Goal: Information Seeking & Learning: Find specific fact

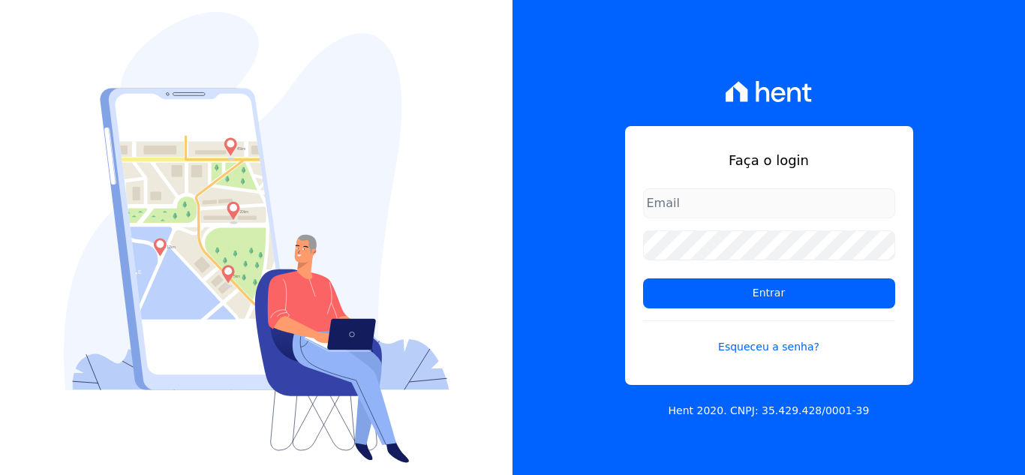
click at [709, 191] on input "email" at bounding box center [769, 203] width 252 height 30
click at [792, 206] on input "email" at bounding box center [769, 203] width 252 height 30
type input "carolcentena@gmail.com"
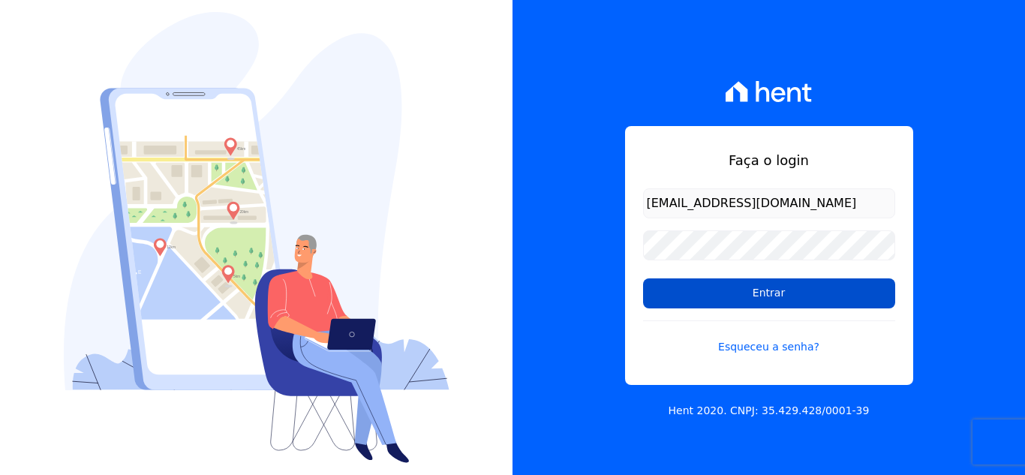
click at [820, 301] on input "Entrar" at bounding box center [769, 293] width 252 height 30
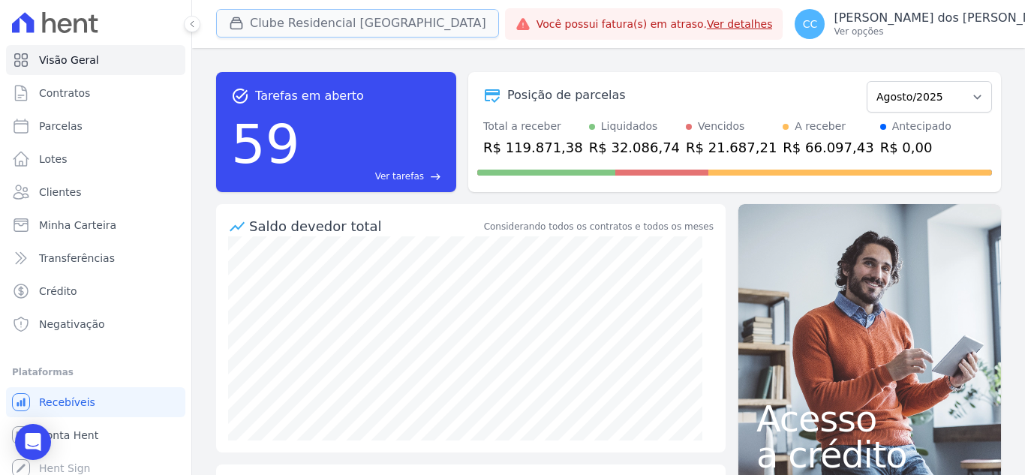
drag, startPoint x: 245, startPoint y: 23, endPoint x: 237, endPoint y: 25, distance: 8.4
click at [243, 23] on div "button" at bounding box center [239, 23] width 21 height 15
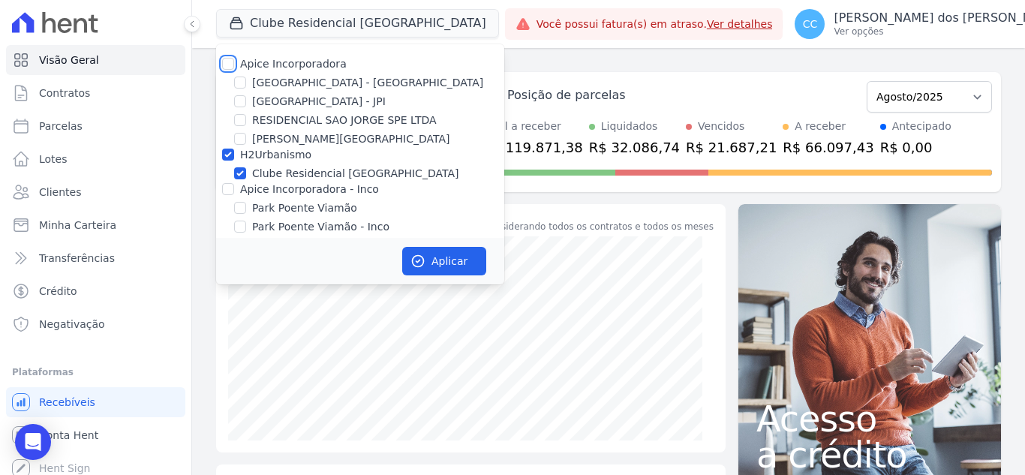
click at [230, 59] on input "Apice Incorporadora" at bounding box center [228, 64] width 12 height 12
checkbox input "true"
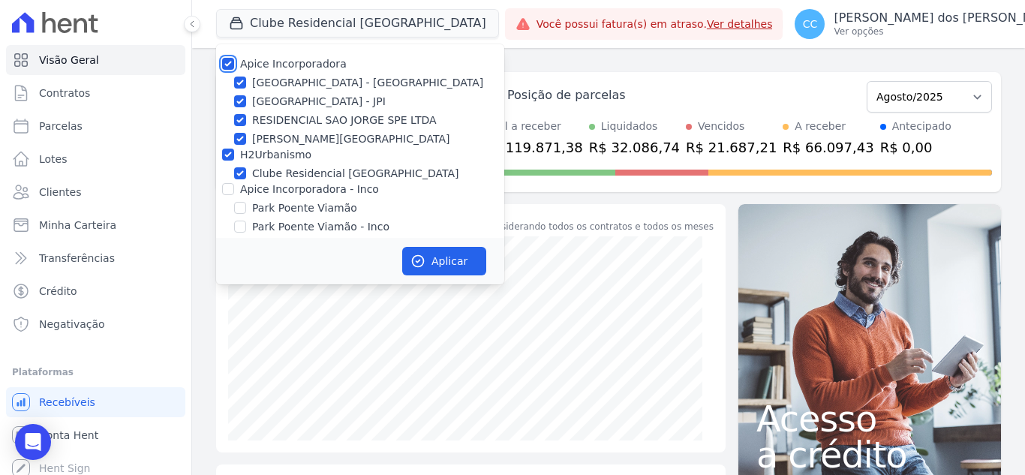
checkbox input "true"
click at [227, 196] on div at bounding box center [228, 189] width 12 height 15
click at [230, 184] on input "Apice Incorporadora - Inco" at bounding box center [228, 189] width 12 height 12
checkbox input "true"
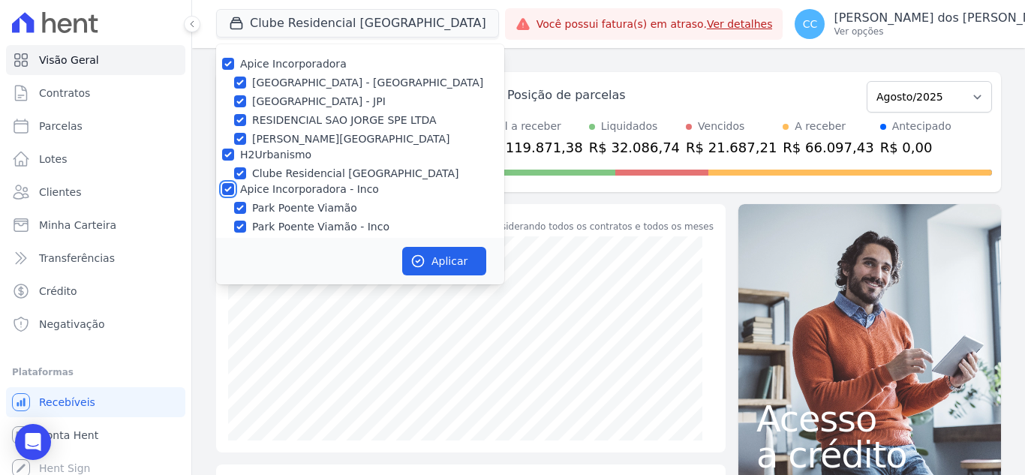
checkbox input "true"
click at [429, 254] on button "Aplicar" at bounding box center [444, 261] width 84 height 29
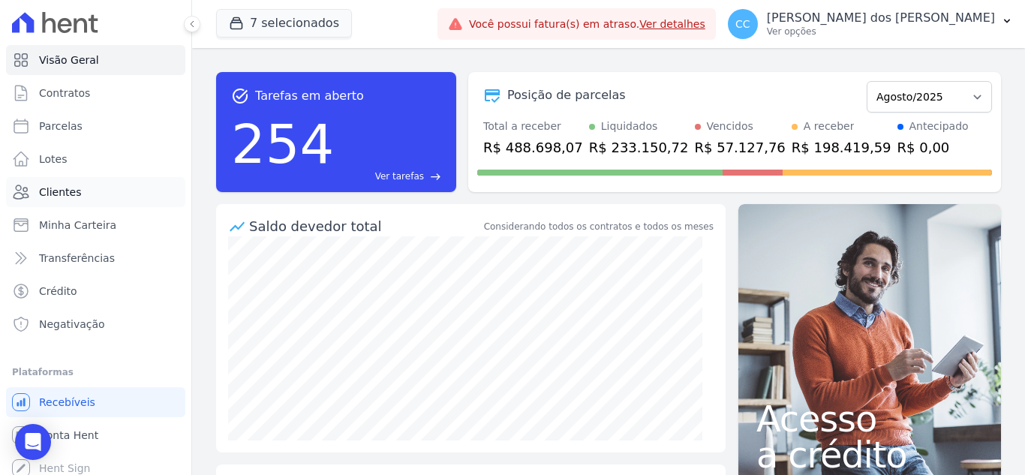
click at [68, 194] on span "Clientes" at bounding box center [60, 192] width 42 height 15
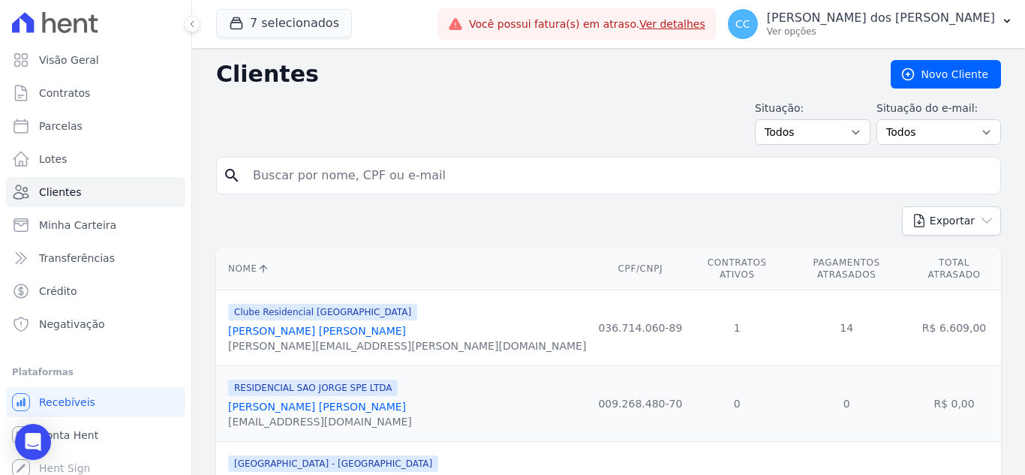
click at [290, 179] on input "search" at bounding box center [619, 176] width 751 height 30
type input "[PERSON_NAME]"
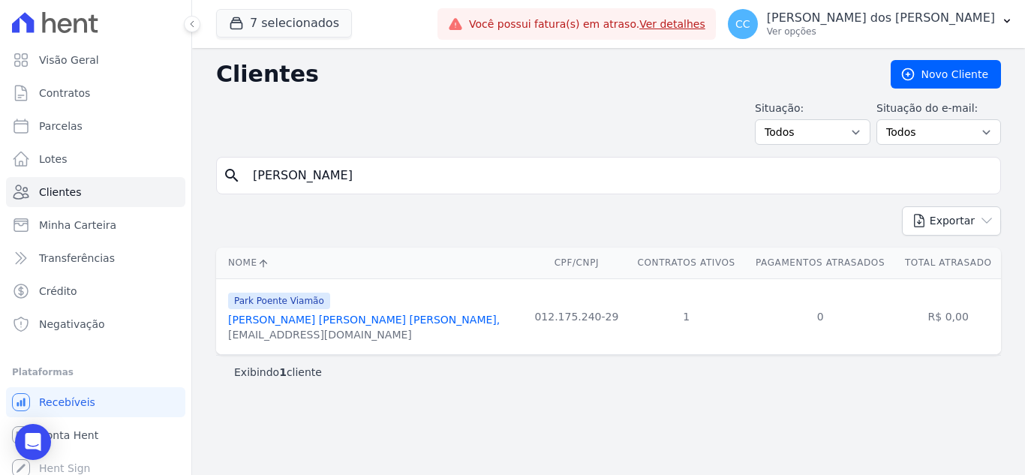
click at [322, 323] on link "[PERSON_NAME] [PERSON_NAME] [PERSON_NAME]," at bounding box center [364, 320] width 272 height 12
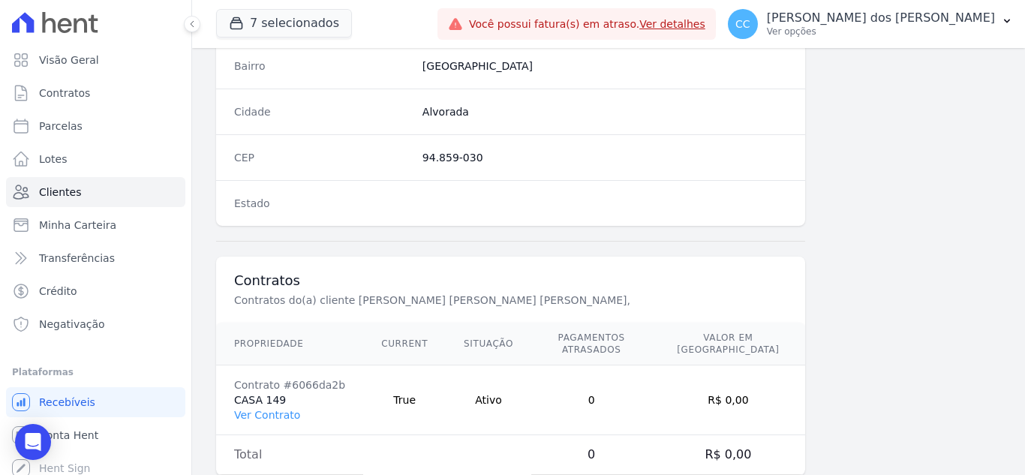
scroll to position [929, 0]
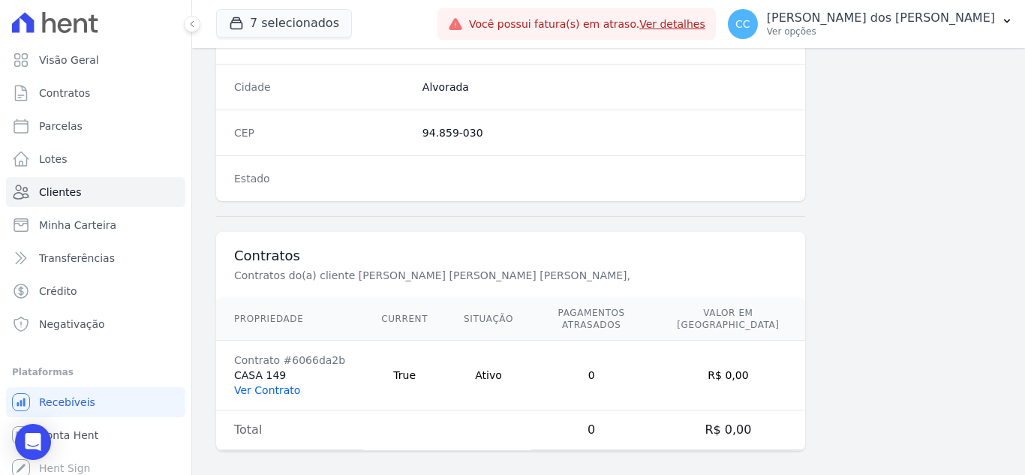
click at [262, 384] on link "Ver Contrato" at bounding box center [267, 390] width 66 height 12
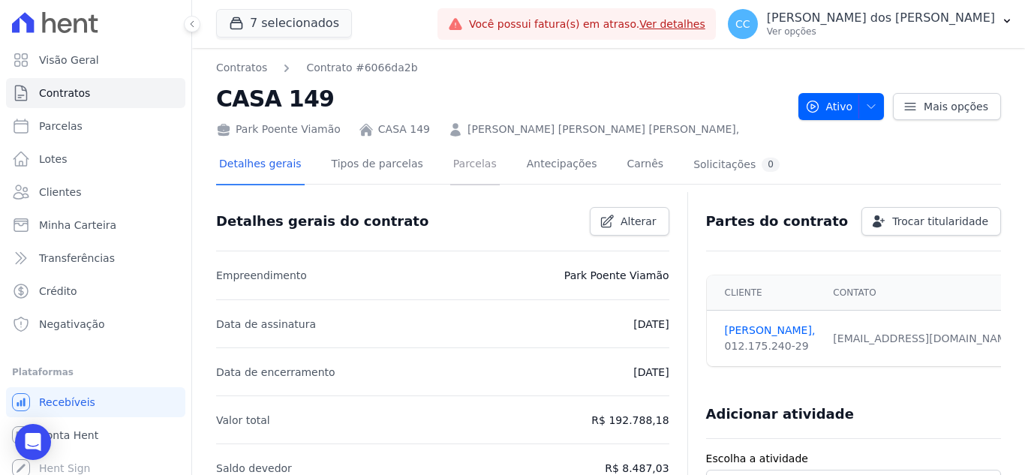
click at [450, 167] on link "Parcelas" at bounding box center [475, 166] width 50 height 40
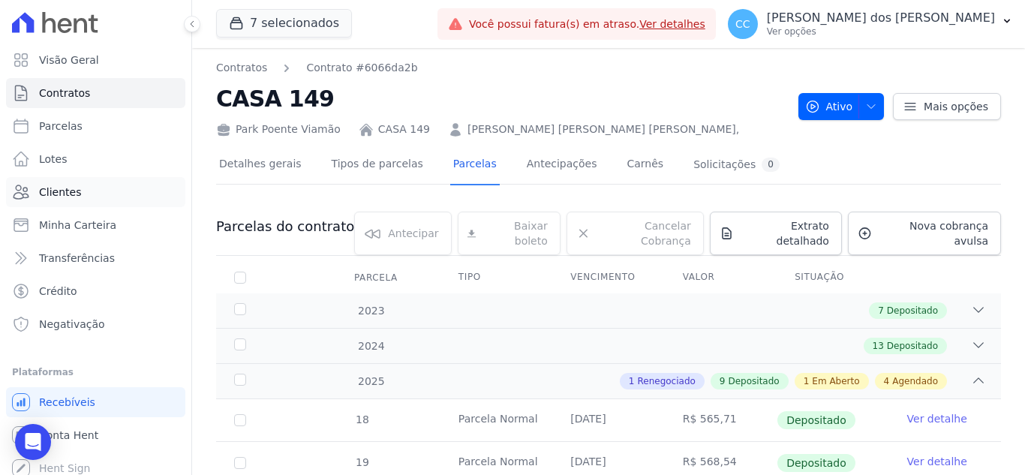
click at [31, 191] on link "Clientes" at bounding box center [95, 192] width 179 height 30
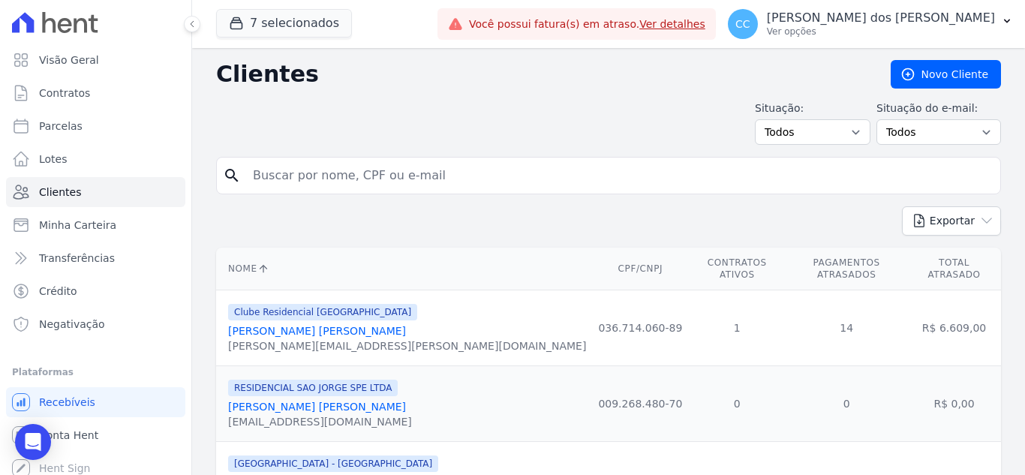
click at [314, 183] on input "search" at bounding box center [619, 176] width 751 height 30
type input "everton ma"
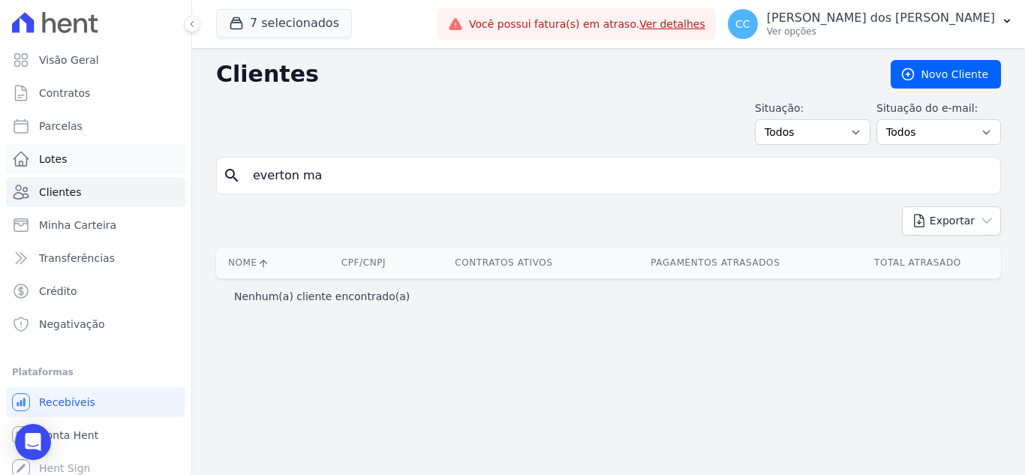
drag, startPoint x: 314, startPoint y: 183, endPoint x: 47, endPoint y: 163, distance: 268.7
click at [47, 163] on div "Visão Geral Contratos [GEOGRAPHIC_DATA] Lotes Clientes Minha Carteira Transferê…" at bounding box center [512, 237] width 1025 height 475
type input "marega"
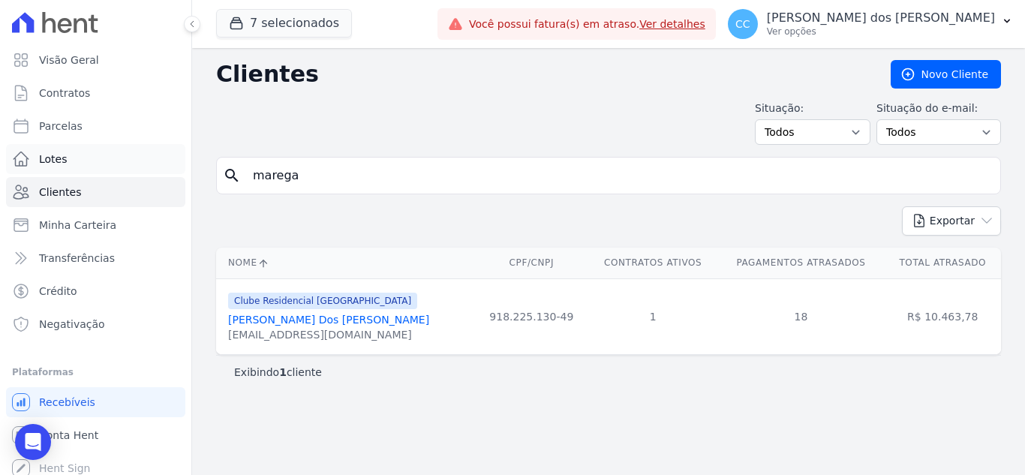
drag, startPoint x: 316, startPoint y: 171, endPoint x: 140, endPoint y: 159, distance: 176.0
click at [140, 159] on div "Visão Geral Contratos [GEOGRAPHIC_DATA] Lotes Clientes Minha Carteira Transferê…" at bounding box center [512, 237] width 1025 height 475
click at [421, 160] on div "search" at bounding box center [608, 176] width 785 height 38
click at [436, 173] on input "search" at bounding box center [619, 176] width 751 height 30
type input "[MEDICAL_DATA]"
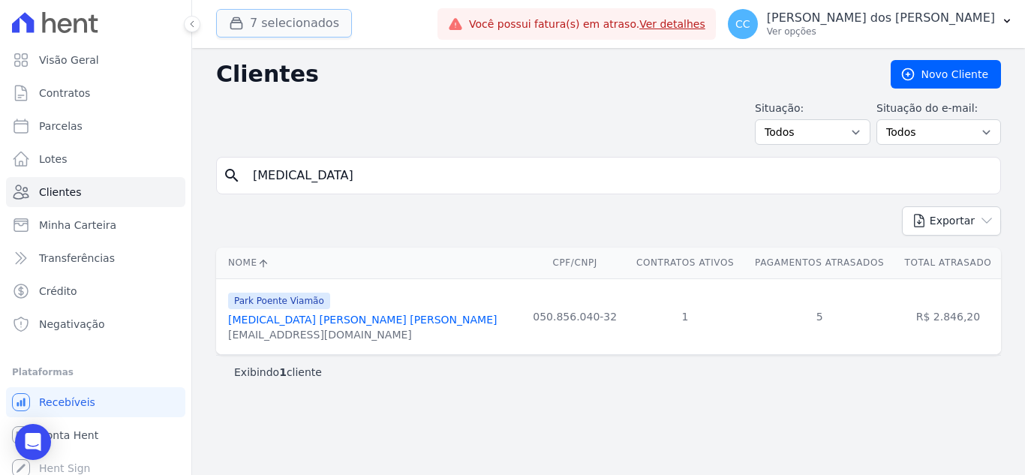
click at [250, 23] on button "7 selecionados" at bounding box center [284, 23] width 136 height 29
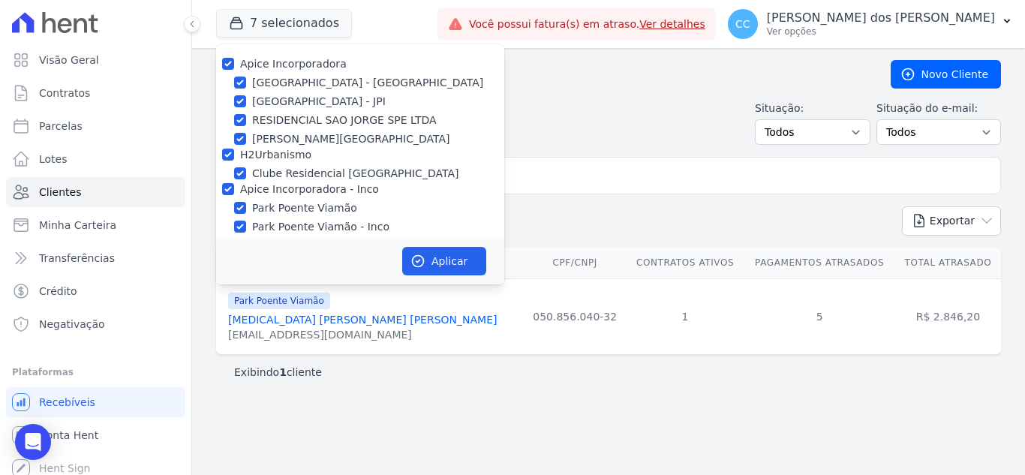
click at [234, 58] on div "Apice Incorporadora" at bounding box center [360, 64] width 288 height 16
click at [234, 61] on div "Apice Incorporadora" at bounding box center [360, 64] width 288 height 16
click at [226, 68] on div "Apice Incorporadora" at bounding box center [360, 64] width 288 height 16
click at [226, 68] on input "Apice Incorporadora" at bounding box center [228, 64] width 12 height 12
checkbox input "false"
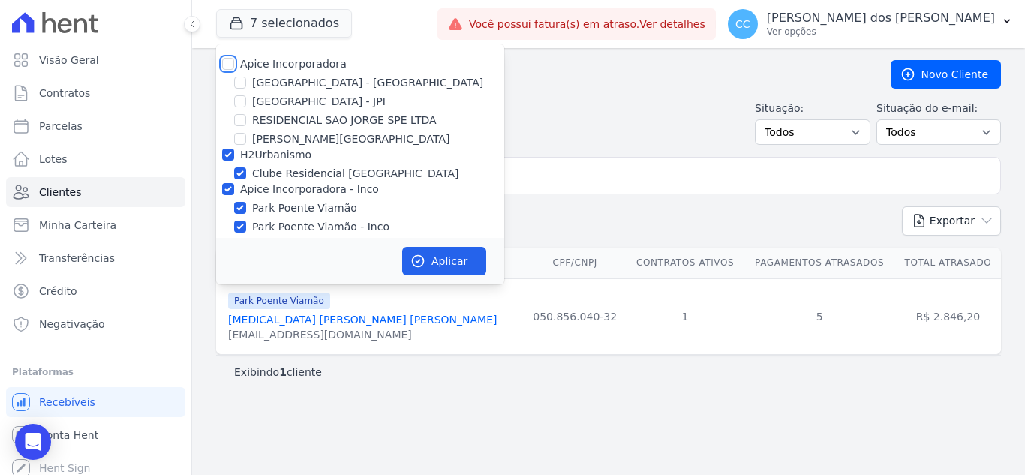
checkbox input "false"
click at [227, 150] on input "H2Urbanismo" at bounding box center [228, 155] width 12 height 12
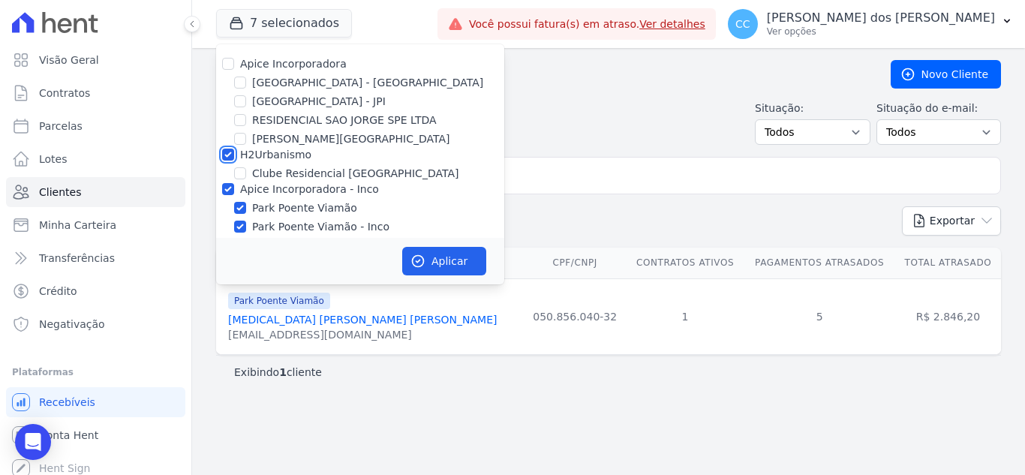
checkbox input "false"
click at [465, 253] on button "Aplicar" at bounding box center [444, 261] width 84 height 29
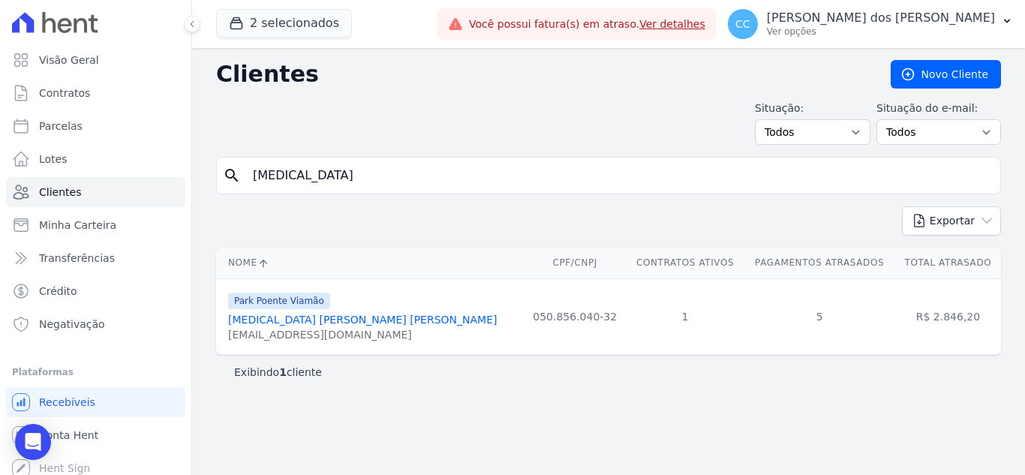
click at [305, 320] on link "[MEDICAL_DATA] [PERSON_NAME] [PERSON_NAME]" at bounding box center [362, 320] width 269 height 12
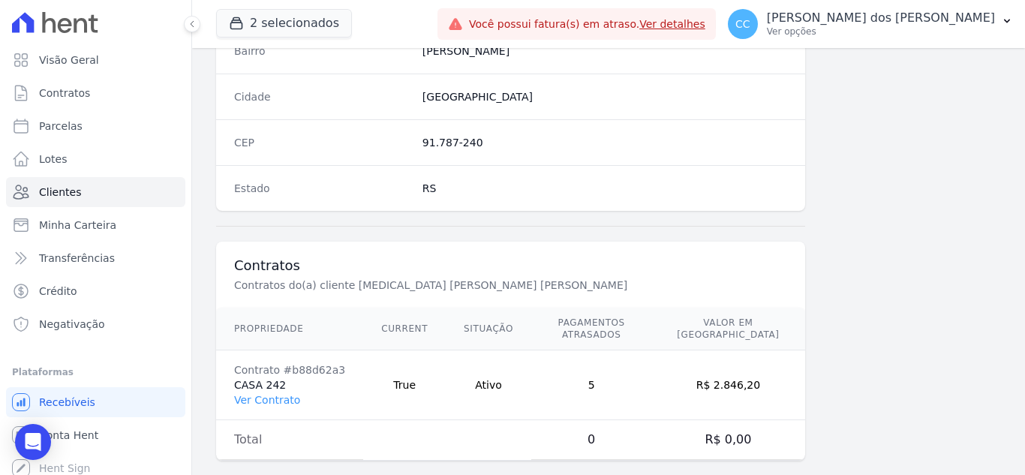
scroll to position [929, 0]
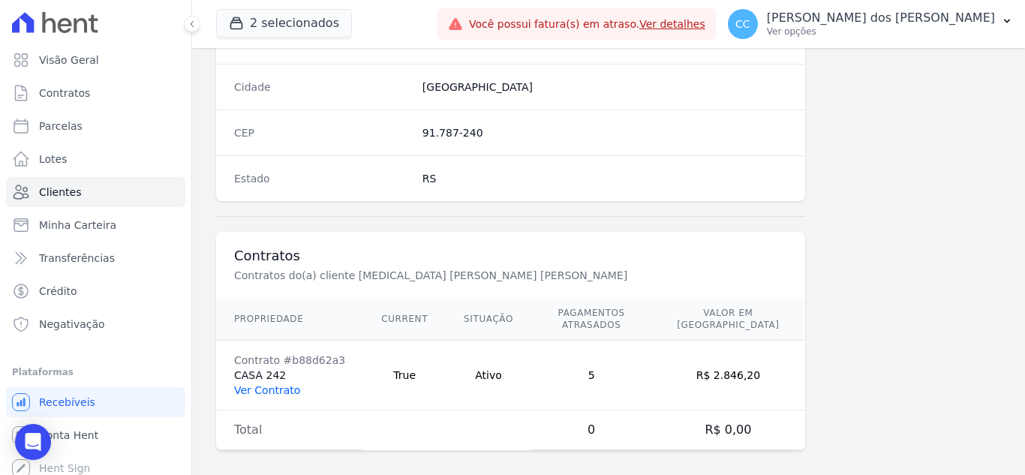
click at [287, 384] on link "Ver Contrato" at bounding box center [267, 390] width 66 height 12
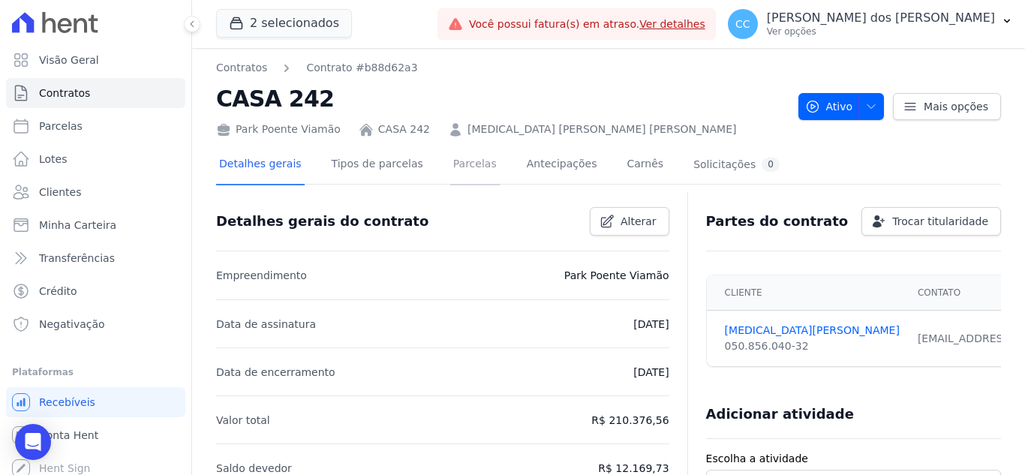
click at [450, 157] on link "Parcelas" at bounding box center [475, 166] width 50 height 40
click at [466, 169] on link "Parcelas" at bounding box center [475, 166] width 50 height 40
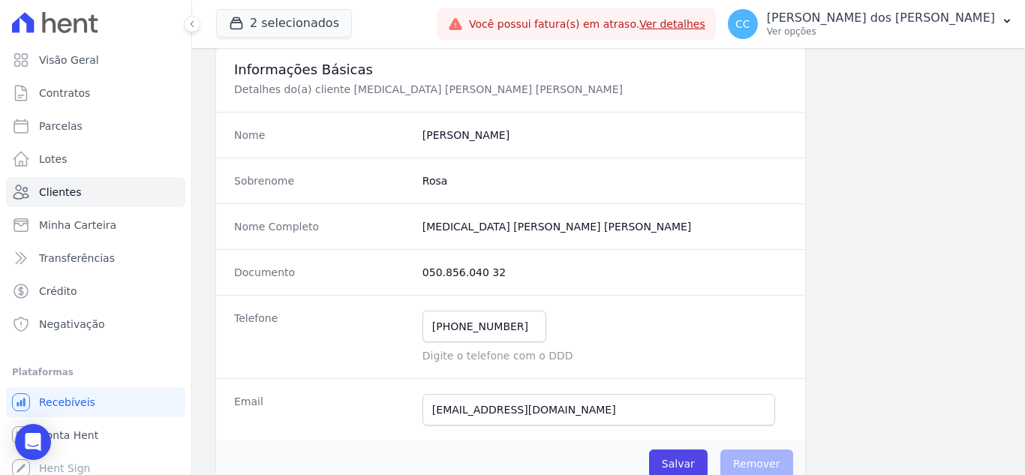
scroll to position [150, 0]
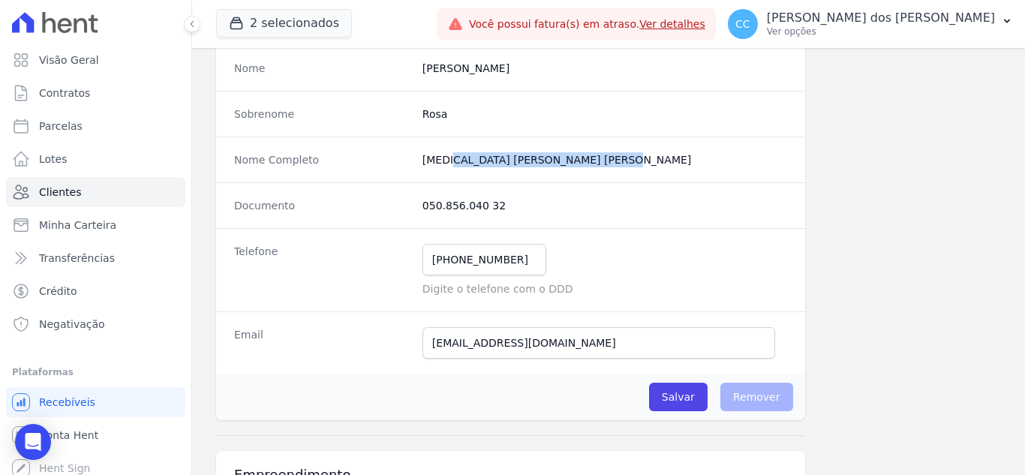
drag, startPoint x: 421, startPoint y: 157, endPoint x: 647, endPoint y: 160, distance: 225.9
click at [647, 160] on completo "[MEDICAL_DATA] [PERSON_NAME] [PERSON_NAME]" at bounding box center [605, 159] width 365 height 15
copy completo "[MEDICAL_DATA] [PERSON_NAME] [PERSON_NAME]"
drag, startPoint x: 405, startPoint y: 205, endPoint x: 570, endPoint y: 213, distance: 165.3
click at [570, 213] on div "Documento 050.856.040 32" at bounding box center [510, 205] width 589 height 46
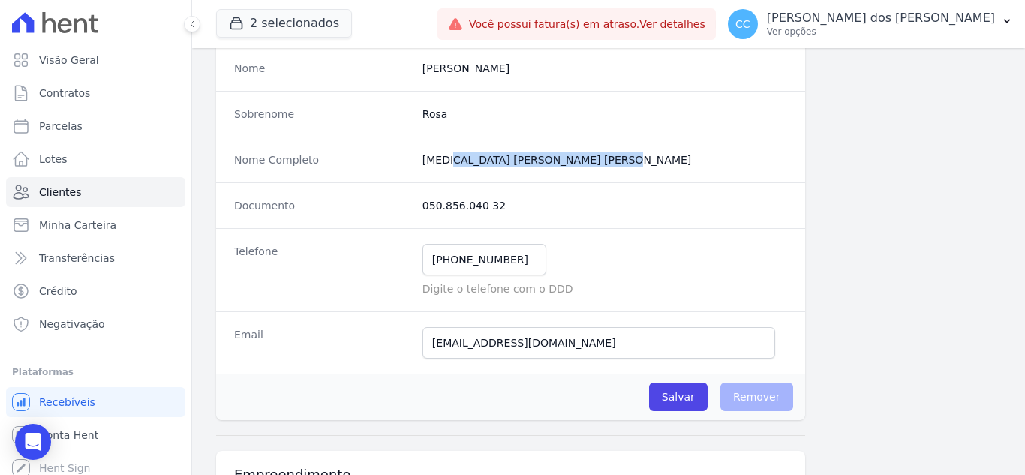
copy div "050.856.040 32"
drag, startPoint x: 424, startPoint y: 254, endPoint x: 524, endPoint y: 227, distance: 103.6
click at [528, 224] on dl "Nome [MEDICAL_DATA] Sobrenome [PERSON_NAME] Nome Completo [MEDICAL_DATA] [PERSO…" at bounding box center [510, 209] width 589 height 329
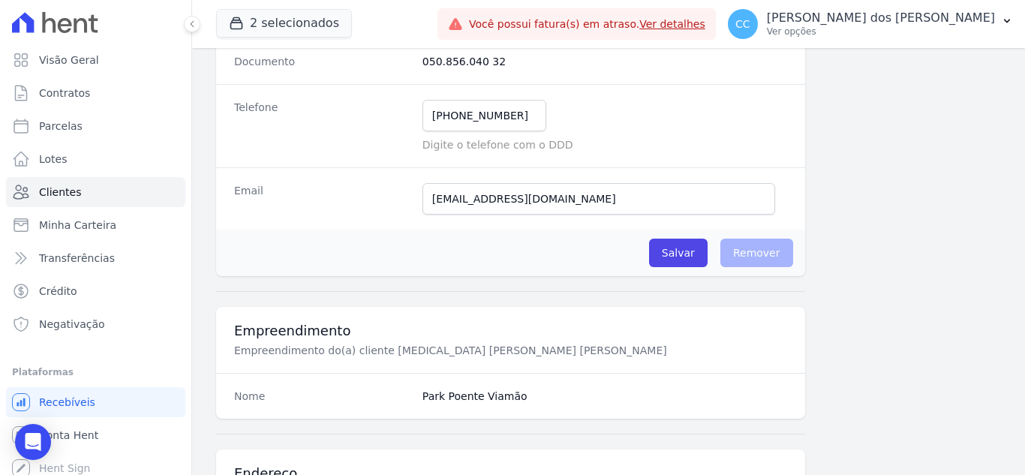
scroll to position [300, 0]
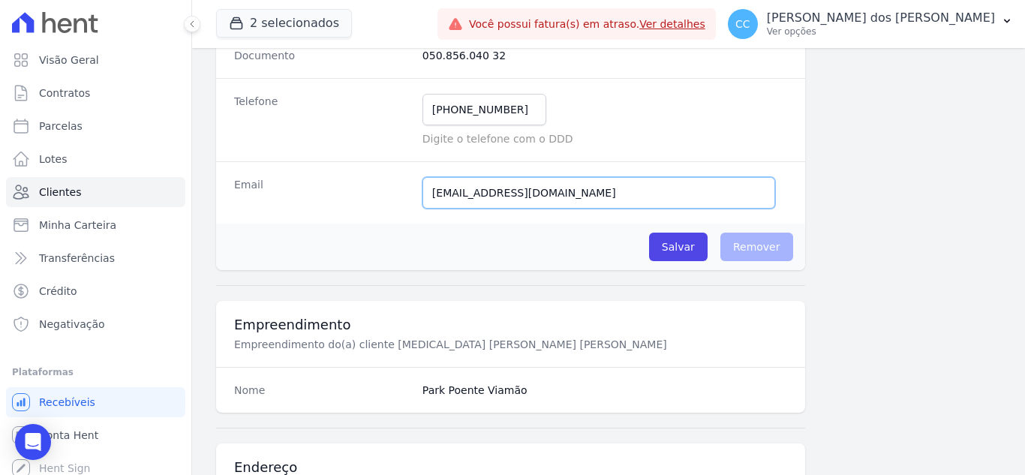
drag, startPoint x: 431, startPoint y: 193, endPoint x: 842, endPoint y: 186, distance: 411.4
click at [842, 186] on div "Informações Básicas Detalhes do(a) cliente [MEDICAL_DATA] [PERSON_NAME] [PERSON…" at bounding box center [608, 466] width 785 height 1275
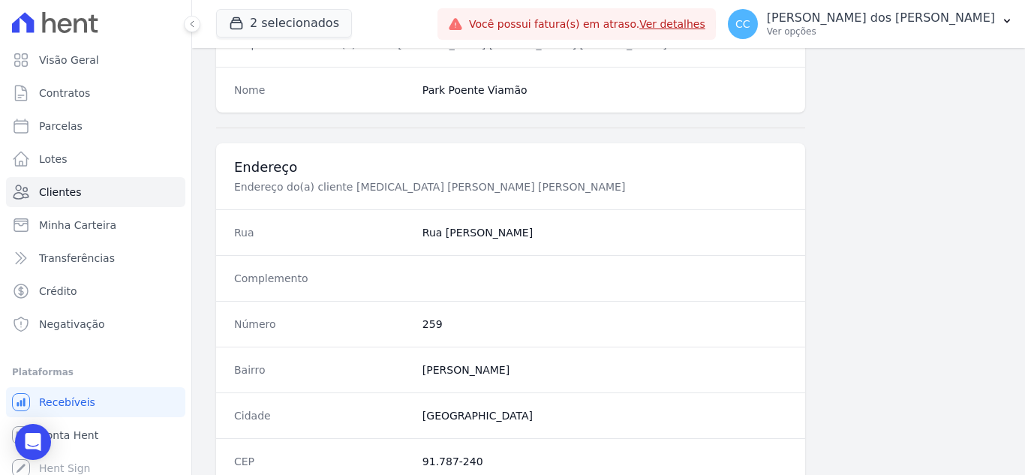
scroll to position [751, 0]
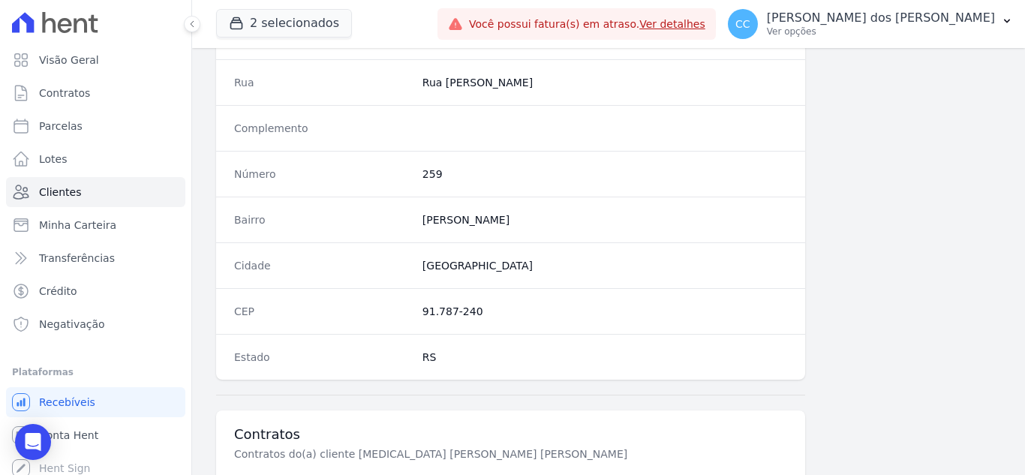
drag, startPoint x: 419, startPoint y: 91, endPoint x: 576, endPoint y: 91, distance: 157.6
click at [576, 91] on div "Rua [GEOGRAPHIC_DATA][PERSON_NAME]" at bounding box center [510, 82] width 589 height 46
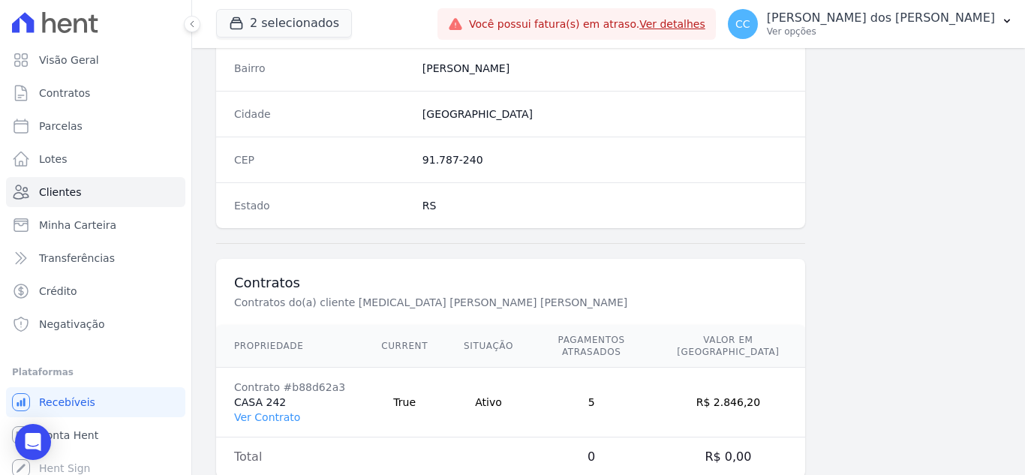
scroll to position [929, 0]
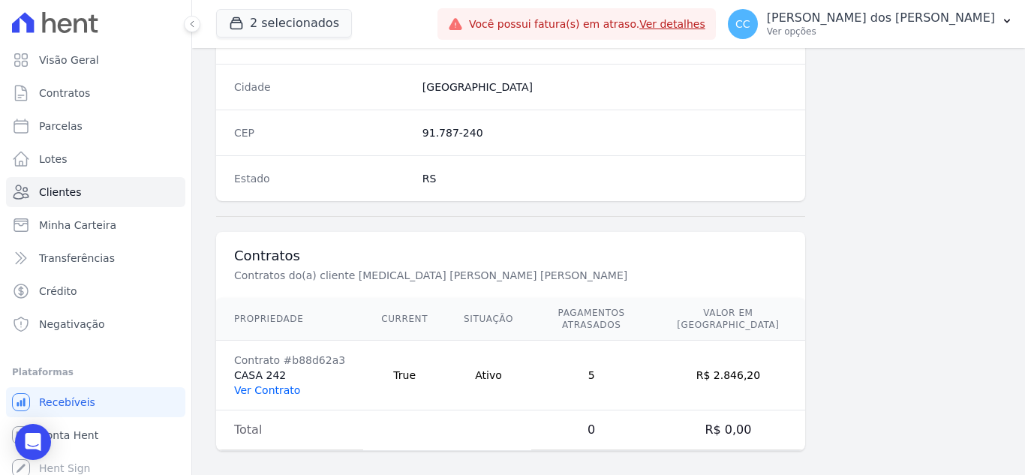
click at [285, 384] on link "Ver Contrato" at bounding box center [267, 390] width 66 height 12
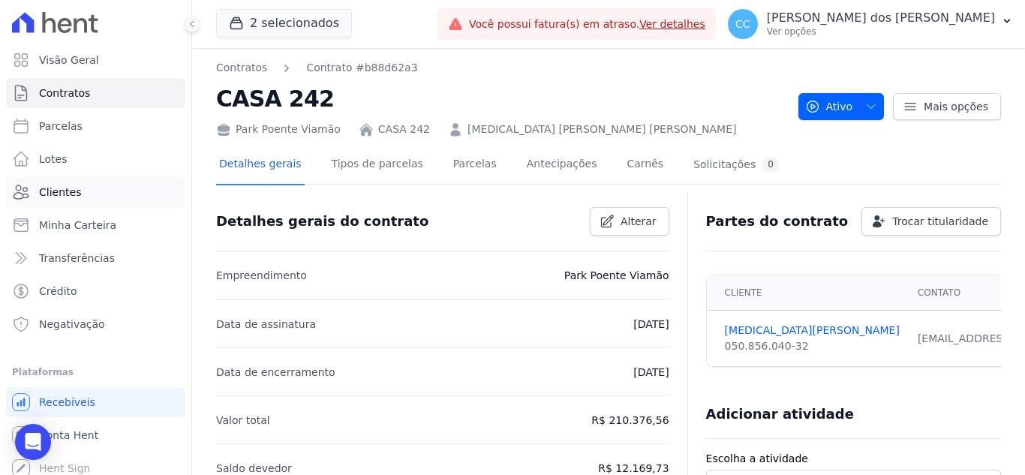
click at [77, 194] on link "Clientes" at bounding box center [95, 192] width 179 height 30
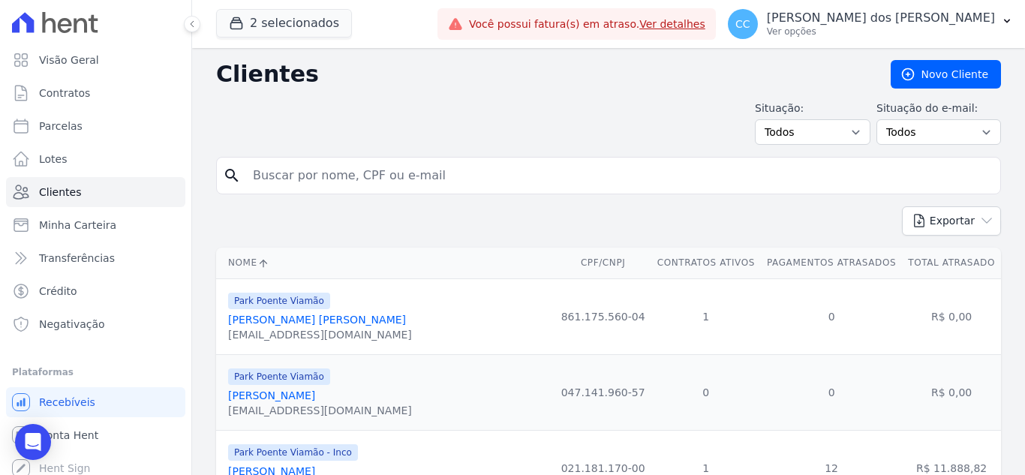
click at [289, 171] on input "search" at bounding box center [619, 176] width 751 height 30
type input "[PERSON_NAME]"
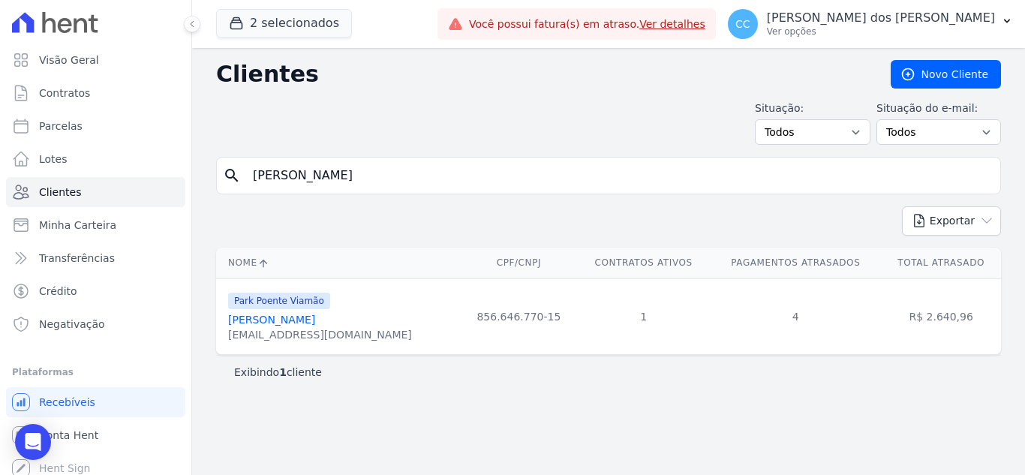
click at [290, 305] on span "Park Poente Viamão" at bounding box center [279, 301] width 102 height 17
click at [294, 315] on link "[PERSON_NAME]" at bounding box center [271, 320] width 87 height 12
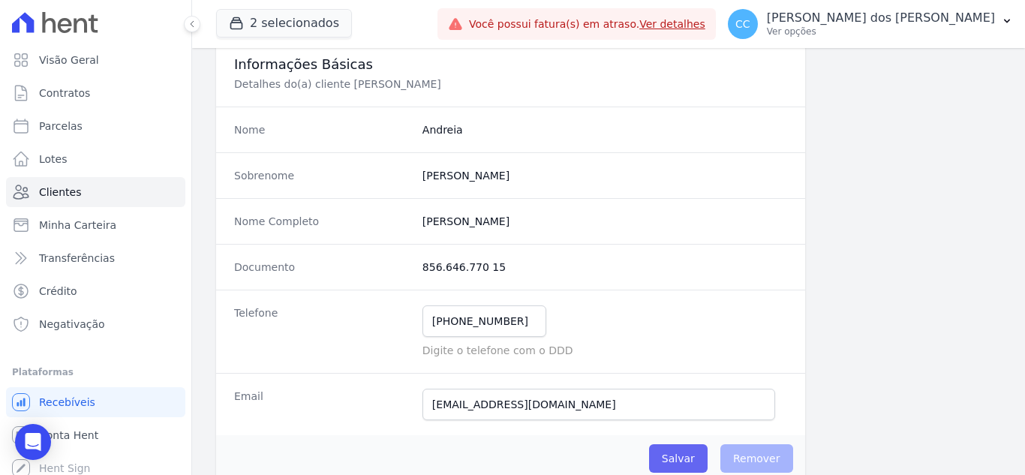
scroll to position [225, 0]
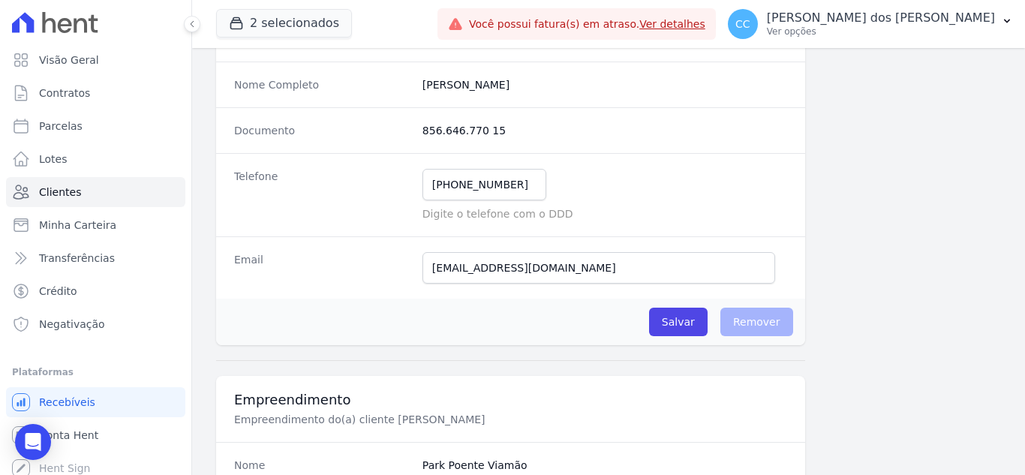
drag, startPoint x: 414, startPoint y: 126, endPoint x: 513, endPoint y: 123, distance: 98.4
click at [513, 123] on div "Documento 856.646.770 15" at bounding box center [510, 130] width 589 height 46
copy dd "856.646.770 15"
click at [474, 146] on div "Documento 856.646.770 15" at bounding box center [510, 130] width 589 height 46
drag, startPoint x: 417, startPoint y: 131, endPoint x: 519, endPoint y: 142, distance: 101.9
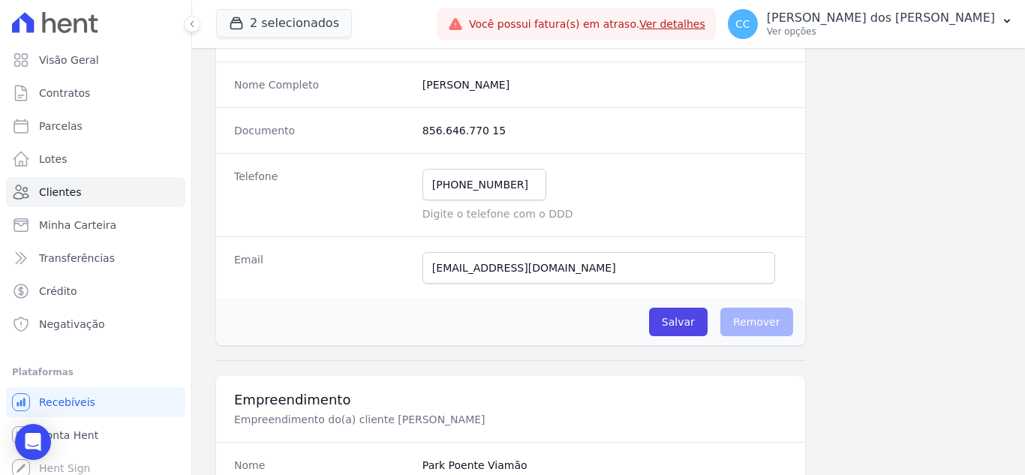
click at [519, 142] on div "Documento 856.646.770 15" at bounding box center [510, 130] width 589 height 46
copy dd "856.646.770 15"
drag, startPoint x: 425, startPoint y: 178, endPoint x: 551, endPoint y: 182, distance: 126.2
click at [551, 182] on div "[PHONE_NUMBER] Mensagem de SMS ainda não enviada.. Mensagem de [PERSON_NAME] ai…" at bounding box center [605, 185] width 365 height 32
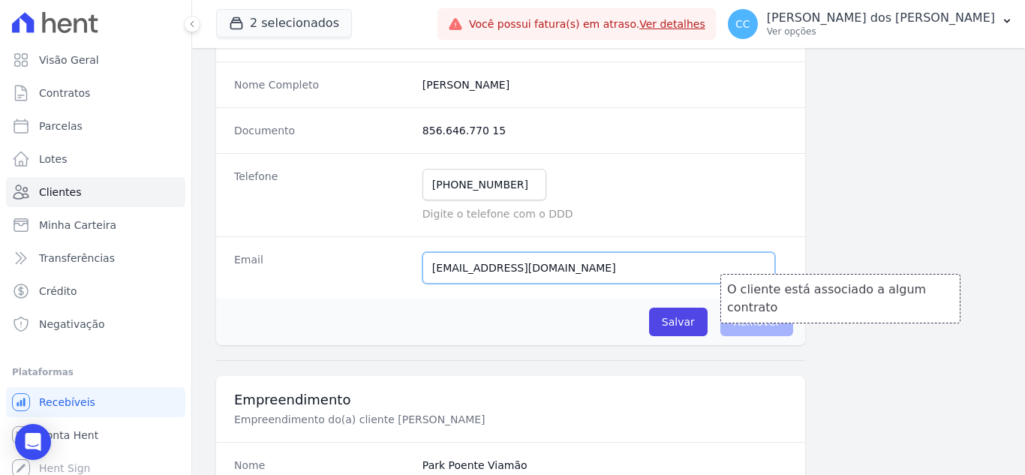
drag, startPoint x: 432, startPoint y: 266, endPoint x: 763, endPoint y: 309, distance: 333.9
click at [763, 309] on div "Nome Andreia Sobrenome [PERSON_NAME] Nome Completo [PERSON_NAME] Documento 856.…" at bounding box center [510, 157] width 589 height 375
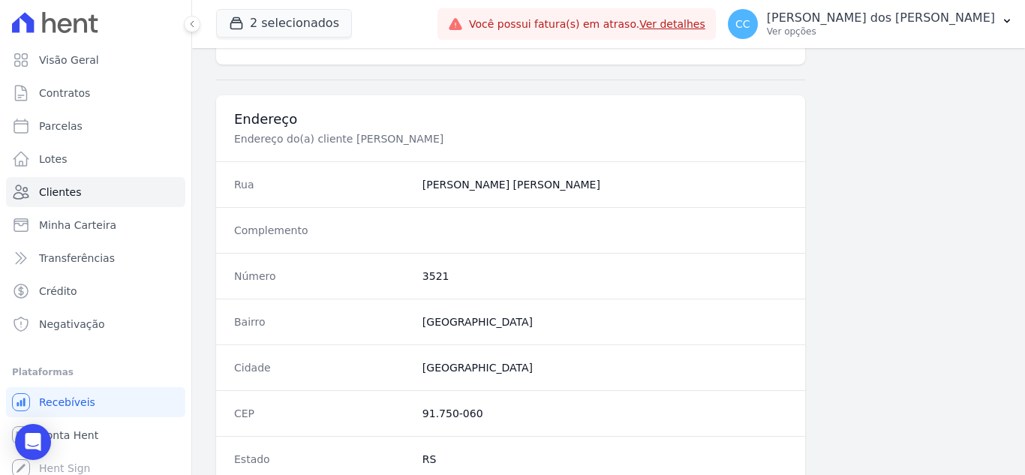
scroll to position [600, 0]
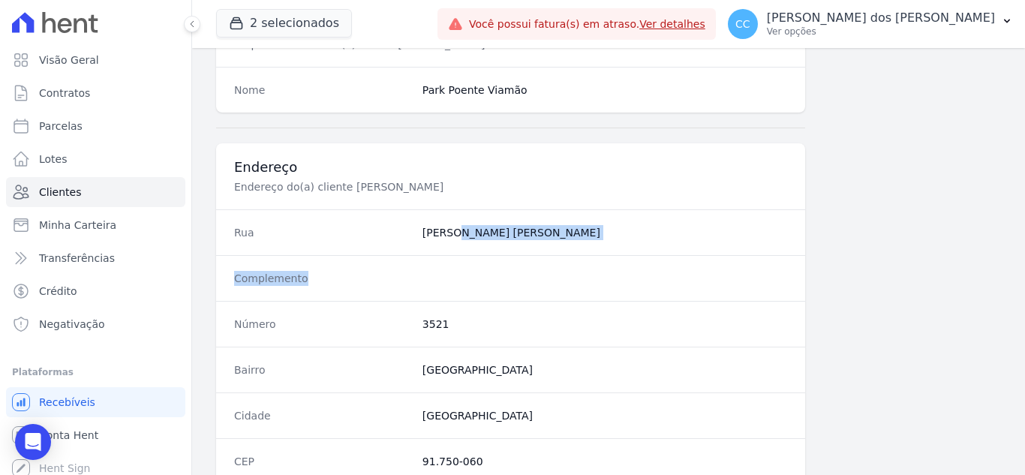
drag, startPoint x: 423, startPoint y: 231, endPoint x: 611, endPoint y: 260, distance: 190.5
click at [611, 260] on dl "Rua [PERSON_NAME] [PERSON_NAME] Complemento Número 3521 [GEOGRAPHIC_DATA] [GEOG…" at bounding box center [510, 369] width 589 height 321
click at [499, 234] on dd "[PERSON_NAME] [PERSON_NAME]" at bounding box center [605, 232] width 365 height 15
drag, startPoint x: 419, startPoint y: 233, endPoint x: 582, endPoint y: 246, distance: 164.2
click at [582, 246] on div "Rua [PERSON_NAME] [PERSON_NAME]" at bounding box center [510, 232] width 589 height 46
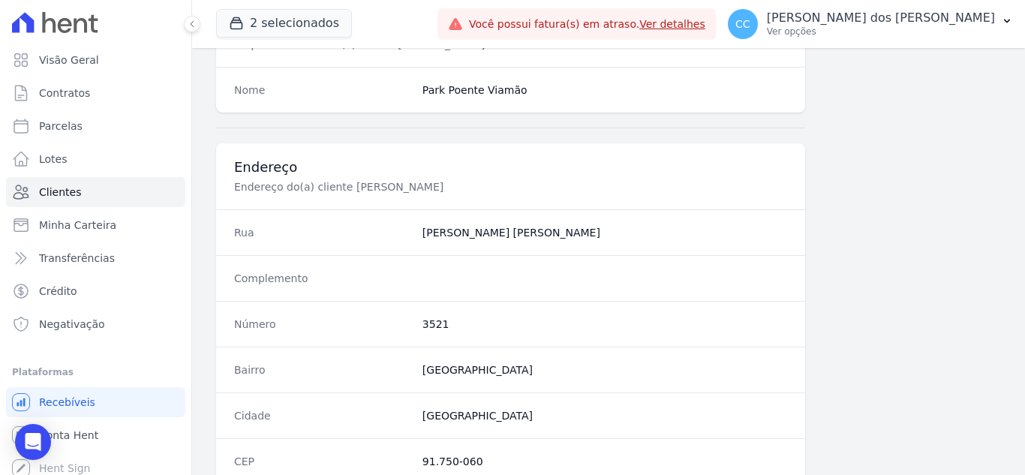
copy dd "[PERSON_NAME] [PERSON_NAME]"
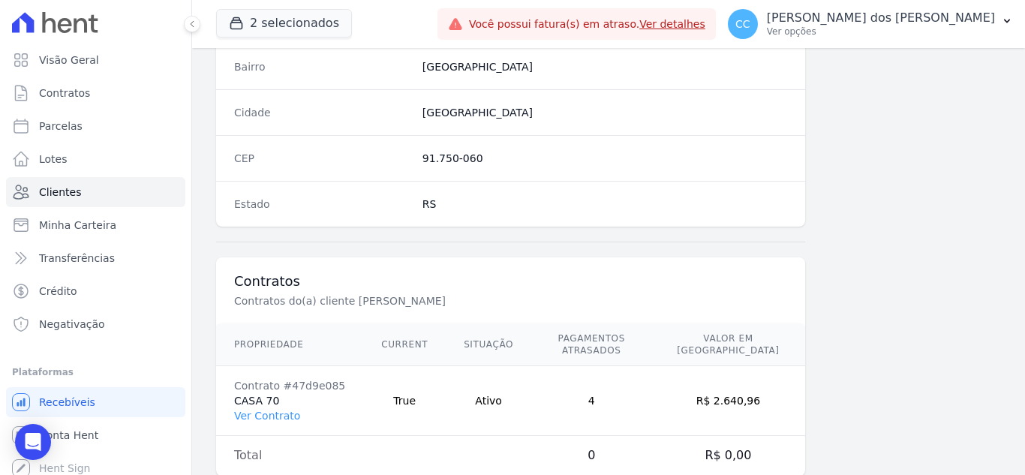
scroll to position [929, 0]
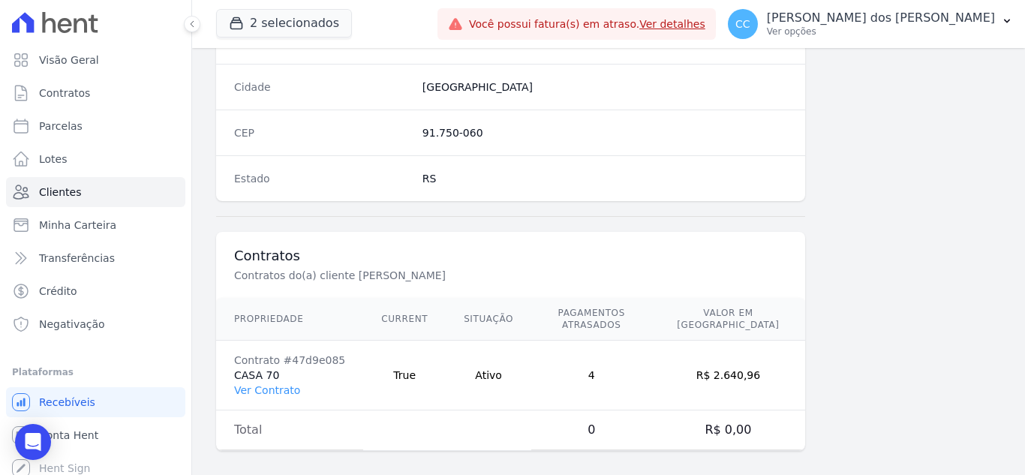
click at [257, 385] on td "Contrato #47d9e085 CASA 70 Ver Contrato" at bounding box center [289, 376] width 147 height 70
click at [264, 384] on link "Ver Contrato" at bounding box center [267, 390] width 66 height 12
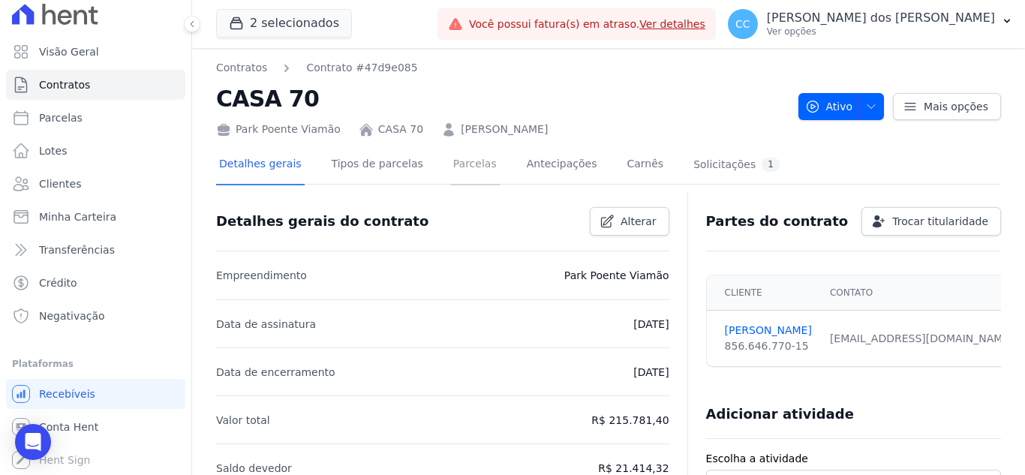
click at [459, 157] on link "Parcelas" at bounding box center [475, 166] width 50 height 40
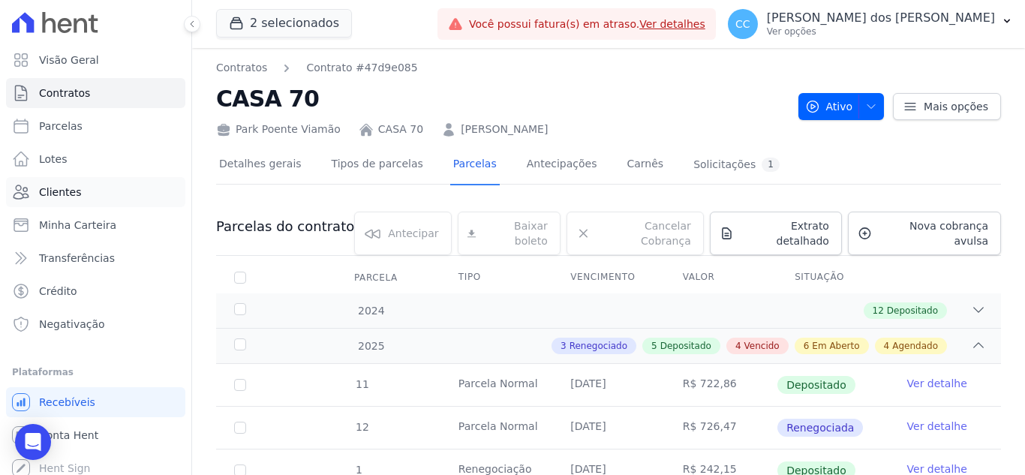
click at [90, 192] on link "Clientes" at bounding box center [95, 192] width 179 height 30
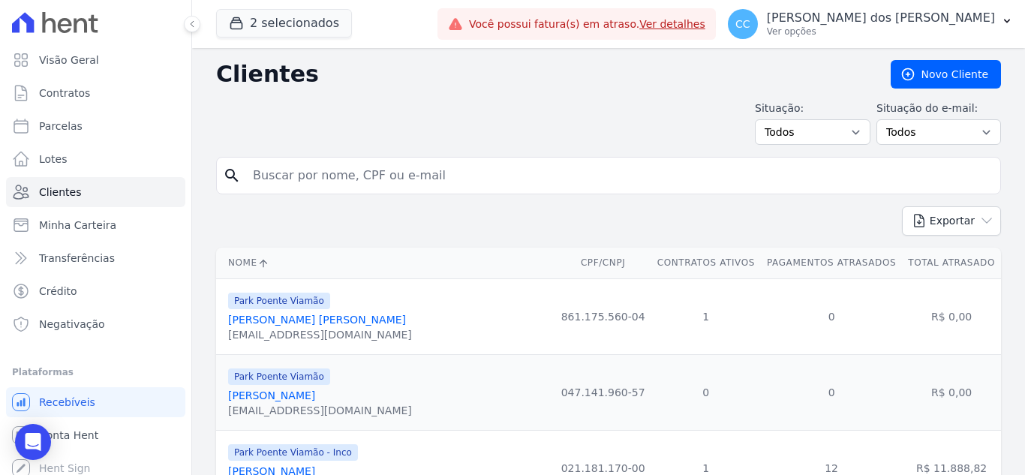
click at [354, 163] on input "search" at bounding box center [619, 176] width 751 height 30
type input "[PERSON_NAME]"
click at [351, 162] on input "[PERSON_NAME]" at bounding box center [619, 176] width 751 height 30
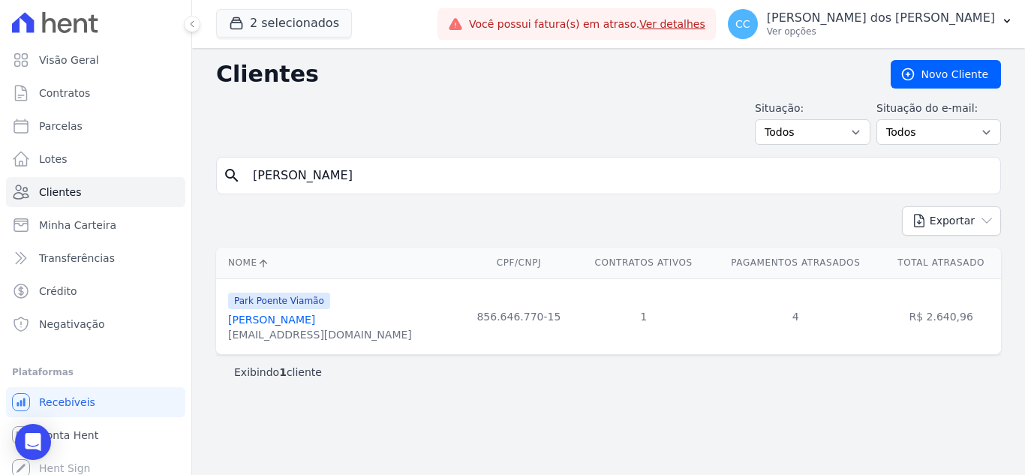
click at [304, 311] on div "Park Poente Viamão [PERSON_NAME] [EMAIL_ADDRESS][DOMAIN_NAME]" at bounding box center [320, 316] width 184 height 51
click at [306, 314] on link "[PERSON_NAME]" at bounding box center [271, 320] width 87 height 12
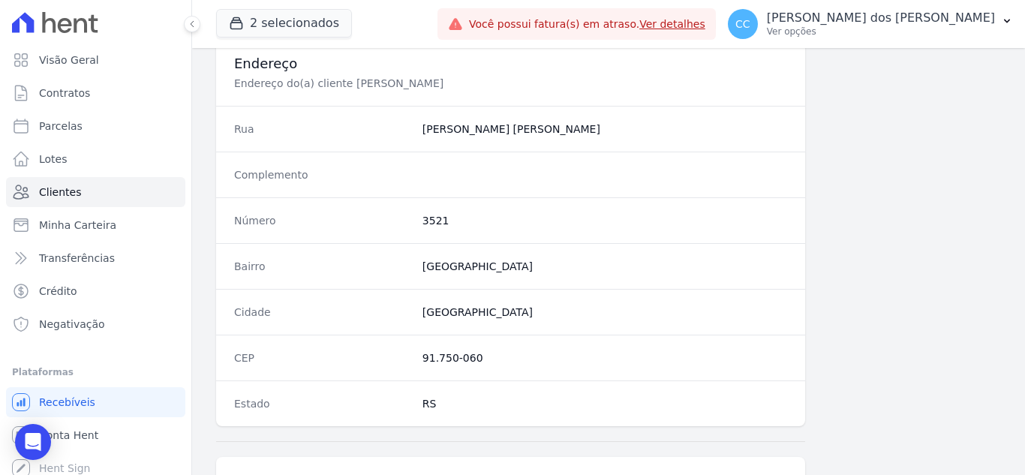
scroll to position [929, 0]
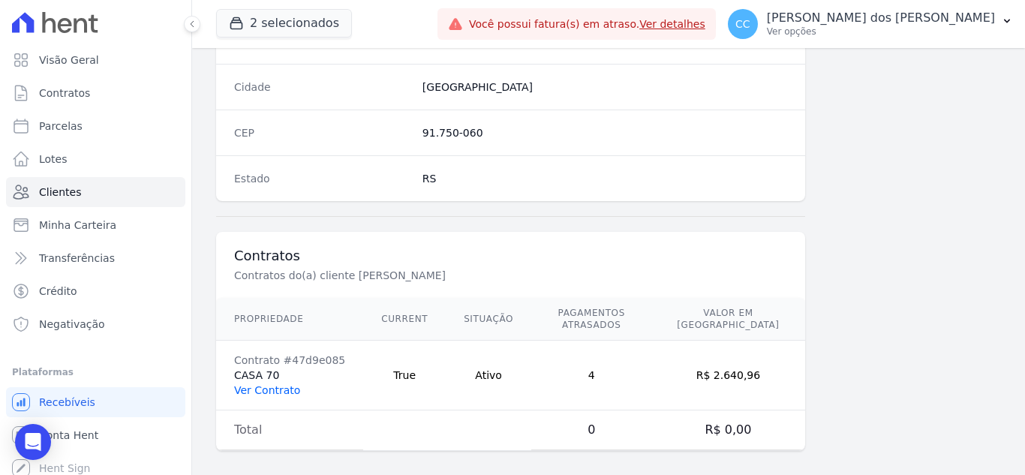
click at [262, 384] on link "Ver Contrato" at bounding box center [267, 390] width 66 height 12
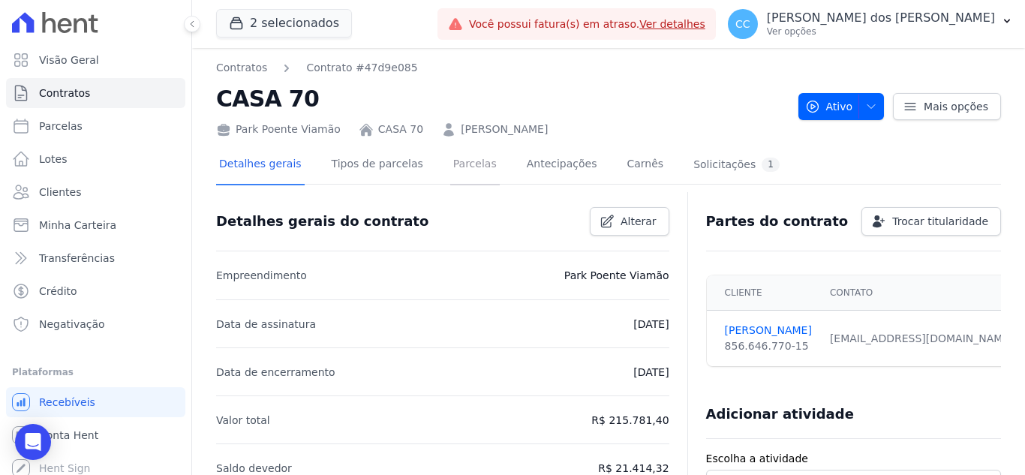
click at [450, 168] on link "Parcelas" at bounding box center [475, 166] width 50 height 40
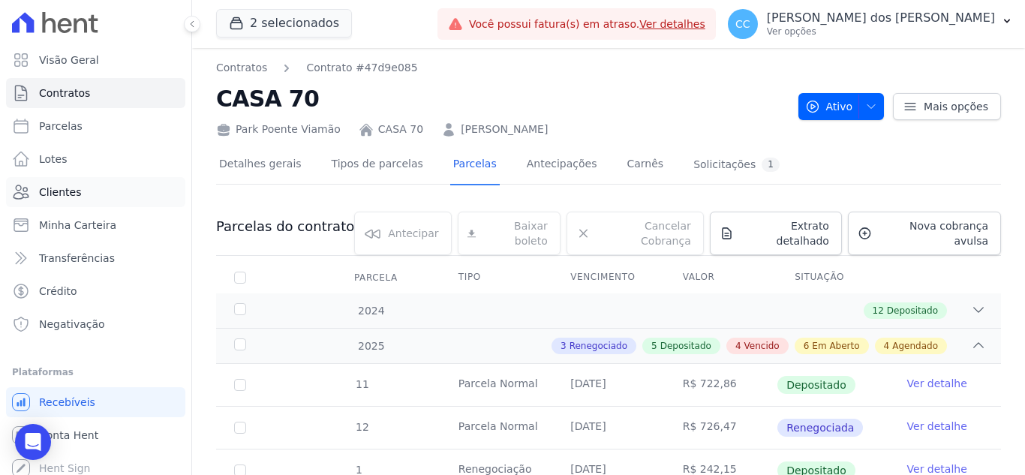
click at [45, 198] on span "Clientes" at bounding box center [60, 192] width 42 height 15
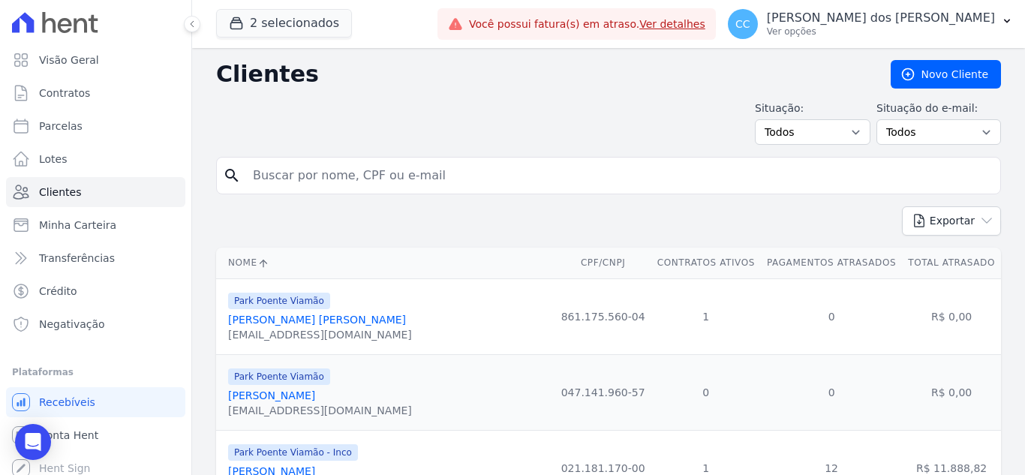
click at [349, 188] on input "search" at bounding box center [619, 176] width 751 height 30
type input "[PERSON_NAME]"
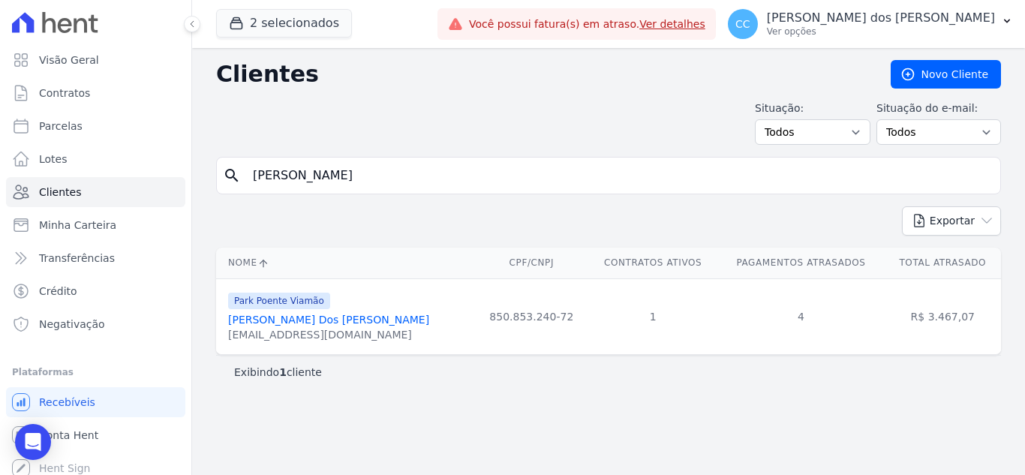
click at [357, 322] on link "[PERSON_NAME] Dos [PERSON_NAME]" at bounding box center [328, 320] width 201 height 12
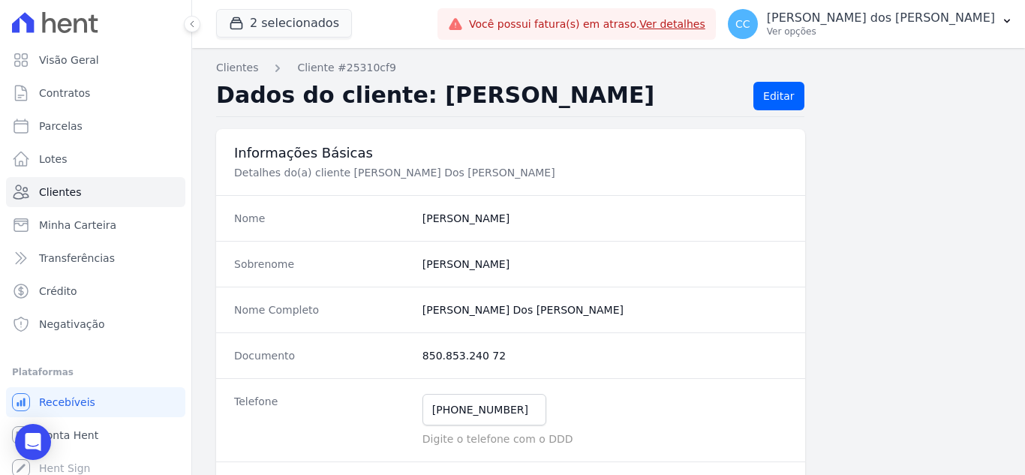
drag, startPoint x: 417, startPoint y: 310, endPoint x: 613, endPoint y: 308, distance: 195.9
click at [613, 308] on div "Nome Completo [PERSON_NAME] Dos [PERSON_NAME]" at bounding box center [510, 310] width 589 height 46
copy div "[PERSON_NAME] Dos [PERSON_NAME]"
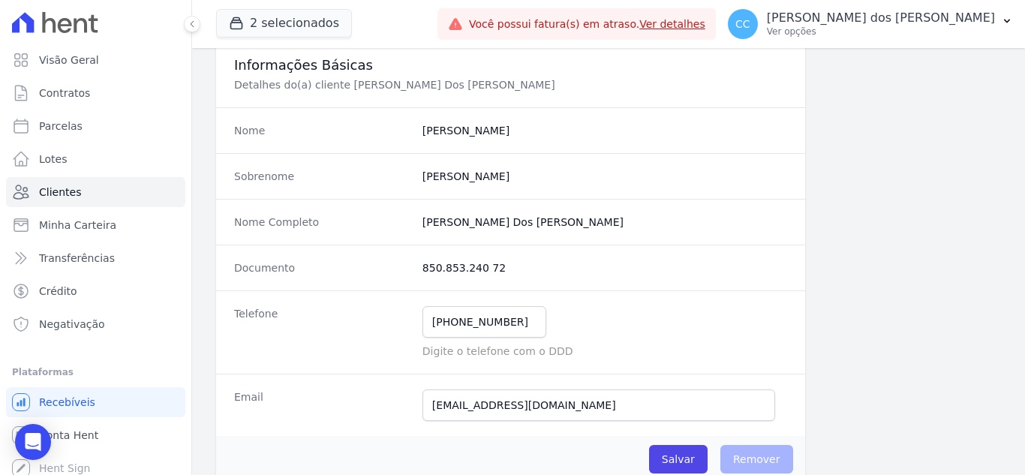
scroll to position [225, 0]
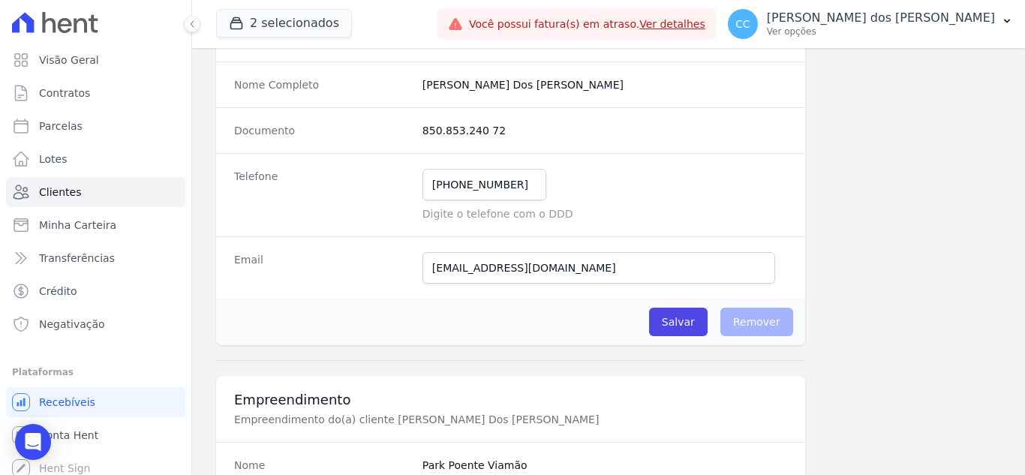
drag, startPoint x: 428, startPoint y: 131, endPoint x: 597, endPoint y: 164, distance: 172.1
click at [597, 164] on dl "Nome [PERSON_NAME] Sobrenome [PERSON_NAME] Nome Completo [PERSON_NAME] Dos [PER…" at bounding box center [510, 134] width 589 height 329
click at [579, 149] on div "Documento 850.853.240 72" at bounding box center [510, 130] width 589 height 46
drag, startPoint x: 411, startPoint y: 130, endPoint x: 531, endPoint y: 131, distance: 119.4
click at [531, 131] on div "Documento 850.853.240 72" at bounding box center [510, 130] width 589 height 46
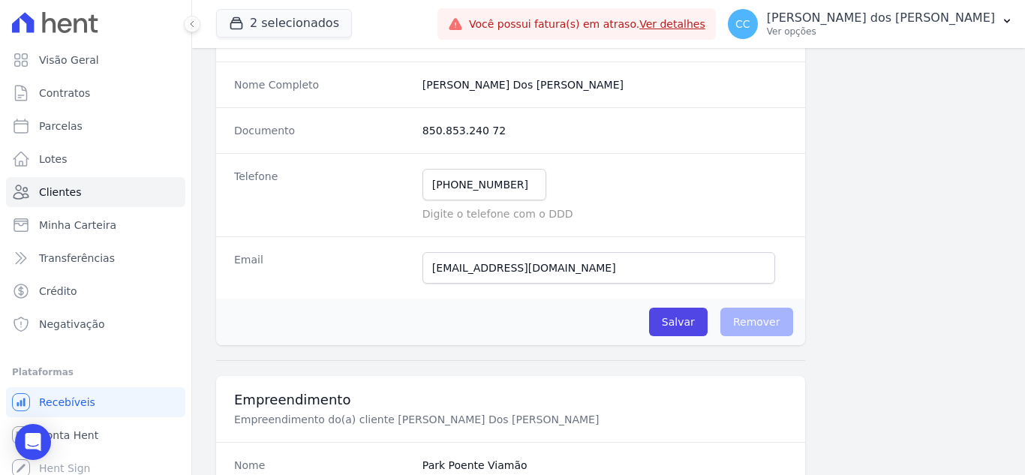
copy div "850.853.240 72"
drag, startPoint x: 427, startPoint y: 184, endPoint x: 567, endPoint y: 185, distance: 140.4
click at [567, 185] on div "[PHONE_NUMBER] Mensagem de SMS ainda não enviada.. Mensagem de [PERSON_NAME] ai…" at bounding box center [605, 185] width 365 height 32
drag, startPoint x: 427, startPoint y: 270, endPoint x: 603, endPoint y: 270, distance: 175.6
click at [603, 270] on input "[EMAIL_ADDRESS][DOMAIN_NAME]" at bounding box center [599, 268] width 353 height 32
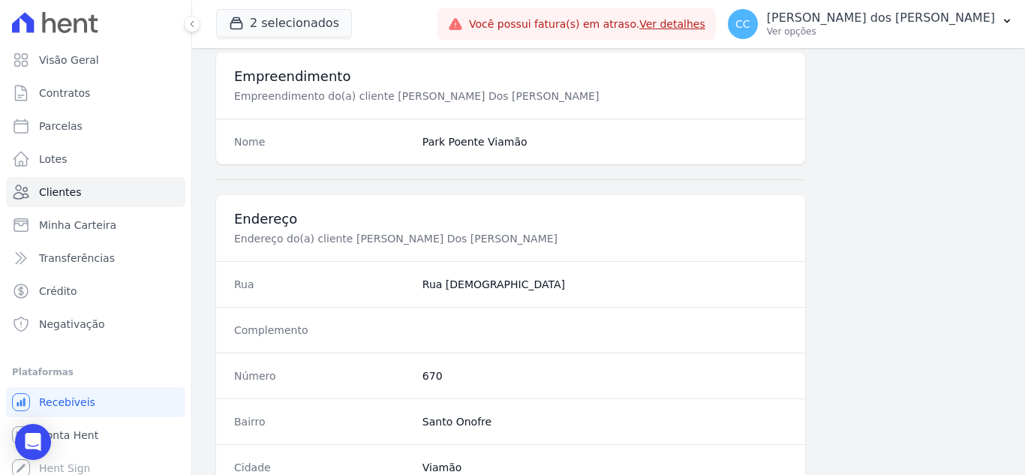
scroll to position [629, 0]
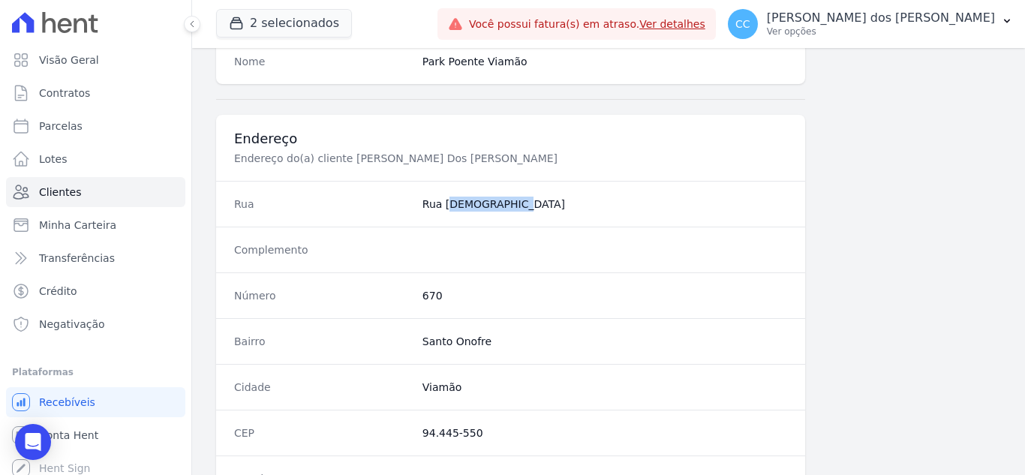
drag, startPoint x: 457, startPoint y: 206, endPoint x: 545, endPoint y: 206, distance: 87.8
click at [545, 206] on div "Rua [GEOGRAPHIC_DATA][DEMOGRAPHIC_DATA]" at bounding box center [510, 204] width 589 height 46
copy dd "Rua [DEMOGRAPHIC_DATA]"
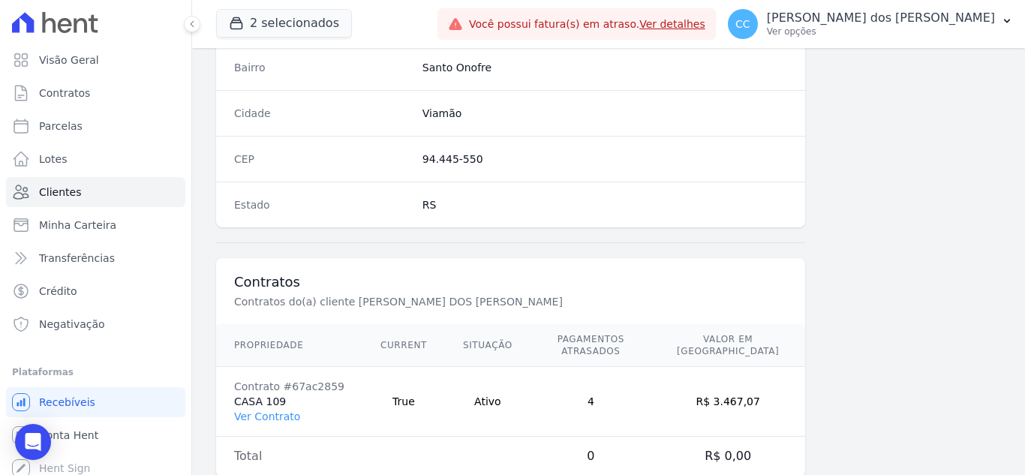
scroll to position [929, 0]
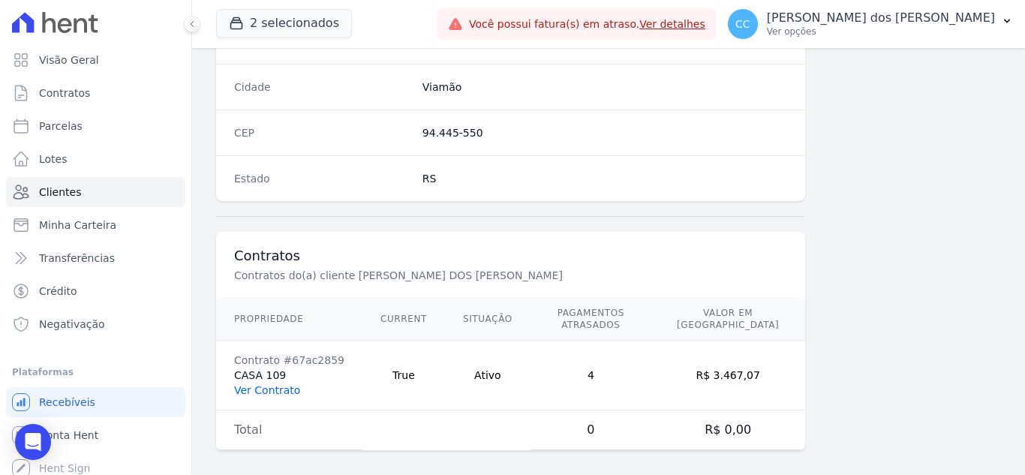
click at [283, 384] on link "Ver Contrato" at bounding box center [267, 390] width 66 height 12
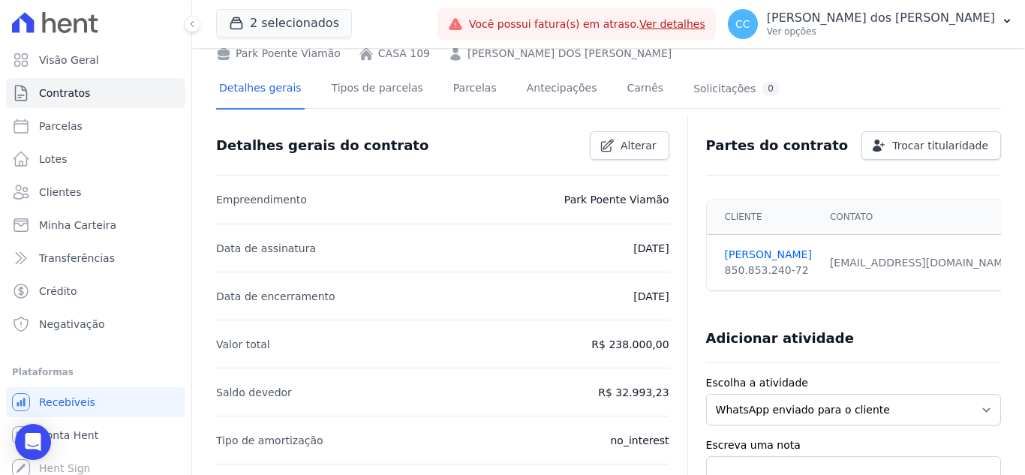
scroll to position [75, 0]
click at [463, 80] on link "Parcelas" at bounding box center [475, 91] width 50 height 40
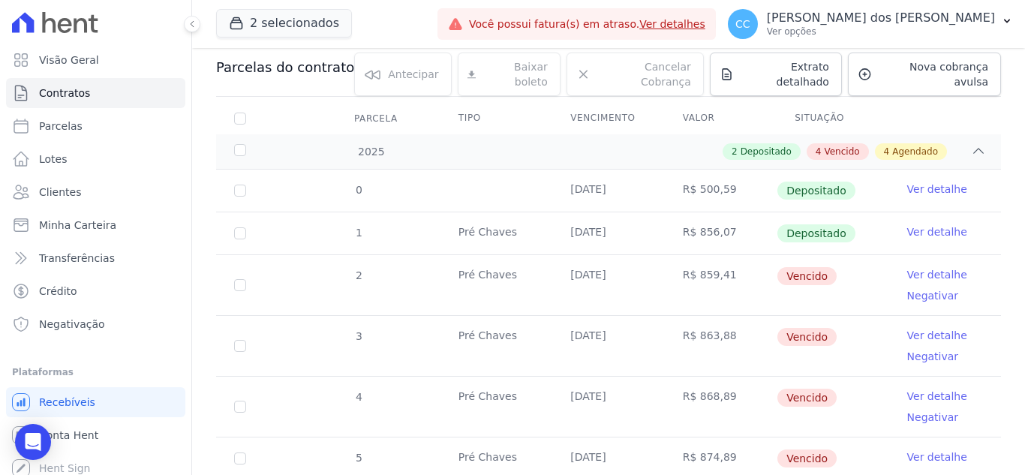
scroll to position [150, 0]
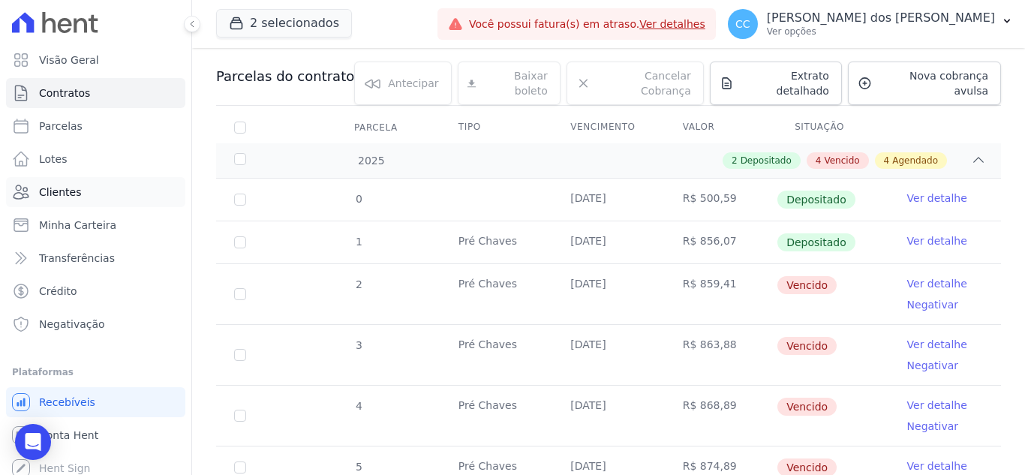
click at [62, 194] on span "Clientes" at bounding box center [60, 192] width 42 height 15
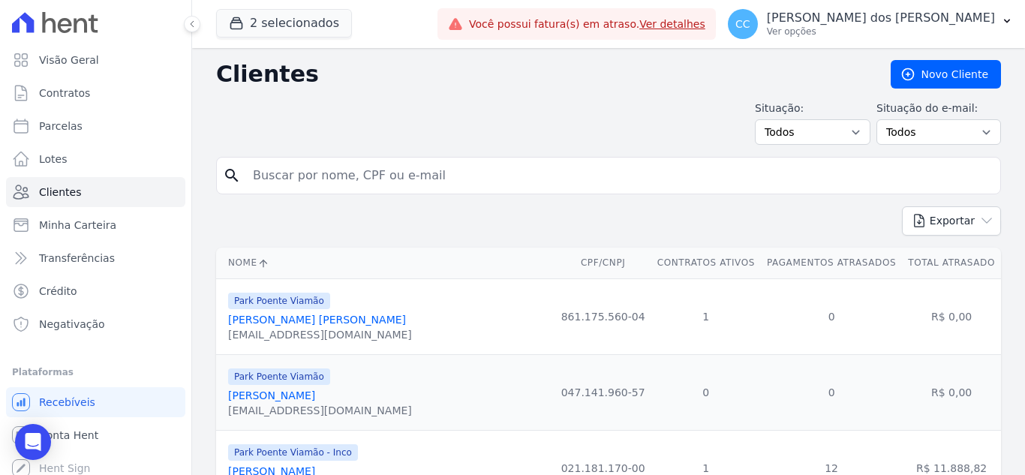
drag, startPoint x: 313, startPoint y: 173, endPoint x: 291, endPoint y: 169, distance: 22.1
click at [291, 169] on input "search" at bounding box center [619, 176] width 751 height 30
type input "O"
type input "[PERSON_NAME] HORIANA"
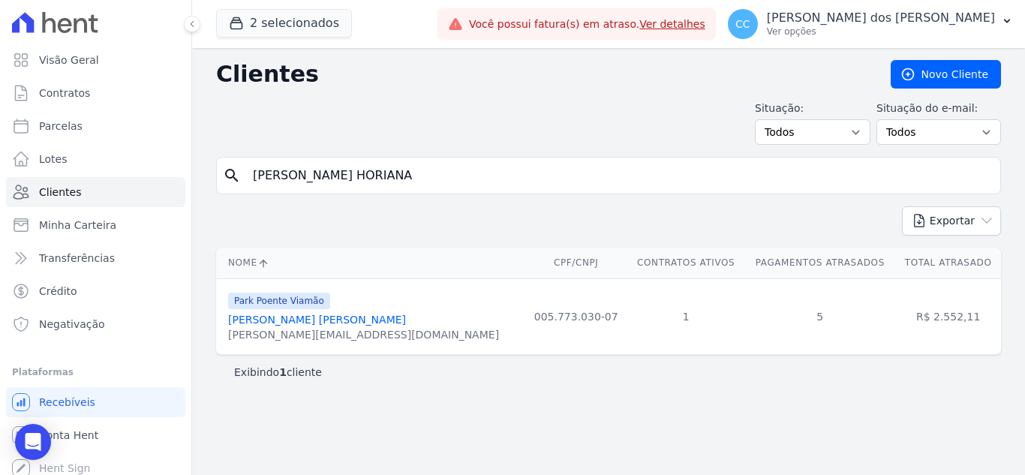
click at [336, 317] on link "[PERSON_NAME] [PERSON_NAME]" at bounding box center [317, 320] width 178 height 12
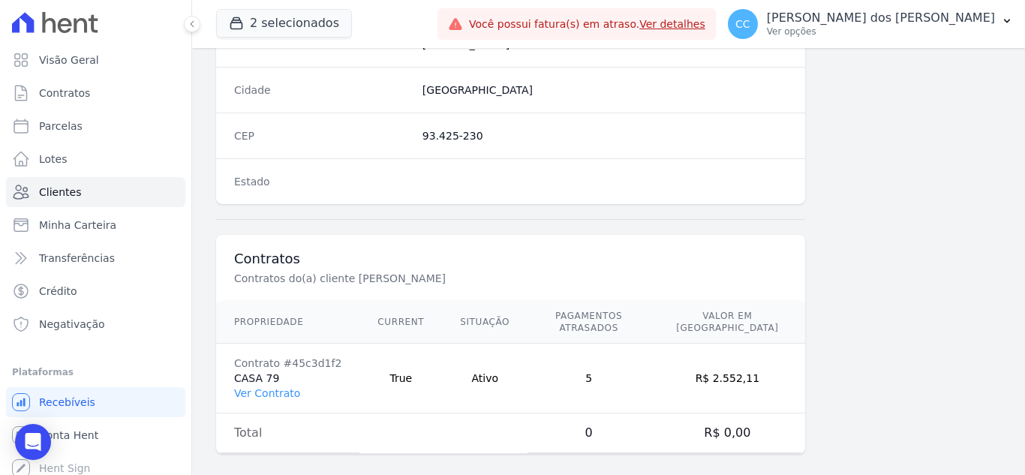
scroll to position [929, 0]
click at [244, 384] on link "Ver Contrato" at bounding box center [267, 390] width 66 height 12
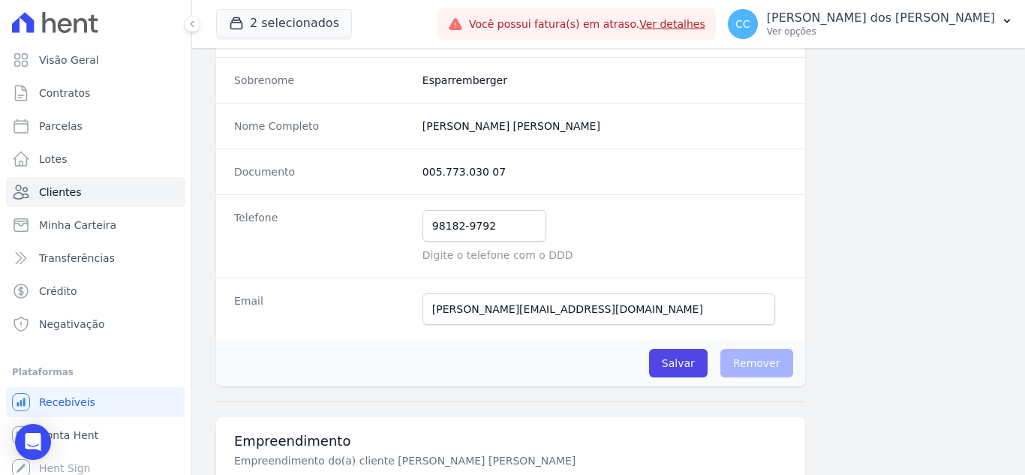
scroll to position [179, 0]
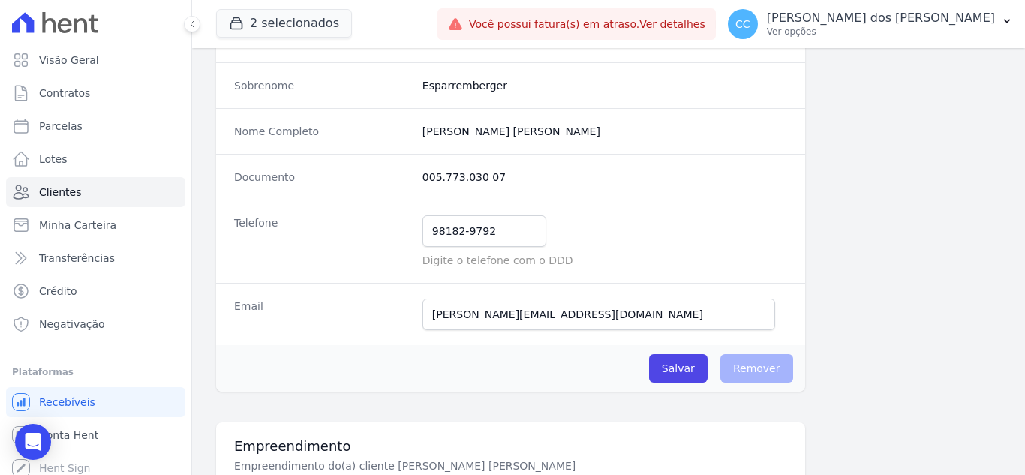
drag, startPoint x: 412, startPoint y: 181, endPoint x: 598, endPoint y: 173, distance: 186.3
click at [598, 173] on div "Documento 005.773.030 07" at bounding box center [510, 177] width 589 height 46
copy div "005.773.030 07"
drag, startPoint x: 426, startPoint y: 230, endPoint x: 573, endPoint y: 230, distance: 146.4
click at [573, 230] on div "98182-9792 Mensagem de SMS ainda não enviada.. Mensagem de [PERSON_NAME] ainda …" at bounding box center [605, 231] width 365 height 32
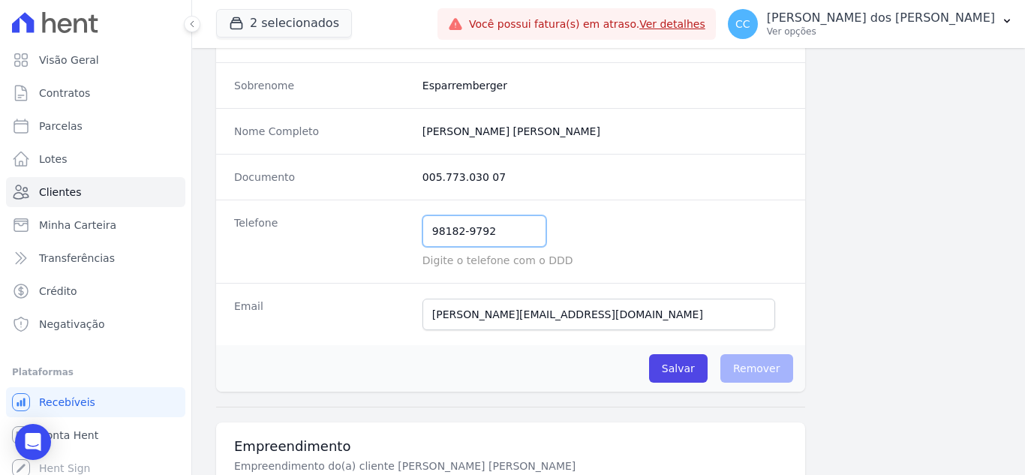
paste input "005.773.030 07"
type input "98182-9792"
drag, startPoint x: 409, startPoint y: 182, endPoint x: 525, endPoint y: 188, distance: 116.5
click at [525, 188] on div "Documento 005.773.030 07" at bounding box center [510, 177] width 589 height 46
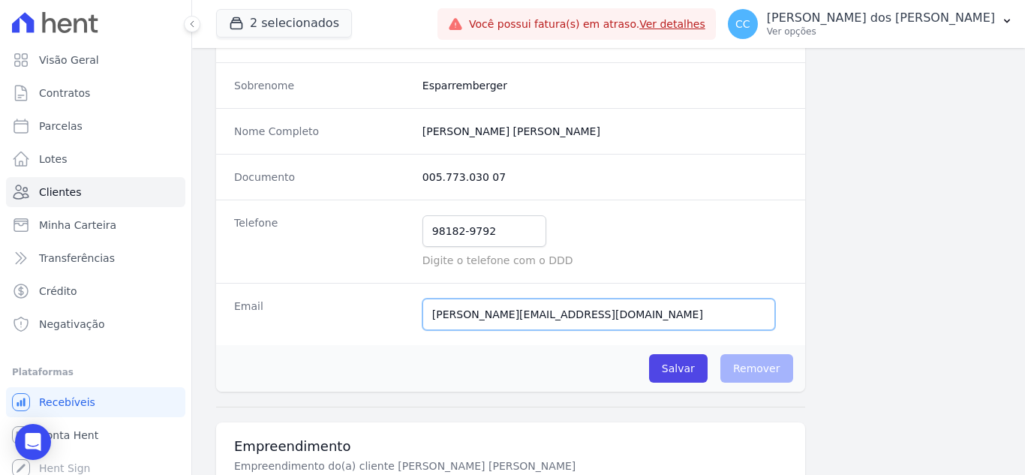
drag, startPoint x: 599, startPoint y: 327, endPoint x: 679, endPoint y: 327, distance: 80.3
click at [679, 327] on input "[PERSON_NAME][EMAIL_ADDRESS][DOMAIN_NAME]" at bounding box center [599, 315] width 353 height 32
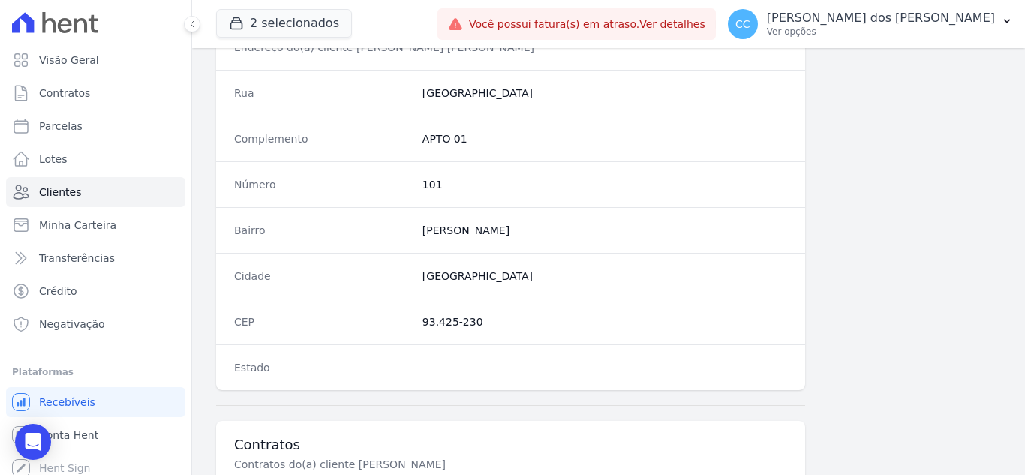
scroll to position [704, 0]
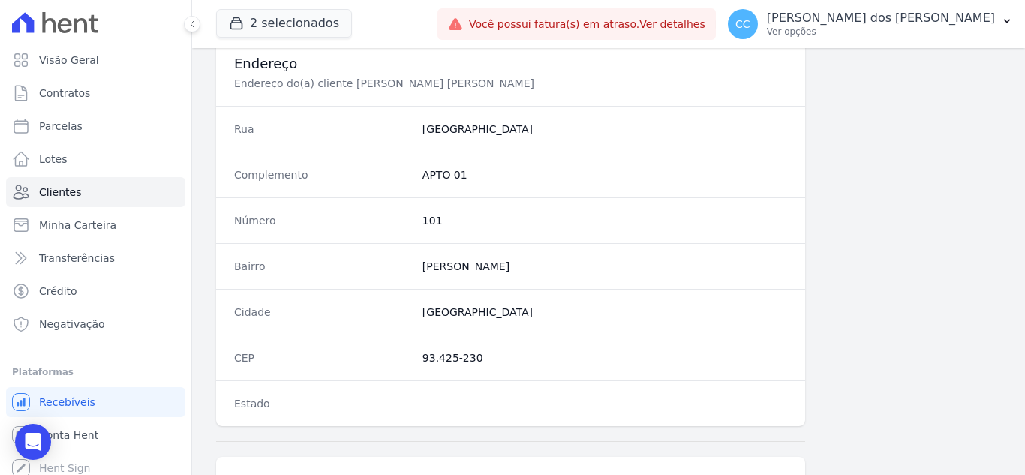
click at [621, 122] on dd "[GEOGRAPHIC_DATA]" at bounding box center [605, 129] width 365 height 15
click at [458, 122] on dd "[GEOGRAPHIC_DATA]" at bounding box center [605, 129] width 365 height 15
drag, startPoint x: 419, startPoint y: 124, endPoint x: 528, endPoint y: 134, distance: 109.3
click at [528, 134] on div "Rua [GEOGRAPHIC_DATA]" at bounding box center [510, 129] width 589 height 46
copy div "[GEOGRAPHIC_DATA]"
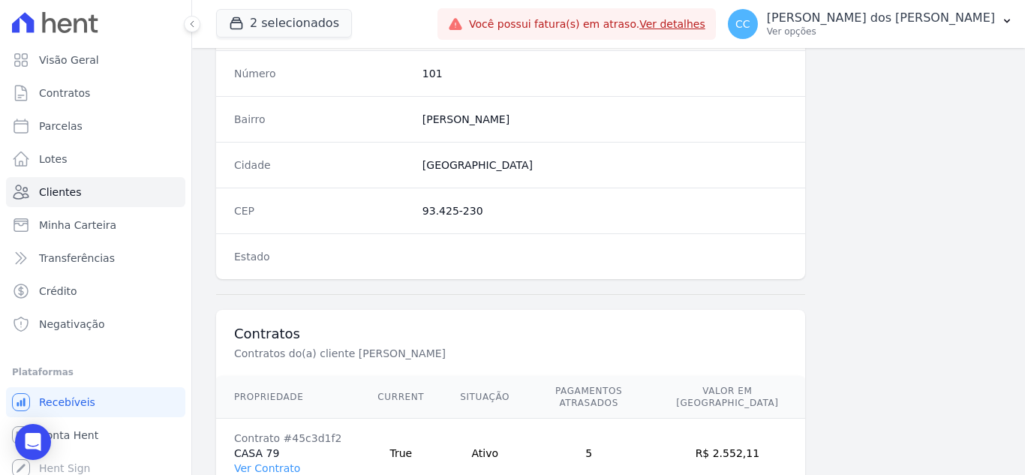
scroll to position [929, 0]
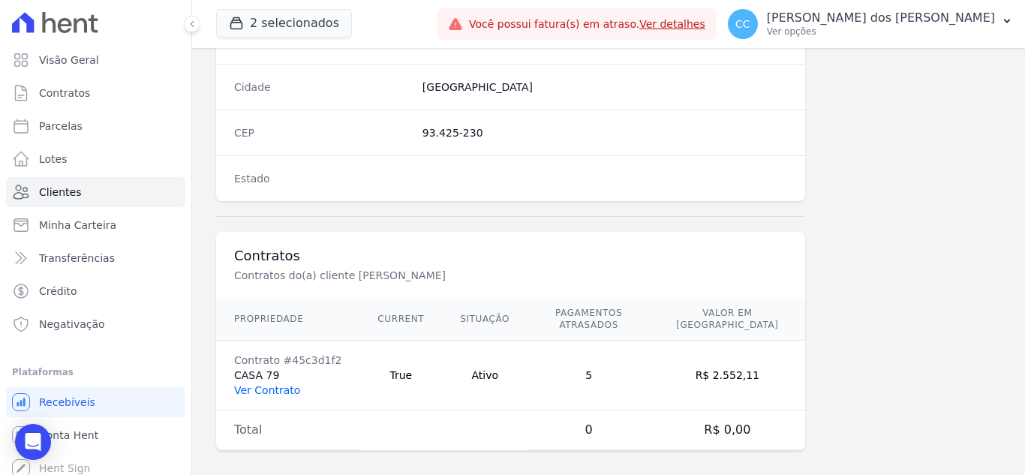
click at [249, 387] on td "Contrato #45c3d1f2 CASA 79 Ver Contrato" at bounding box center [287, 376] width 143 height 70
click at [256, 384] on link "Ver Contrato" at bounding box center [267, 390] width 66 height 12
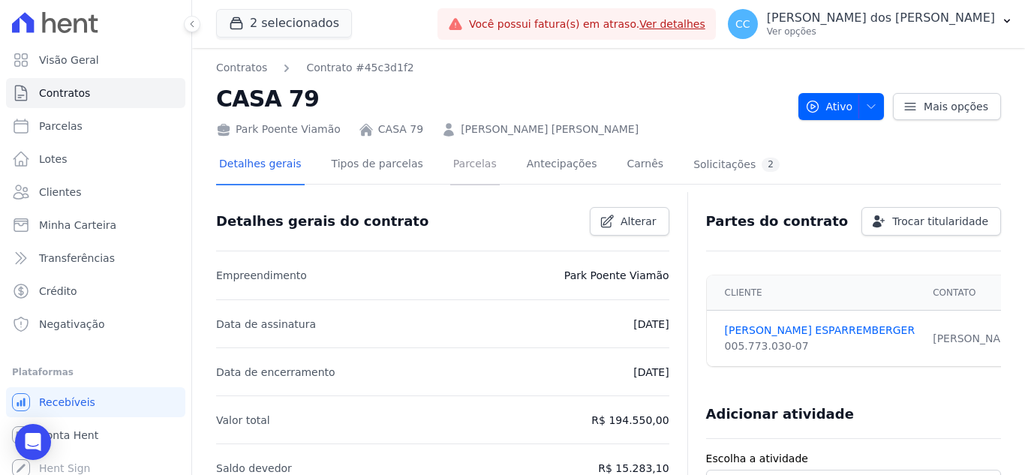
click at [453, 172] on link "Parcelas" at bounding box center [475, 166] width 50 height 40
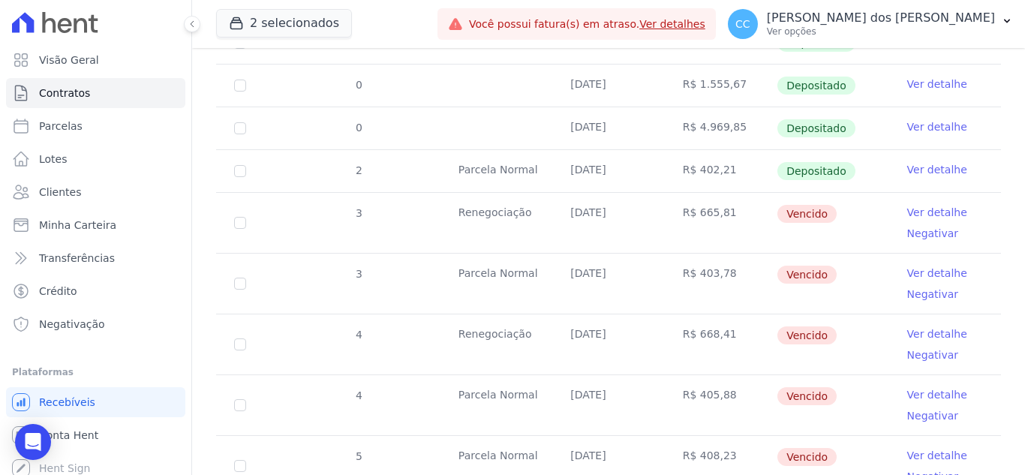
scroll to position [600, 0]
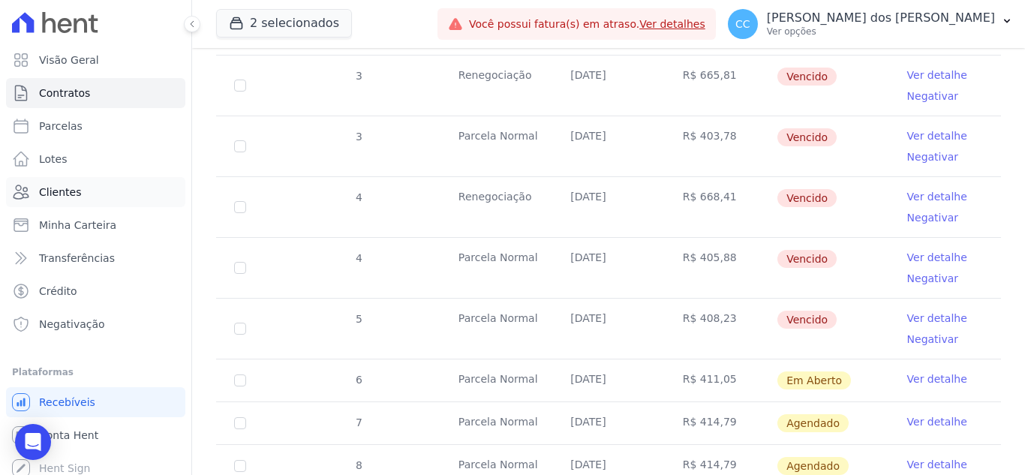
click at [74, 188] on span "Clientes" at bounding box center [60, 192] width 42 height 15
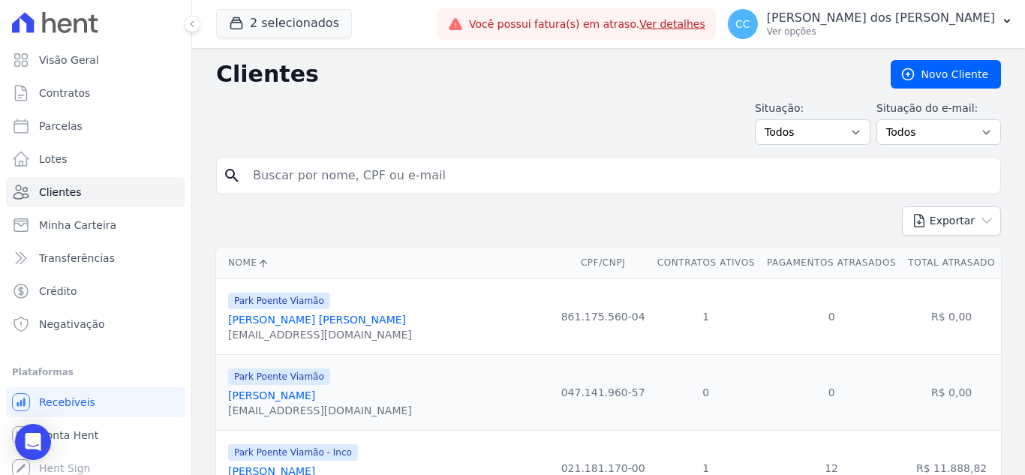
click at [483, 178] on input "search" at bounding box center [619, 176] width 751 height 30
type input "[PERSON_NAME]"
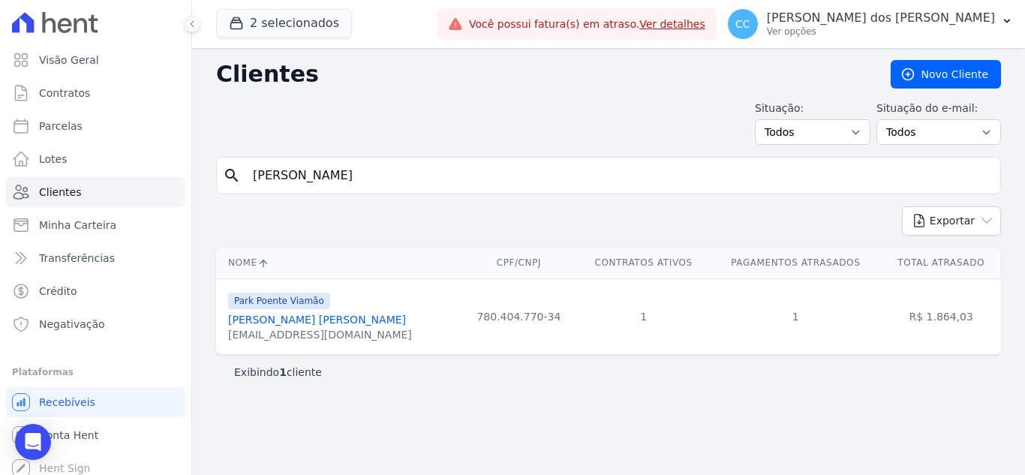
click at [320, 314] on link "[PERSON_NAME] [PERSON_NAME]" at bounding box center [317, 320] width 178 height 12
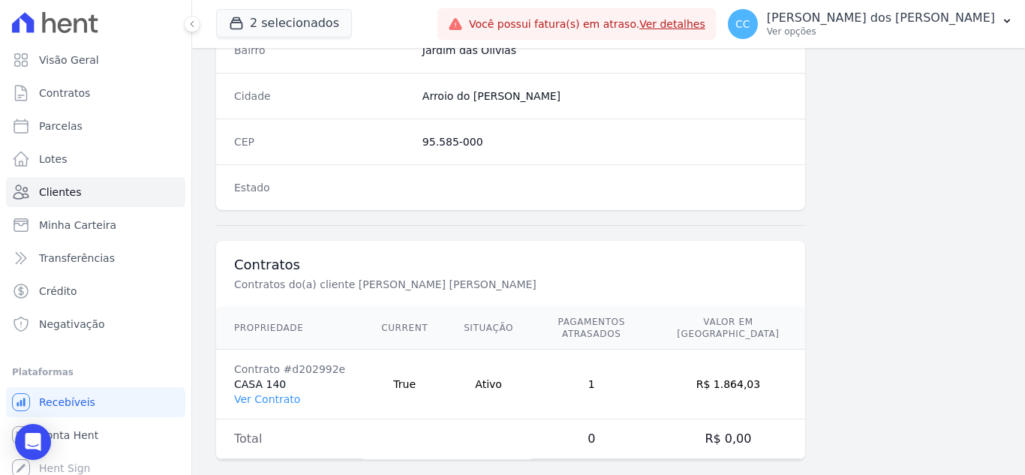
scroll to position [929, 0]
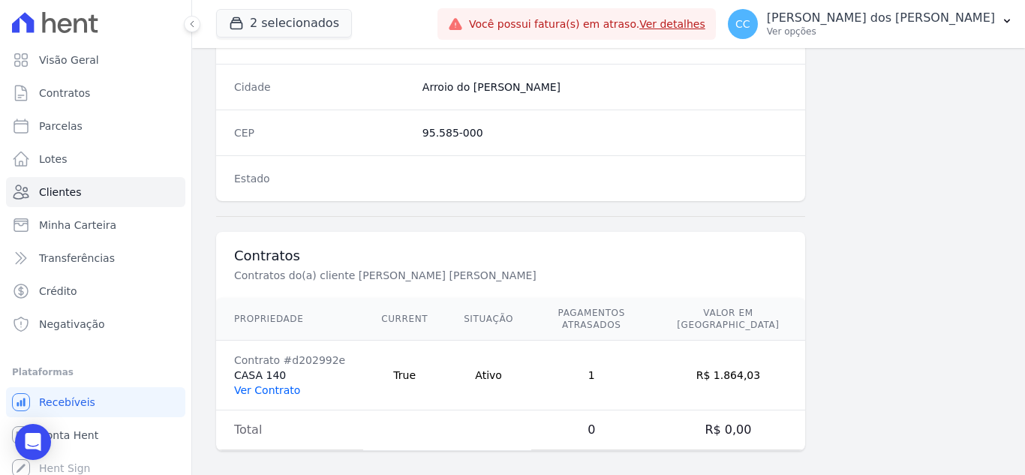
click at [264, 384] on link "Ver Contrato" at bounding box center [267, 390] width 66 height 12
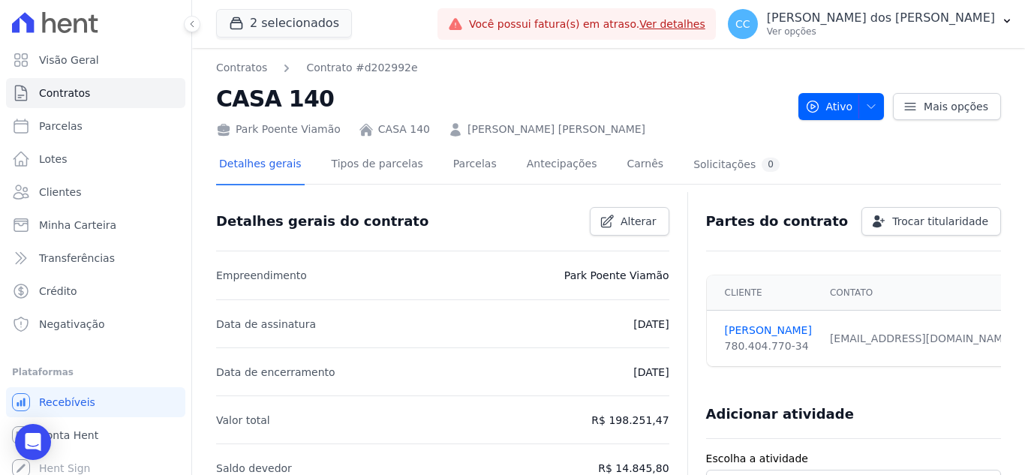
click at [428, 170] on div "Detalhes gerais Tipos de parcelas [GEOGRAPHIC_DATA] Antecipações [PERSON_NAME] …" at bounding box center [499, 166] width 567 height 40
click at [454, 170] on link "Parcelas" at bounding box center [475, 166] width 50 height 40
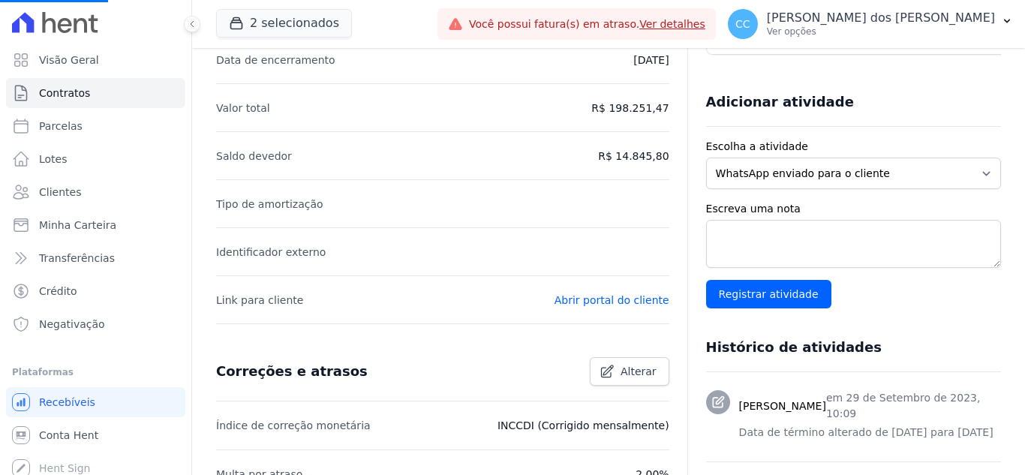
scroll to position [450, 0]
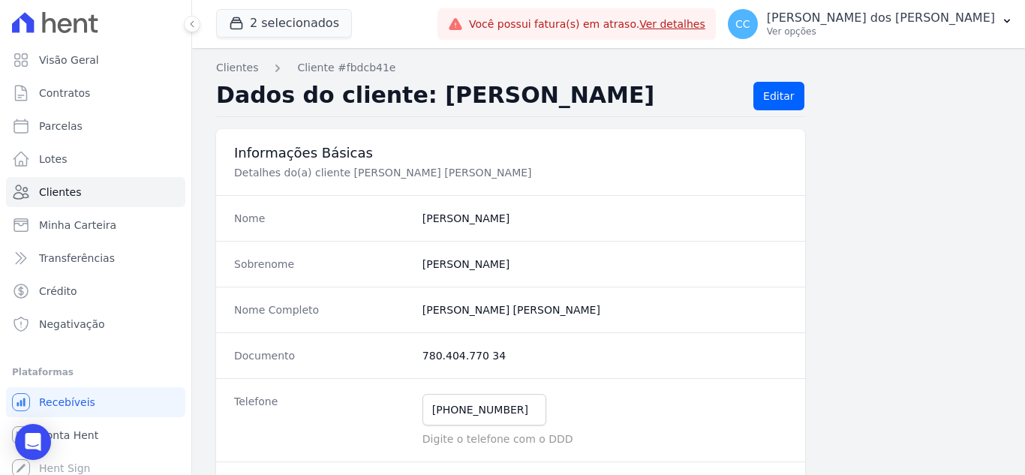
drag, startPoint x: 420, startPoint y: 353, endPoint x: 559, endPoint y: 352, distance: 138.9
click at [559, 352] on dd "780.404.770 34" at bounding box center [605, 355] width 365 height 15
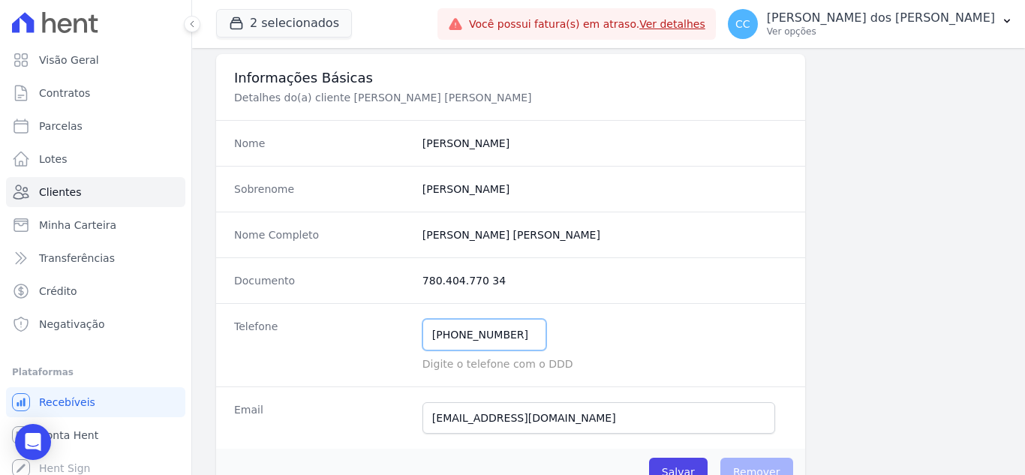
drag, startPoint x: 429, startPoint y: 340, endPoint x: 625, endPoint y: 332, distance: 196.8
click at [625, 332] on div "[PHONE_NUMBER] Mensagem de SMS ainda não enviada.. Mensagem de [PERSON_NAME] ai…" at bounding box center [605, 335] width 365 height 32
paste input "780.404.770 34"
type input "[PHONE_NUMBER]"
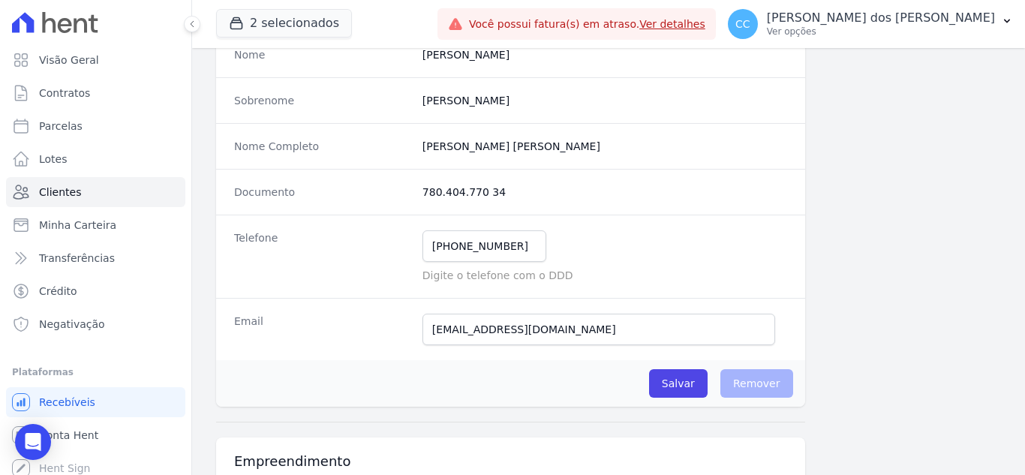
scroll to position [300, 0]
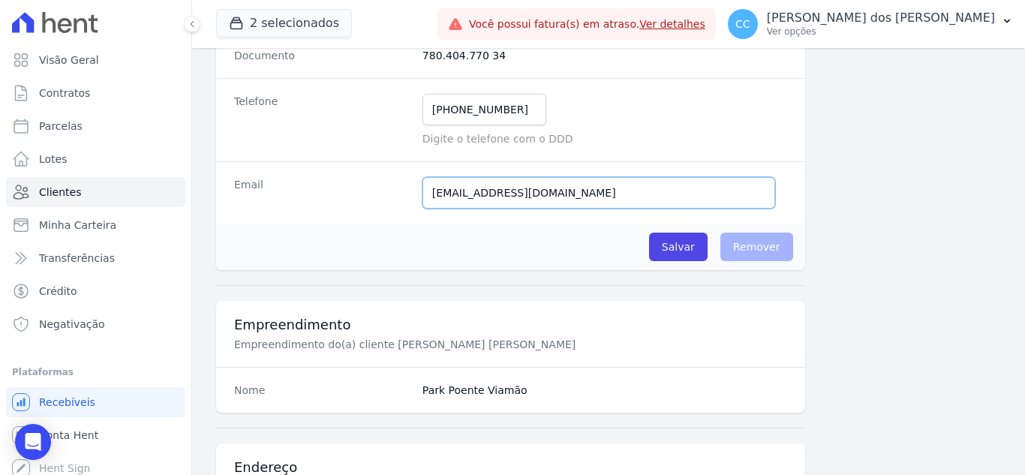
drag, startPoint x: 443, startPoint y: 190, endPoint x: 868, endPoint y: 178, distance: 425.8
click at [868, 178] on div "Informações Básicas Detalhes do(a) cliente [PERSON_NAME] [PERSON_NAME] Nome [PE…" at bounding box center [608, 466] width 785 height 1275
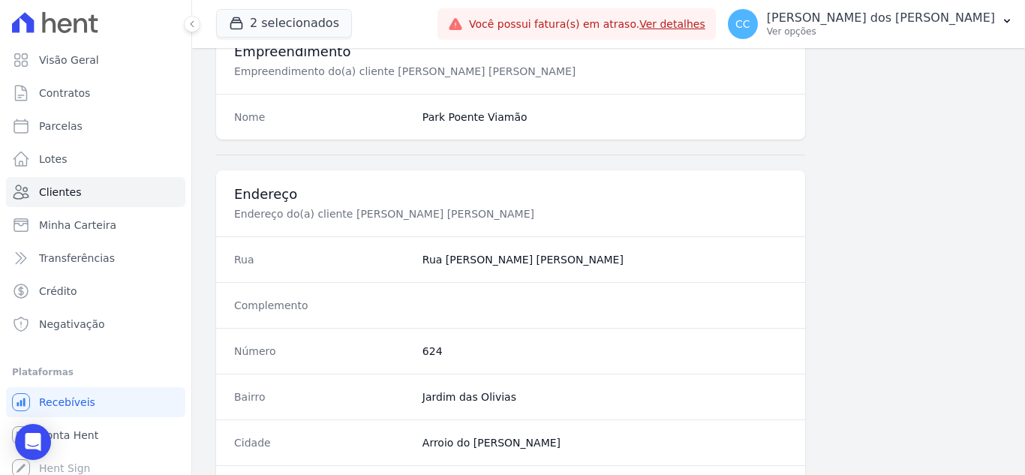
scroll to position [600, 0]
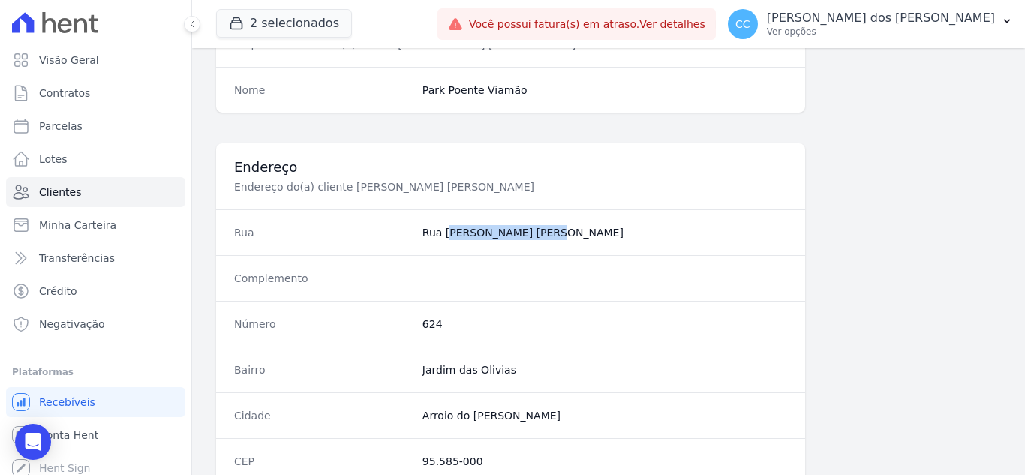
drag, startPoint x: 415, startPoint y: 231, endPoint x: 582, endPoint y: 231, distance: 166.6
click at [582, 231] on div "Rua [GEOGRAPHIC_DATA][PERSON_NAME][PERSON_NAME]" at bounding box center [510, 232] width 589 height 46
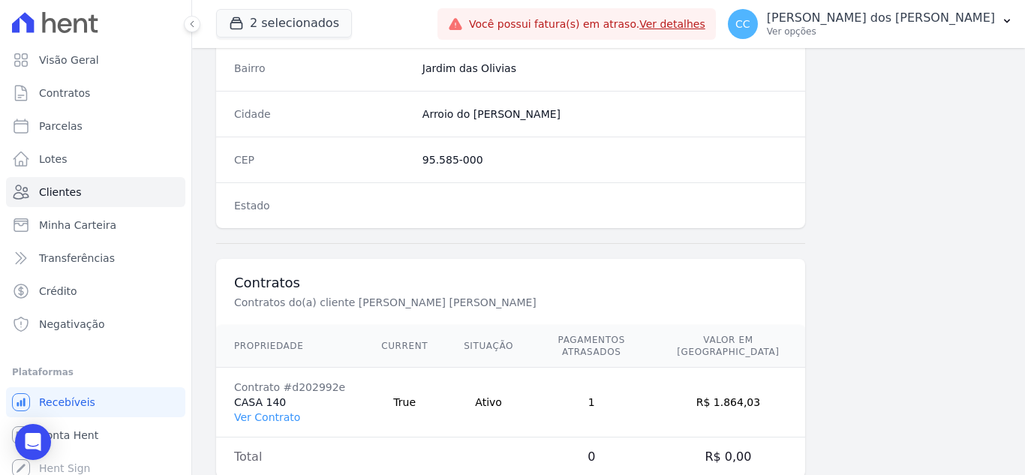
scroll to position [929, 0]
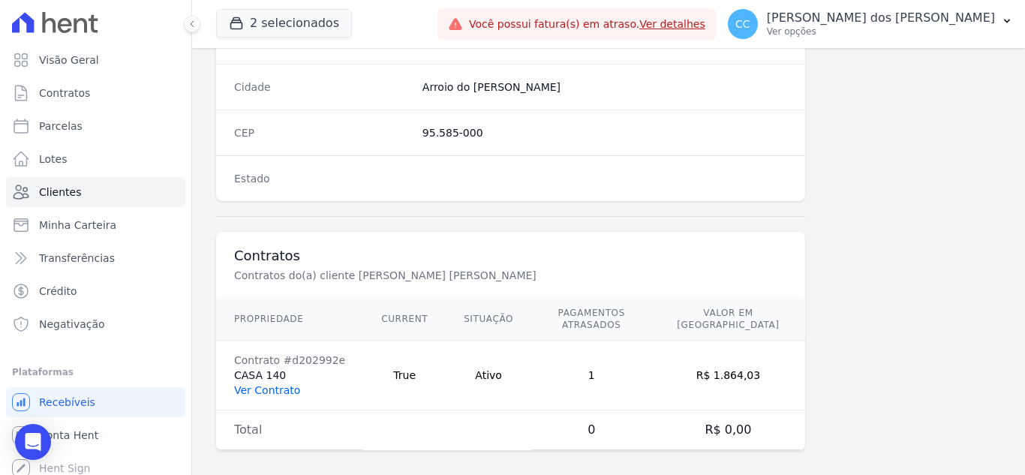
click at [284, 384] on link "Ver Contrato" at bounding box center [267, 390] width 66 height 12
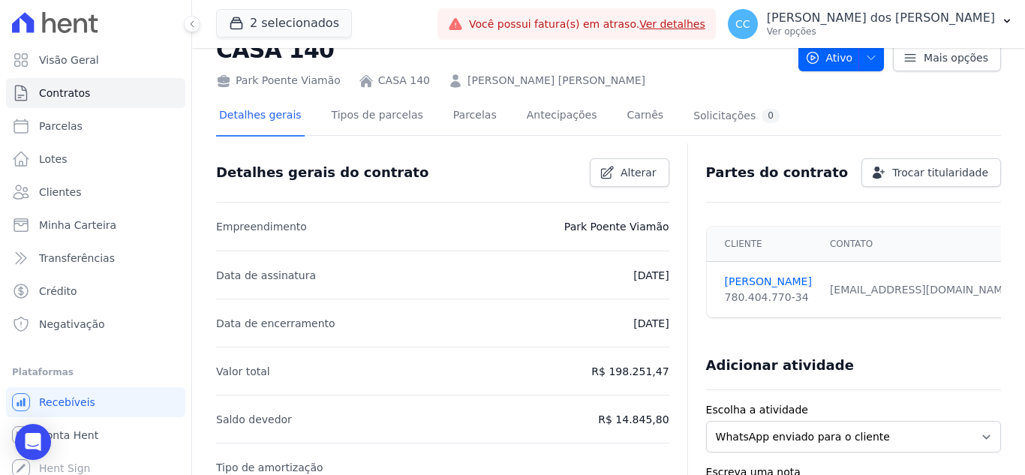
scroll to position [75, 0]
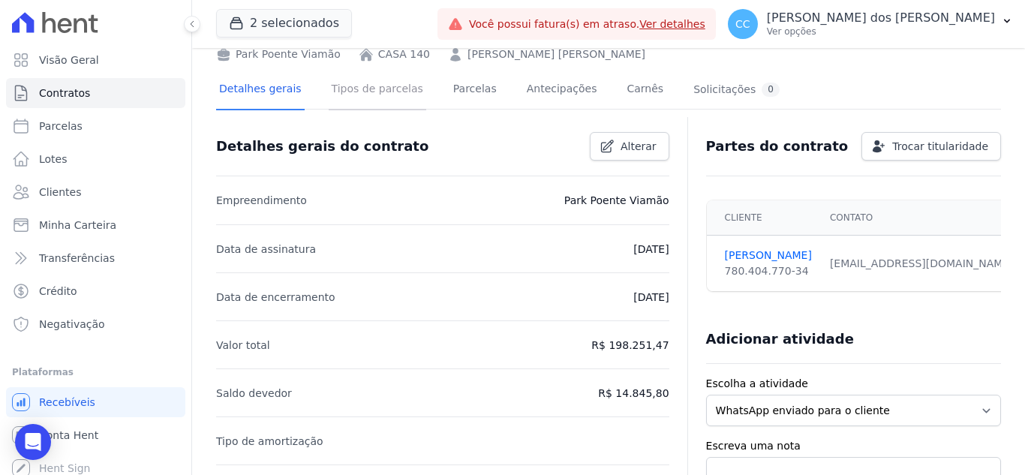
click at [378, 96] on link "Tipos de parcelas" at bounding box center [378, 91] width 98 height 40
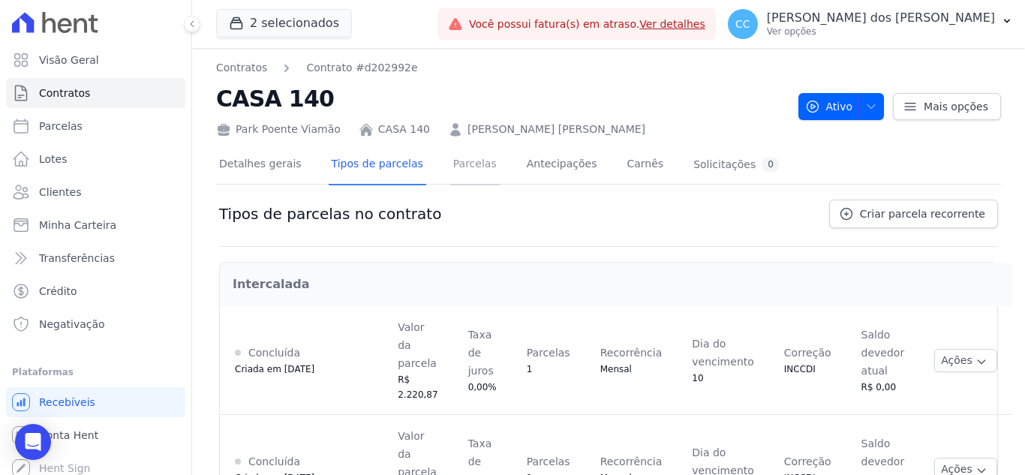
click at [455, 167] on link "Parcelas" at bounding box center [475, 166] width 50 height 40
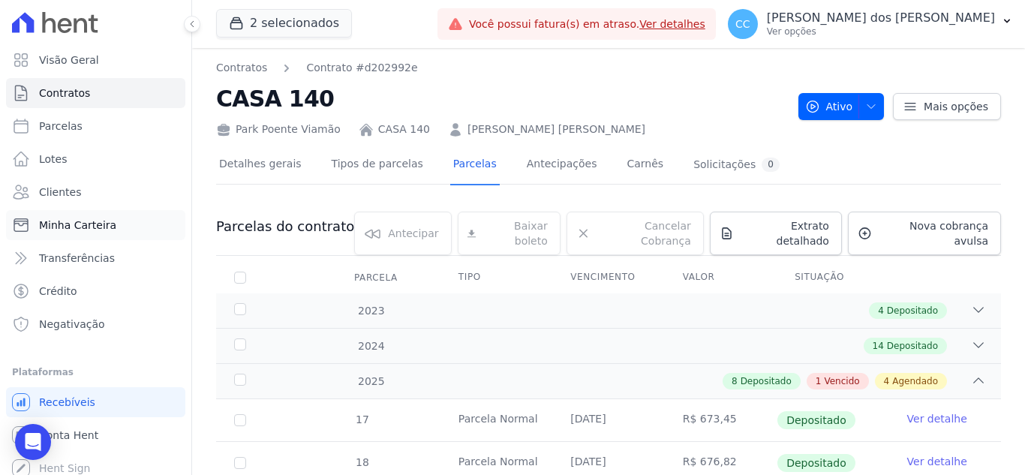
click at [124, 216] on link "Minha Carteira" at bounding box center [95, 225] width 179 height 30
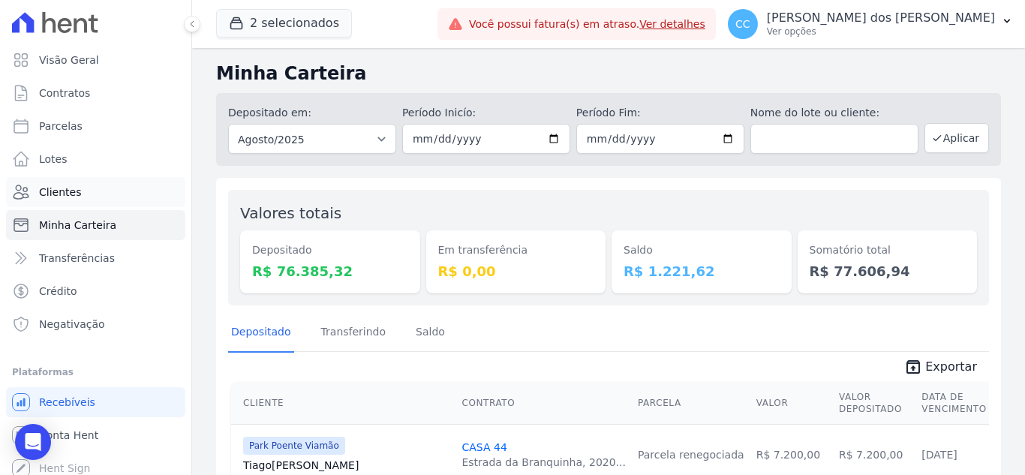
click at [95, 195] on link "Clientes" at bounding box center [95, 192] width 179 height 30
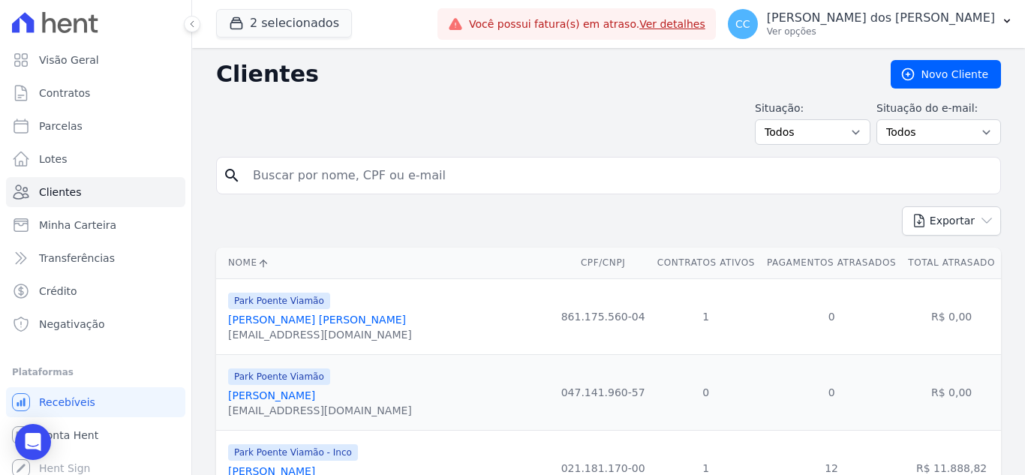
click at [386, 179] on input "search" at bounding box center [619, 176] width 751 height 30
type input "[PERSON_NAME]"
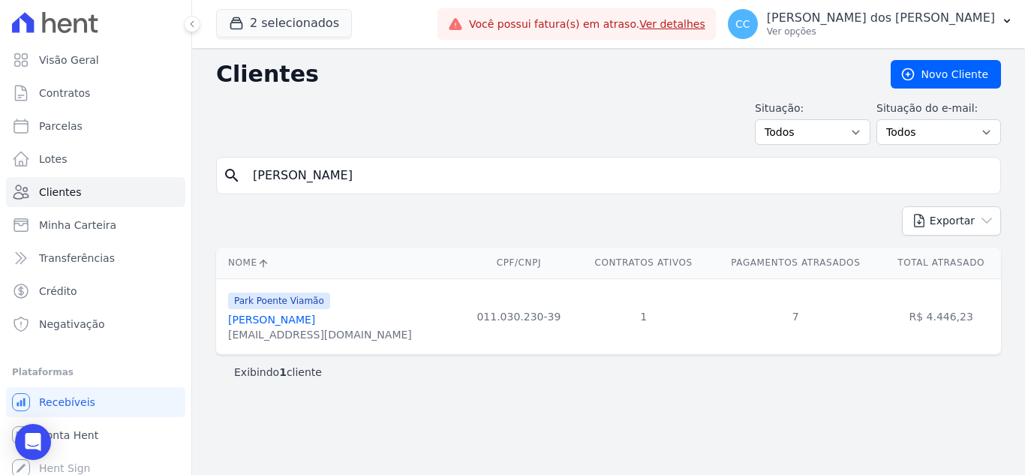
drag, startPoint x: 386, startPoint y: 179, endPoint x: 201, endPoint y: 173, distance: 184.8
click at [201, 173] on div "Clientes [GEOGRAPHIC_DATA] Situação: Todos Adimplentes Inadimplentes Situação d…" at bounding box center [608, 261] width 833 height 427
type input "[PERSON_NAME]"
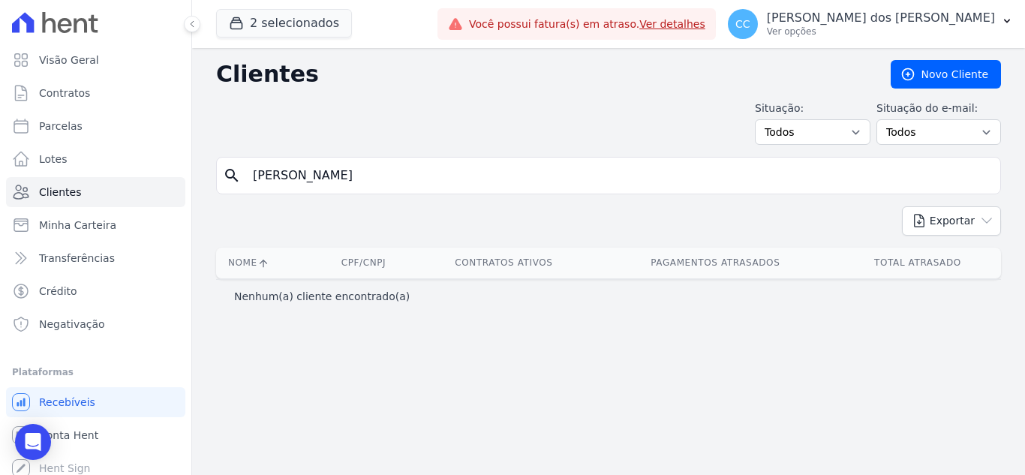
click at [378, 185] on input "[PERSON_NAME]" at bounding box center [619, 176] width 751 height 30
type input "[PERSON_NAME]"
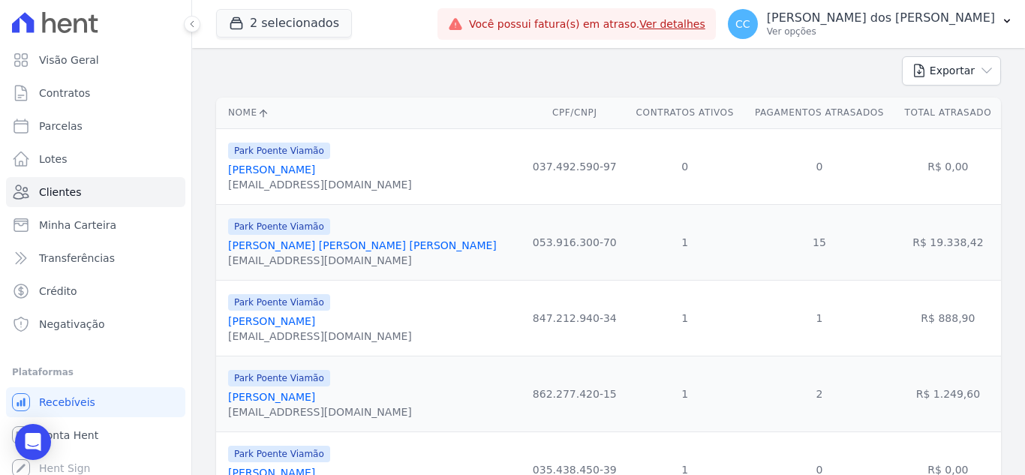
scroll to position [225, 0]
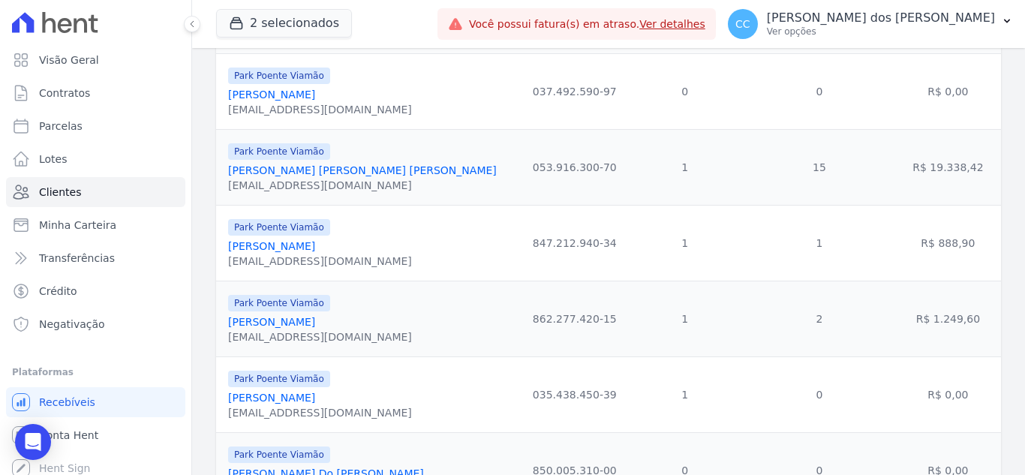
click at [315, 328] on link "[PERSON_NAME]" at bounding box center [271, 322] width 87 height 12
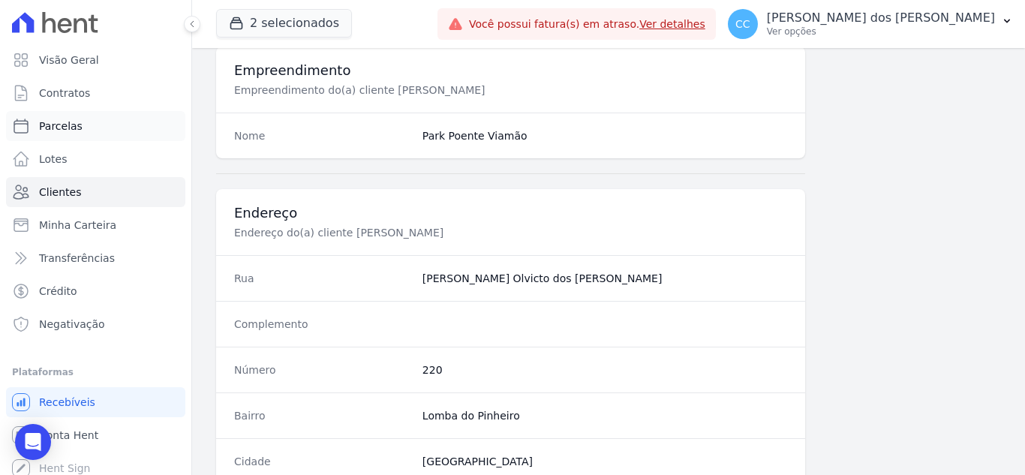
scroll to position [479, 0]
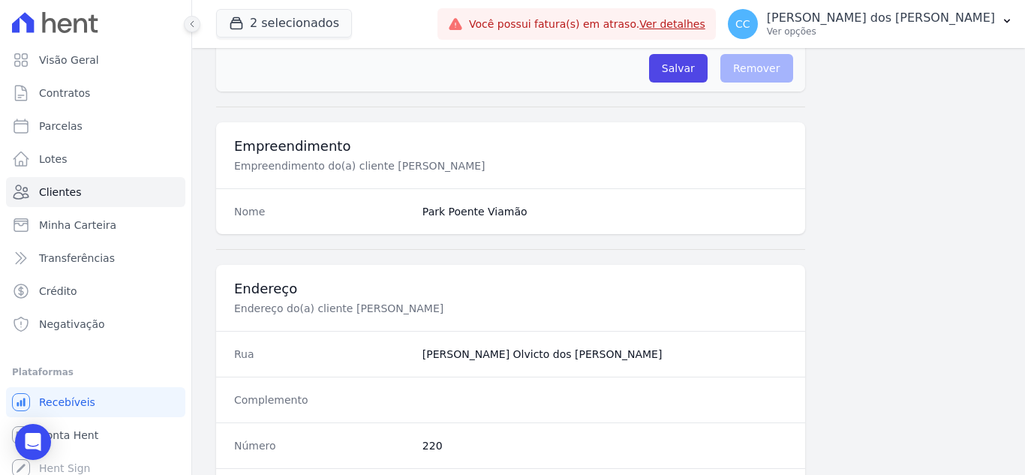
click at [193, 24] on icon at bounding box center [192, 24] width 9 height 9
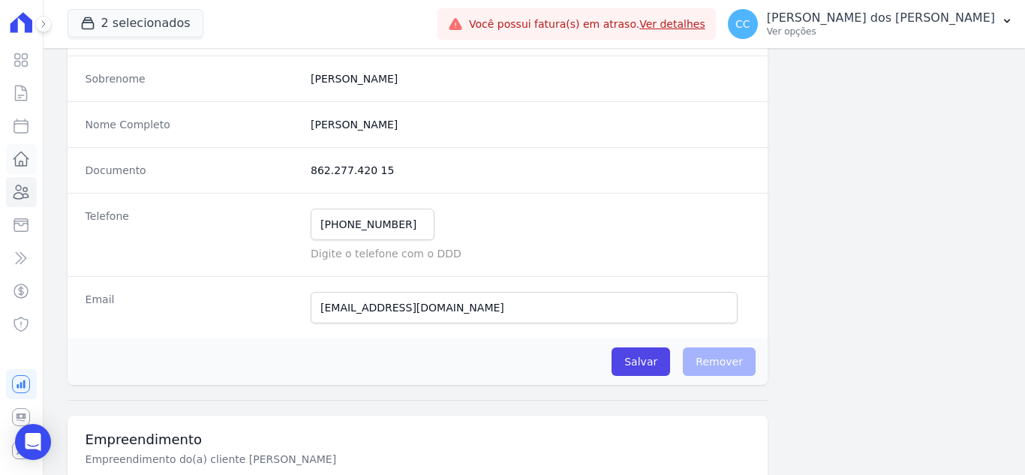
scroll to position [179, 0]
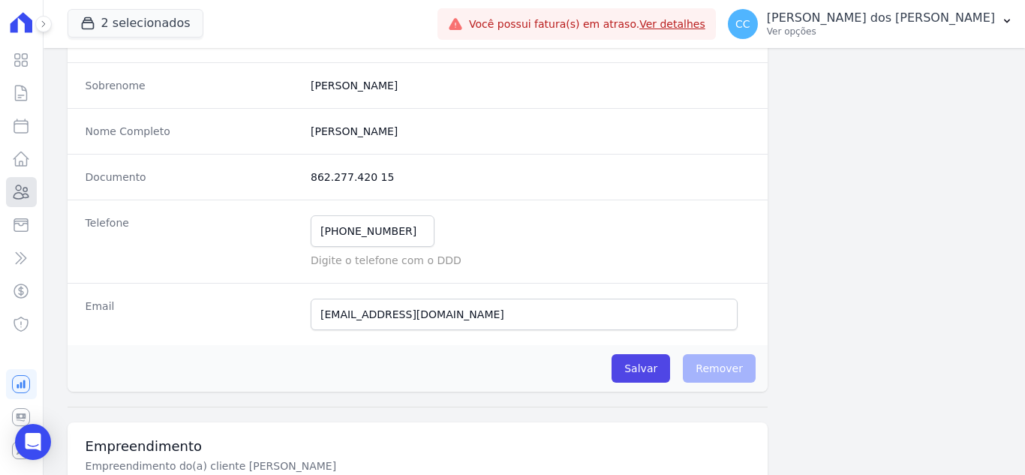
click at [29, 186] on icon at bounding box center [21, 192] width 18 height 18
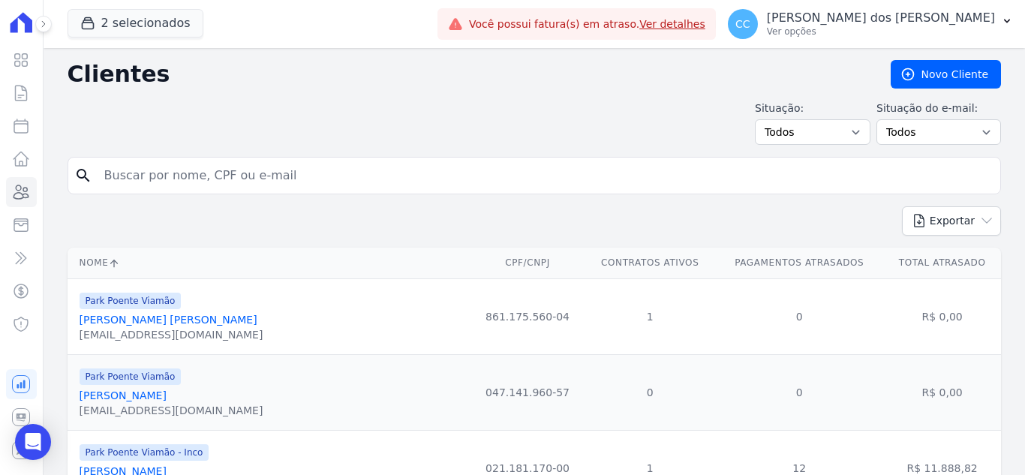
click at [278, 182] on input "search" at bounding box center [544, 176] width 899 height 30
type input "ROCHELLY EU"
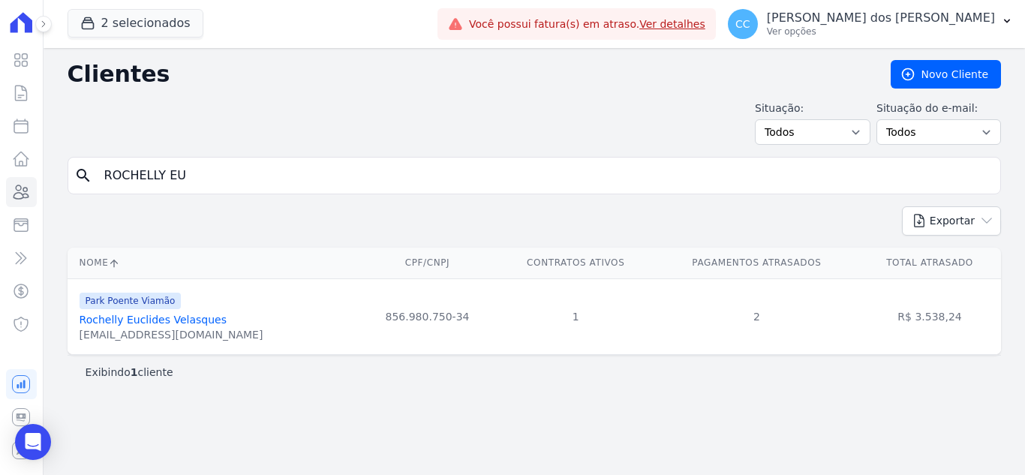
click at [155, 323] on link "Rochelly Euclides Velasques" at bounding box center [153, 320] width 147 height 12
drag, startPoint x: 242, startPoint y: 179, endPoint x: 90, endPoint y: 155, distance: 153.5
click at [90, 155] on div "Clientes [GEOGRAPHIC_DATA] Situação: Todos Adimplentes Inadimplentes Situação d…" at bounding box center [535, 261] width 982 height 427
type input "[PERSON_NAME]"
drag, startPoint x: 144, startPoint y: 187, endPoint x: 0, endPoint y: 180, distance: 144.3
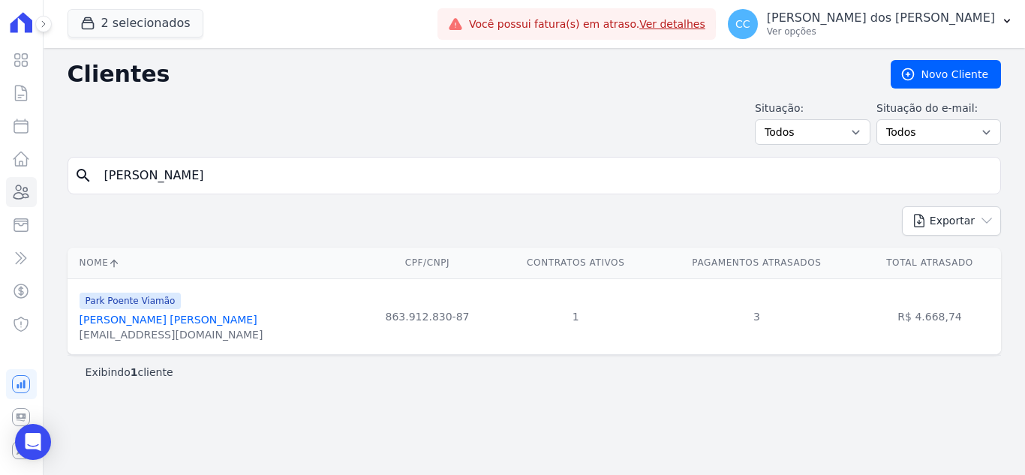
click at [0, 180] on div "Visão Geral Contratos [GEOGRAPHIC_DATA] Lotes Clientes Minha Carteira Transferê…" at bounding box center [512, 237] width 1025 height 475
click at [0, 180] on div "Visão Geral Contratos [GEOGRAPHIC_DATA] Lotes Clientes Minha Carteira Transferê…" at bounding box center [21, 237] width 43 height 475
click at [358, 158] on div "search [PERSON_NAME]" at bounding box center [535, 176] width 934 height 38
click at [358, 175] on input "[PERSON_NAME]" at bounding box center [544, 176] width 899 height 30
type input "M"
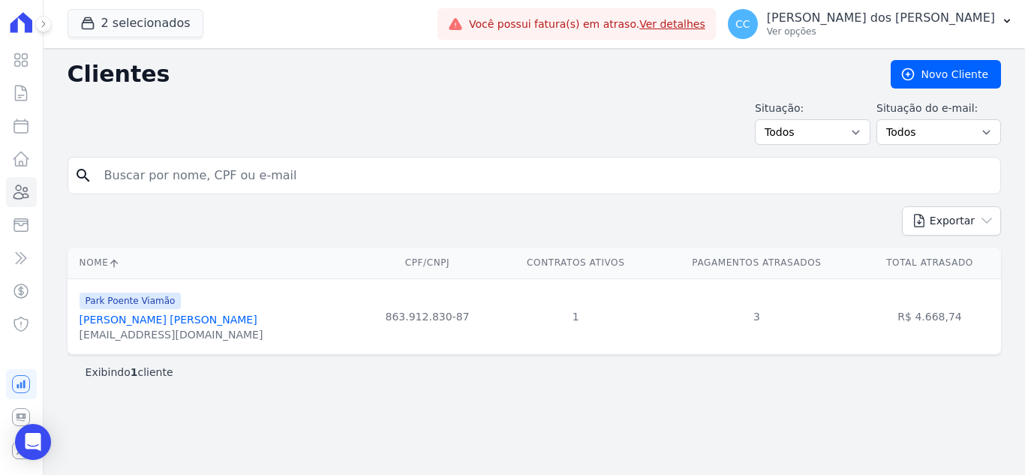
type input "Y"
type input "T"
type input "[MEDICAL_DATA][PERSON_NAME]"
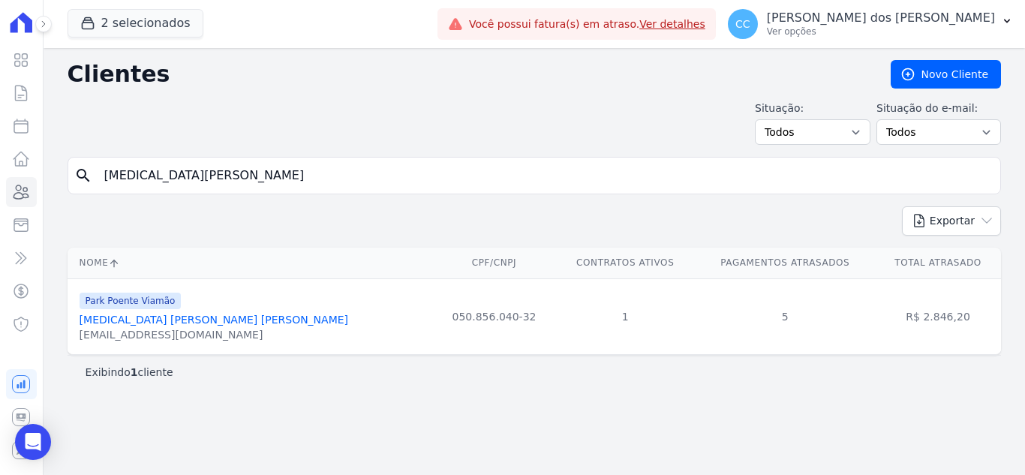
drag, startPoint x: 224, startPoint y: 172, endPoint x: 41, endPoint y: 156, distance: 183.8
click at [41, 156] on div "Visão Geral Contratos [GEOGRAPHIC_DATA] Lotes Clientes Minha Carteira Transferê…" at bounding box center [512, 237] width 1025 height 475
type input "AUDINEI"
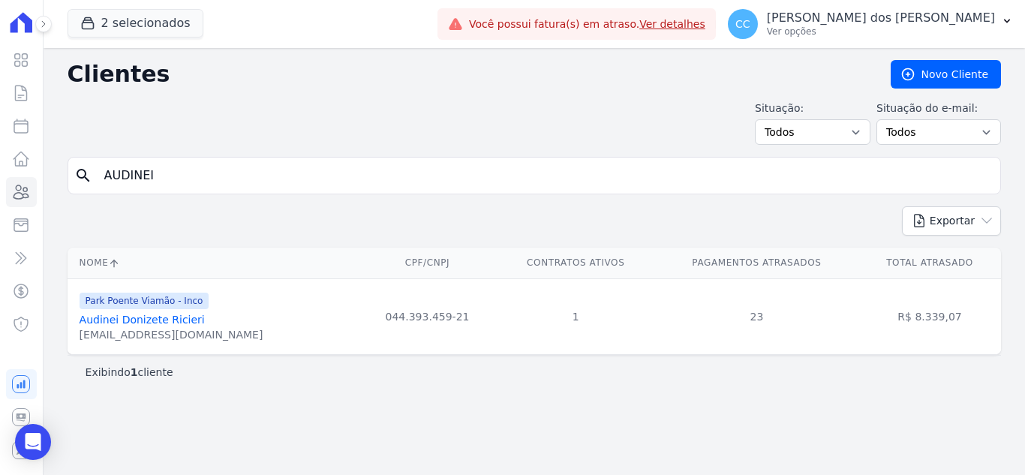
drag, startPoint x: 254, startPoint y: 173, endPoint x: 0, endPoint y: 184, distance: 253.9
click at [0, 184] on div "Visão Geral Contratos [GEOGRAPHIC_DATA] Lotes Clientes Minha Carteira Transferê…" at bounding box center [512, 237] width 1025 height 475
type input "[PERSON_NAME]"
click at [294, 180] on input "[PERSON_NAME]" at bounding box center [544, 176] width 899 height 30
type input "[PERSON_NAME]"
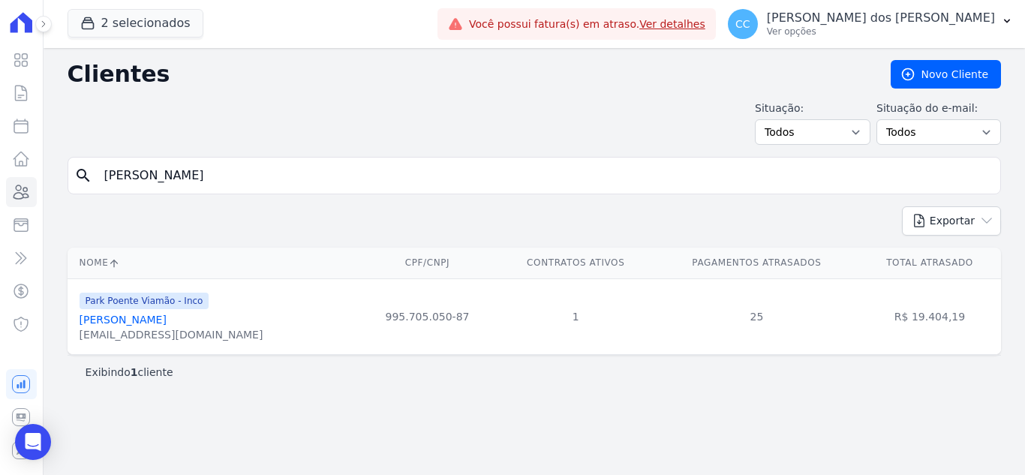
click at [245, 180] on input "[PERSON_NAME]" at bounding box center [544, 176] width 899 height 30
drag, startPoint x: 208, startPoint y: 180, endPoint x: 0, endPoint y: 131, distance: 213.7
click at [0, 138] on div "Visão Geral Contratos [GEOGRAPHIC_DATA] Lotes Clientes Minha Carteira Transferê…" at bounding box center [512, 237] width 1025 height 475
type input "[PERSON_NAME]"
click at [167, 317] on link "[PERSON_NAME]" at bounding box center [123, 320] width 87 height 12
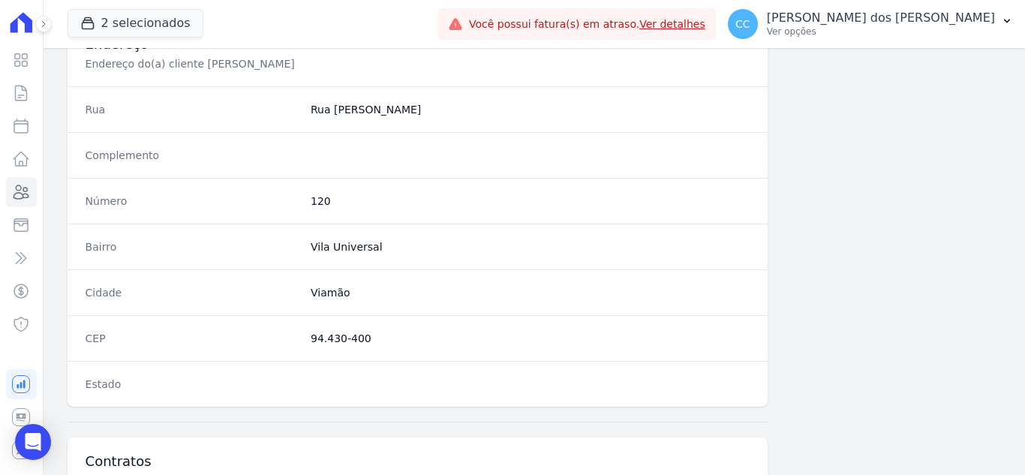
scroll to position [751, 0]
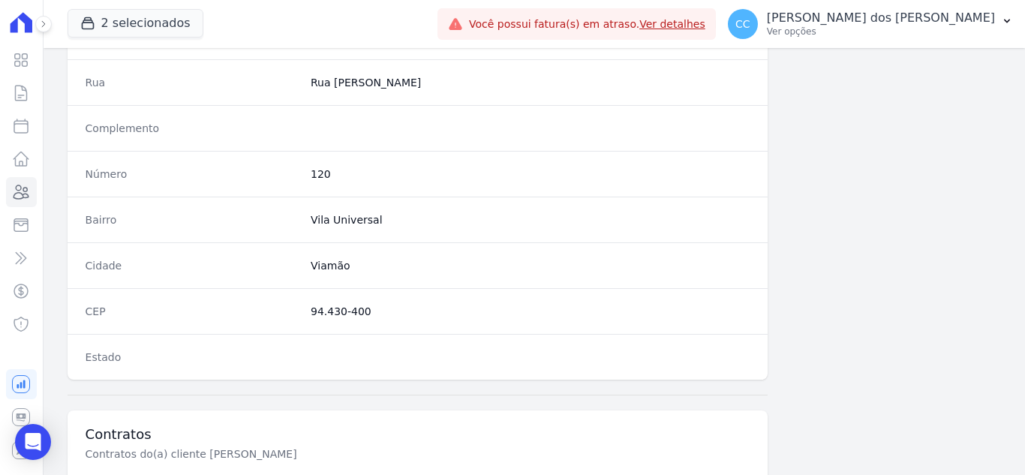
click at [302, 311] on div "CEP 94.430-400" at bounding box center [418, 311] width 700 height 46
drag, startPoint x: 312, startPoint y: 314, endPoint x: 404, endPoint y: 310, distance: 91.6
click at [404, 310] on dd "94.430-400" at bounding box center [530, 311] width 439 height 15
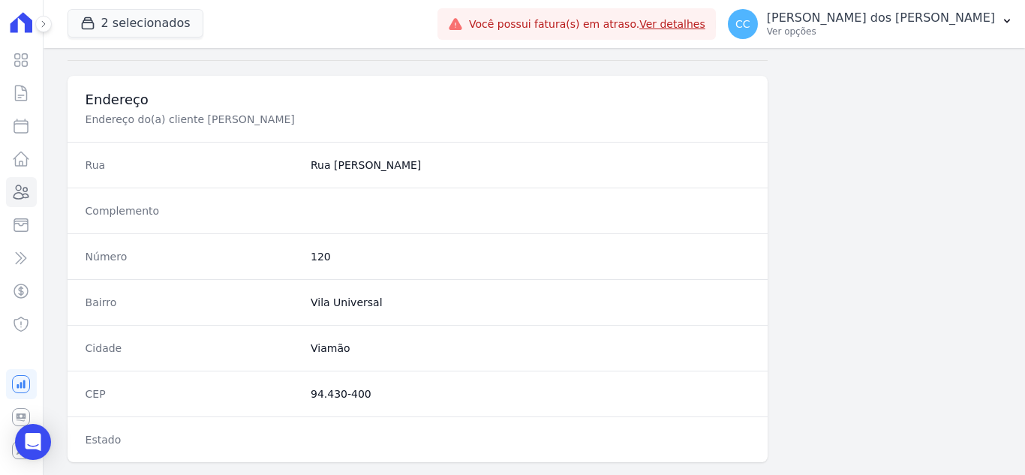
scroll to position [600, 0]
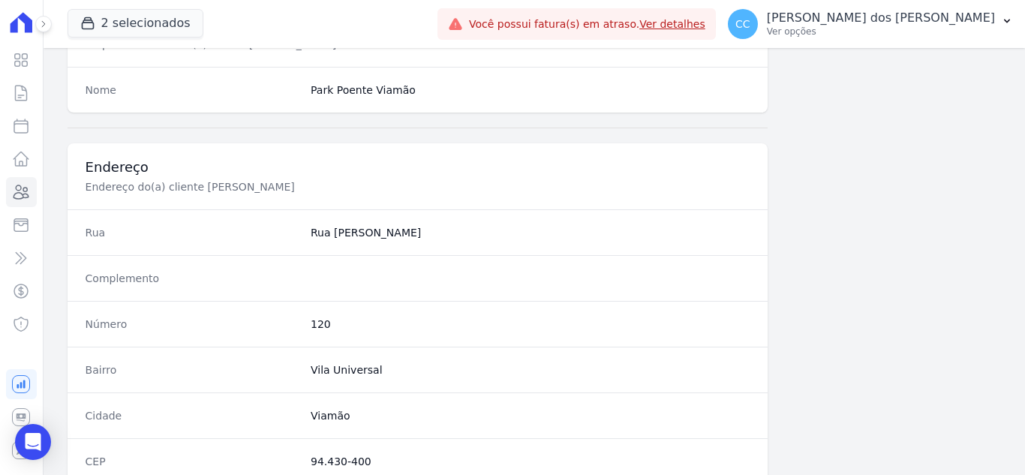
drag, startPoint x: 303, startPoint y: 234, endPoint x: 425, endPoint y: 236, distance: 121.6
click at [425, 236] on div "Rua [GEOGRAPHIC_DATA][PERSON_NAME]" at bounding box center [418, 232] width 700 height 46
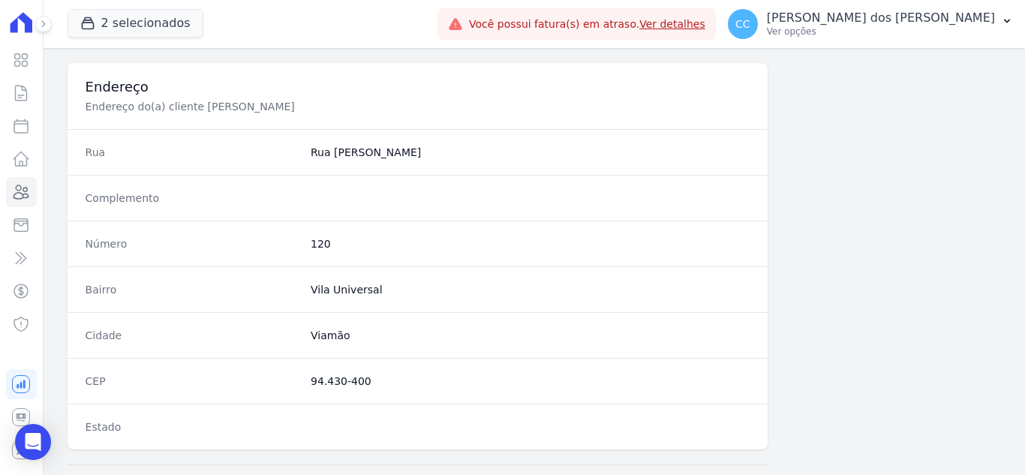
scroll to position [629, 0]
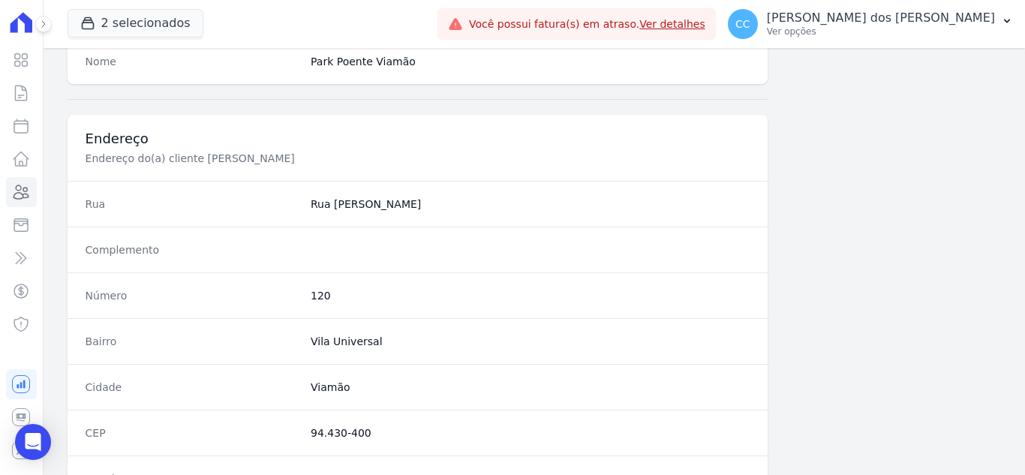
click at [0, 197] on div "Visão Geral Contratos [GEOGRAPHIC_DATA] Lotes Clientes Minha Carteira Transferê…" at bounding box center [21, 237] width 43 height 475
click at [11, 194] on link "Clientes" at bounding box center [21, 192] width 31 height 30
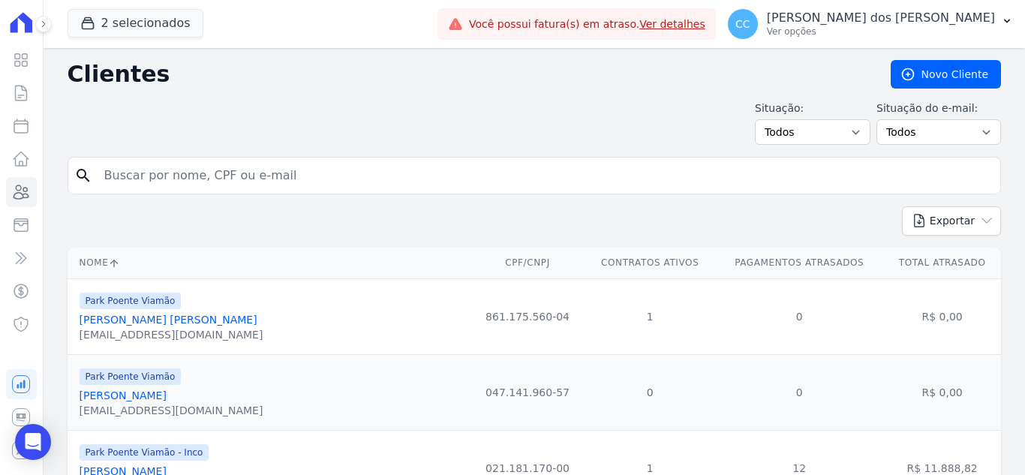
click at [154, 179] on input "search" at bounding box center [544, 176] width 899 height 30
type input "MARIANA"
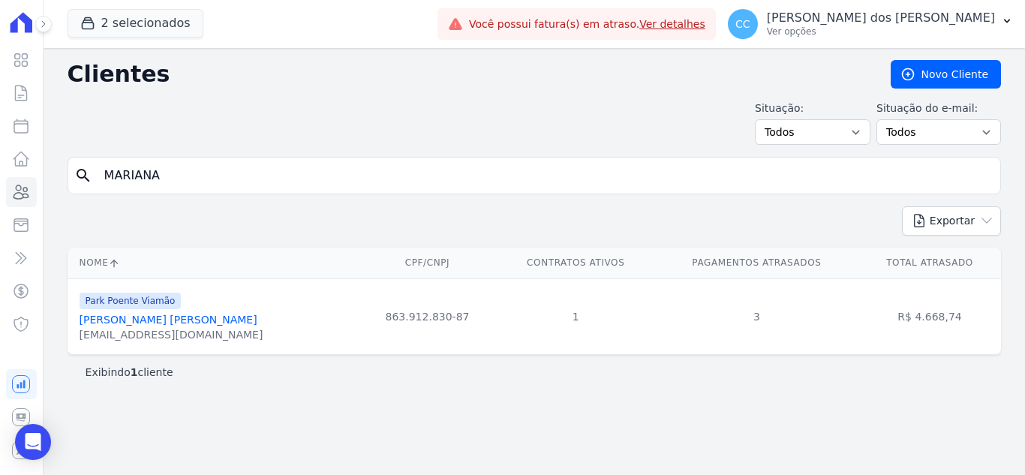
click at [153, 326] on link "[PERSON_NAME] [PERSON_NAME]" at bounding box center [169, 320] width 178 height 12
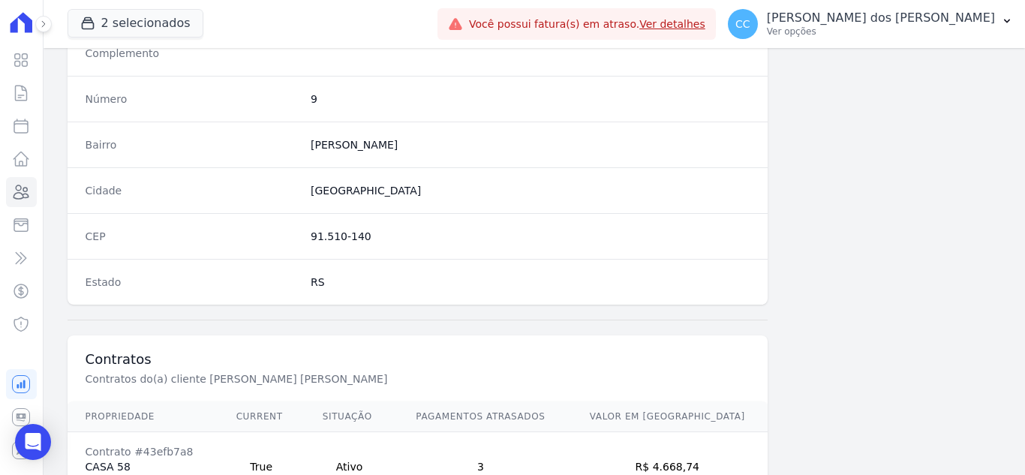
scroll to position [929, 0]
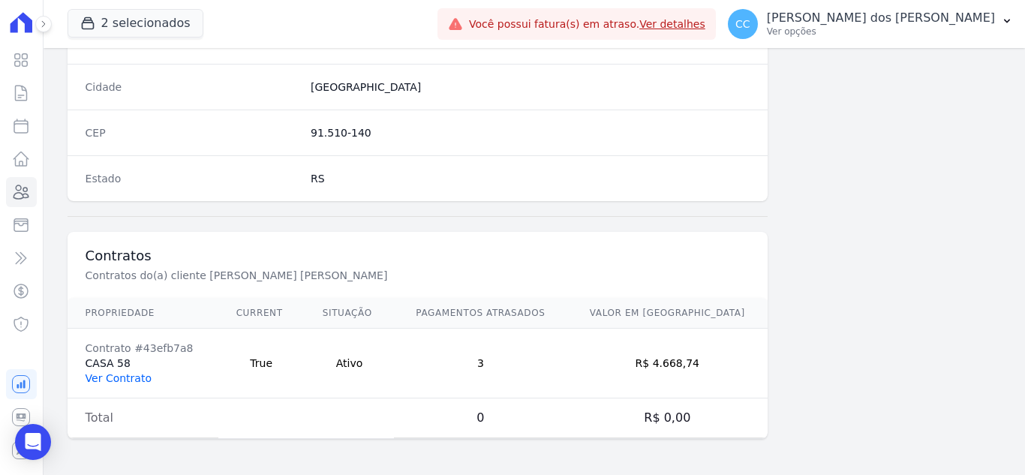
click at [123, 382] on link "Ver Contrato" at bounding box center [119, 378] width 66 height 12
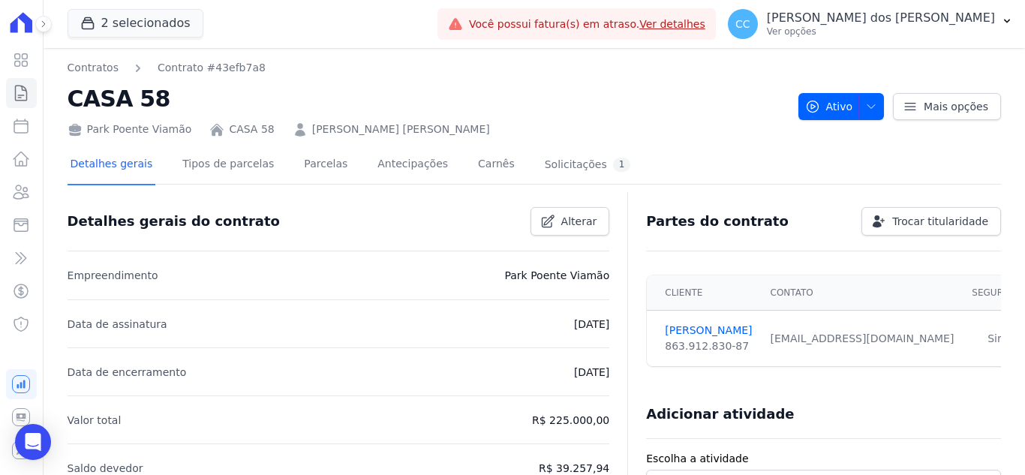
click at [277, 163] on div "Detalhes gerais Tipos de parcelas [GEOGRAPHIC_DATA] Antecipações [PERSON_NAME] …" at bounding box center [351, 166] width 567 height 40
click at [301, 163] on link "Parcelas" at bounding box center [326, 166] width 50 height 40
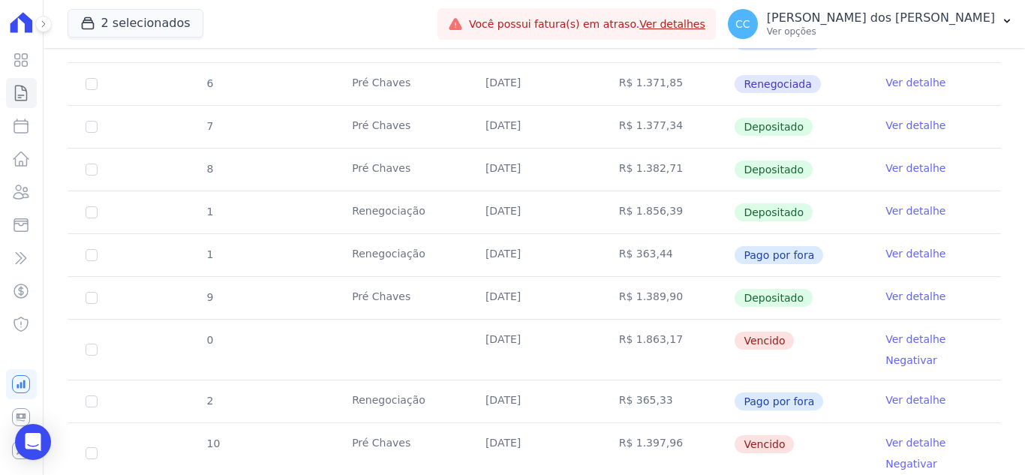
scroll to position [75, 0]
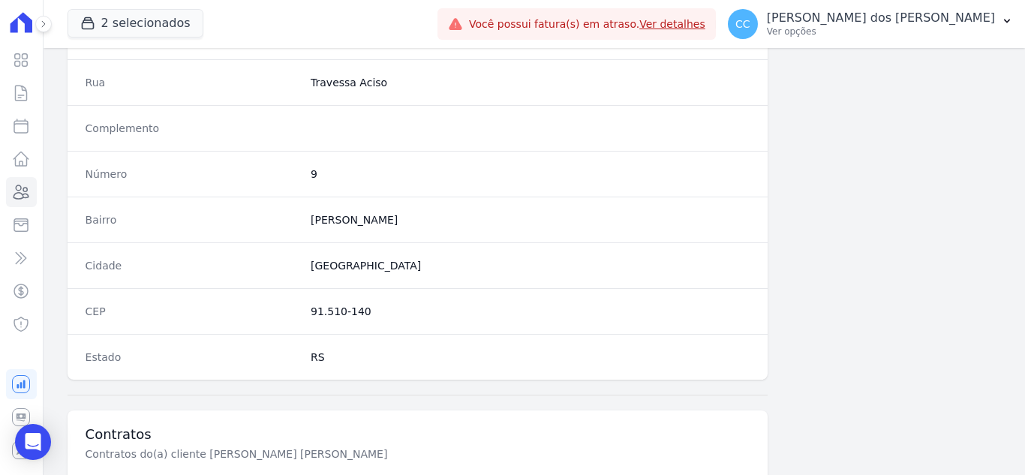
scroll to position [929, 0]
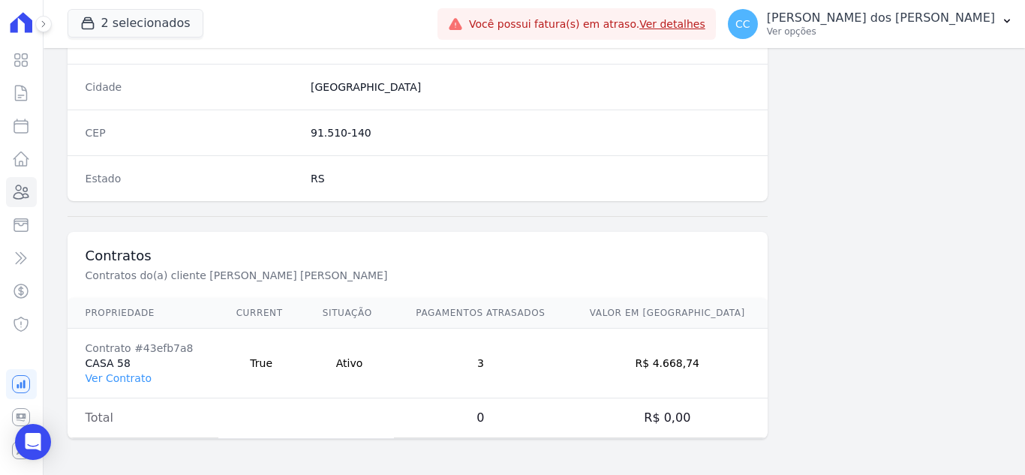
click at [99, 368] on td "Contrato #43efb7a8 CASA 58 Ver Contrato" at bounding box center [143, 364] width 151 height 70
click at [113, 377] on link "Ver Contrato" at bounding box center [119, 378] width 66 height 12
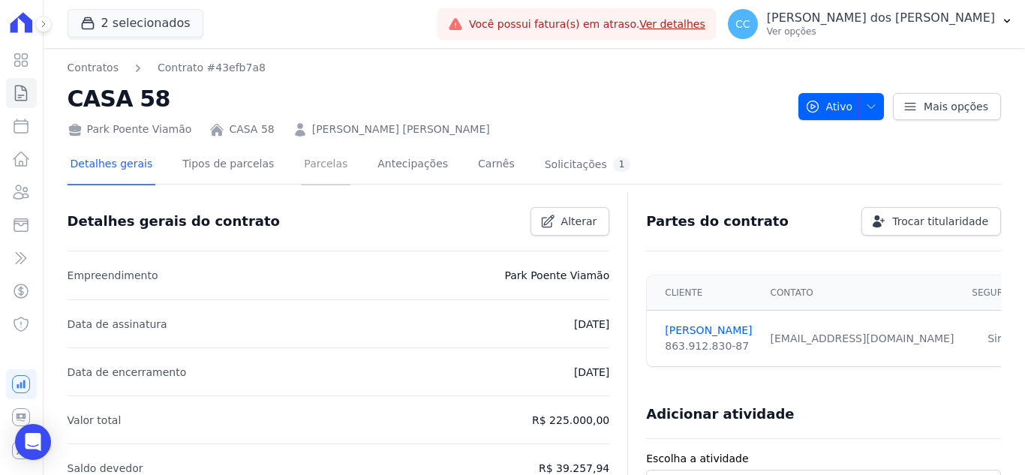
click at [301, 166] on link "Parcelas" at bounding box center [326, 166] width 50 height 40
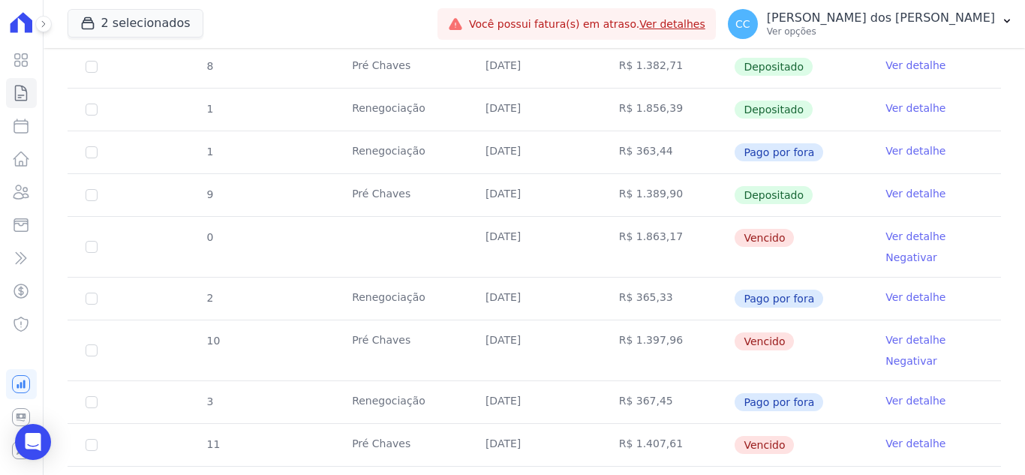
scroll to position [375, 0]
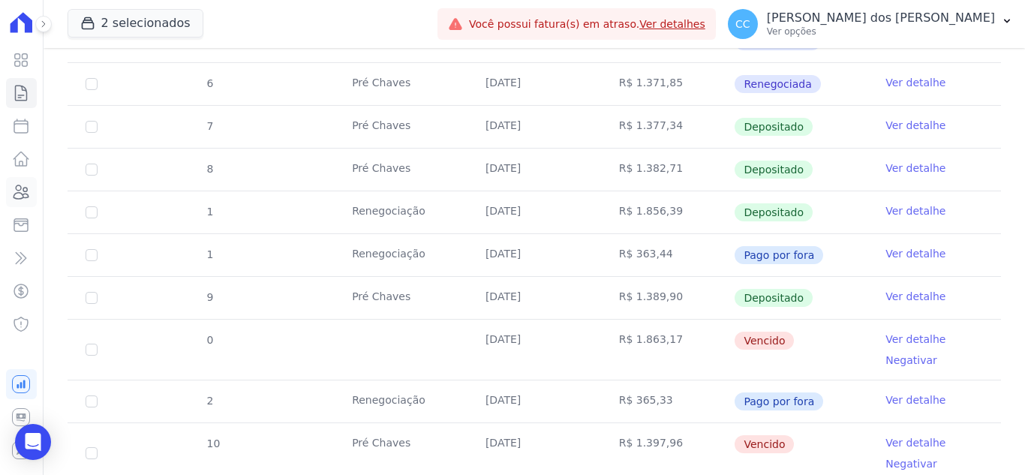
click at [14, 186] on icon at bounding box center [21, 192] width 18 height 18
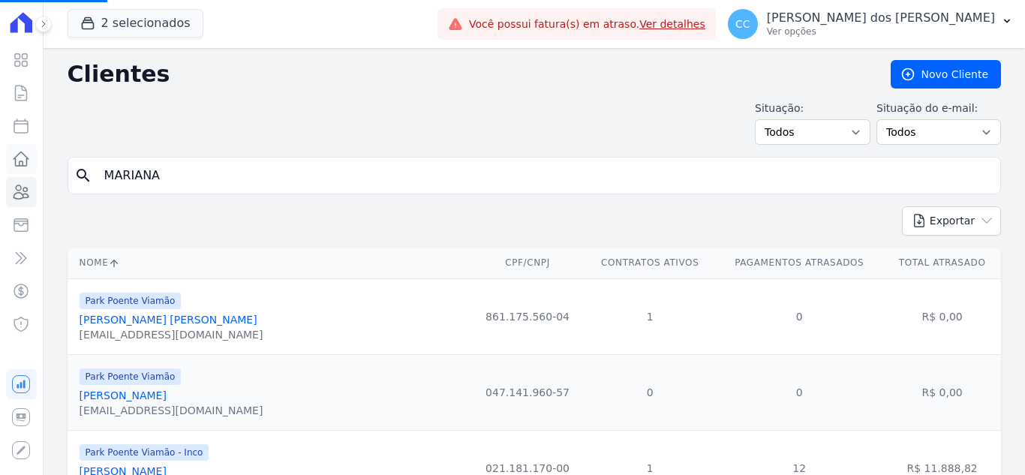
drag, startPoint x: 348, startPoint y: 179, endPoint x: 22, endPoint y: 159, distance: 327.1
click at [22, 159] on div "Visão Geral Contratos [GEOGRAPHIC_DATA] Lotes Clientes Minha Carteira Transferê…" at bounding box center [512, 237] width 1025 height 475
click at [248, 178] on input "search" at bounding box center [544, 176] width 899 height 30
type input "y"
type input "[MEDICAL_DATA][PERSON_NAME]"
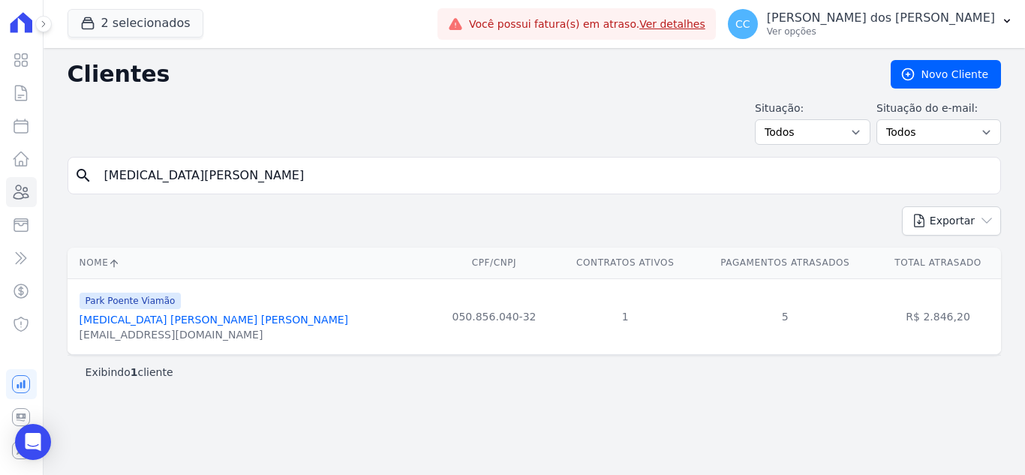
click at [162, 317] on link "[MEDICAL_DATA] [PERSON_NAME] [PERSON_NAME]" at bounding box center [214, 320] width 269 height 12
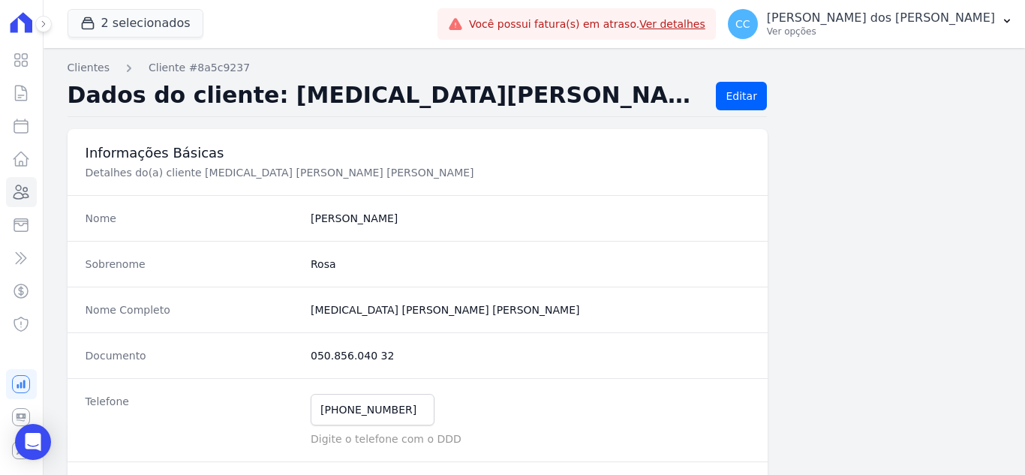
drag, startPoint x: 302, startPoint y: 357, endPoint x: 421, endPoint y: 365, distance: 119.6
click at [421, 365] on div "Documento 050.856.040 32" at bounding box center [418, 356] width 700 height 46
drag, startPoint x: 314, startPoint y: 406, endPoint x: 434, endPoint y: 416, distance: 120.5
click at [434, 416] on div "[PHONE_NUMBER] Mensagem de SMS ainda não enviada.. Mensagem de [PERSON_NAME] ai…" at bounding box center [530, 410] width 439 height 32
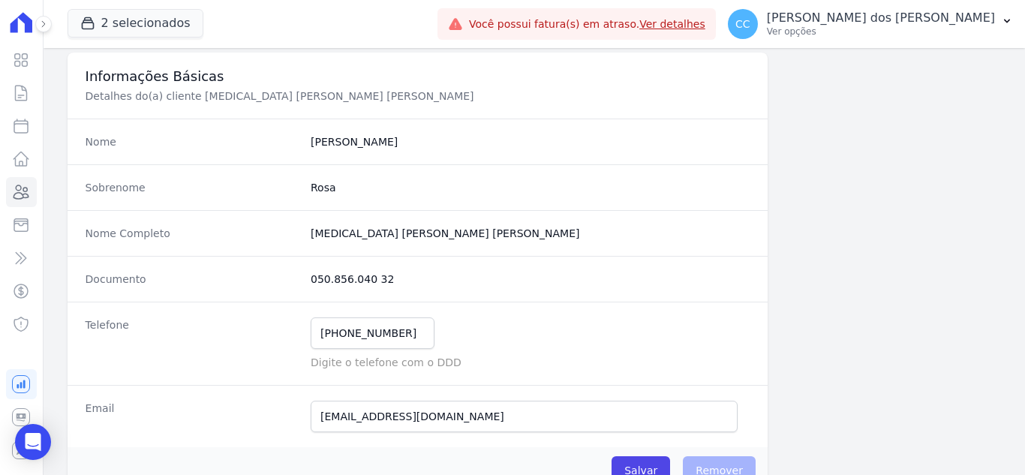
scroll to position [150, 0]
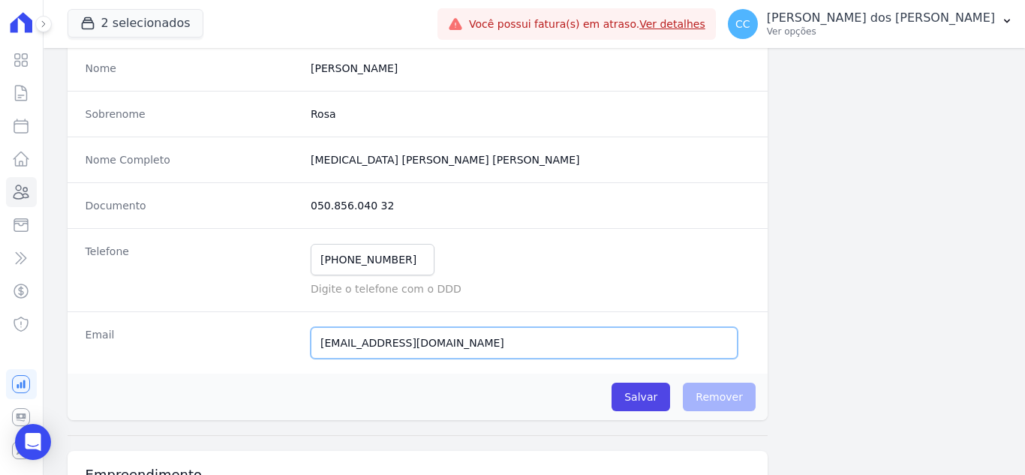
drag, startPoint x: 321, startPoint y: 342, endPoint x: 492, endPoint y: 343, distance: 171.9
click at [492, 343] on input "[EMAIL_ADDRESS][DOMAIN_NAME]" at bounding box center [524, 343] width 427 height 32
drag, startPoint x: 456, startPoint y: 343, endPoint x: 183, endPoint y: 345, distance: 272.5
click at [183, 345] on div "Email [EMAIL_ADDRESS][DOMAIN_NAME] E-mail enviado. Aguardando confirmação.." at bounding box center [418, 342] width 700 height 62
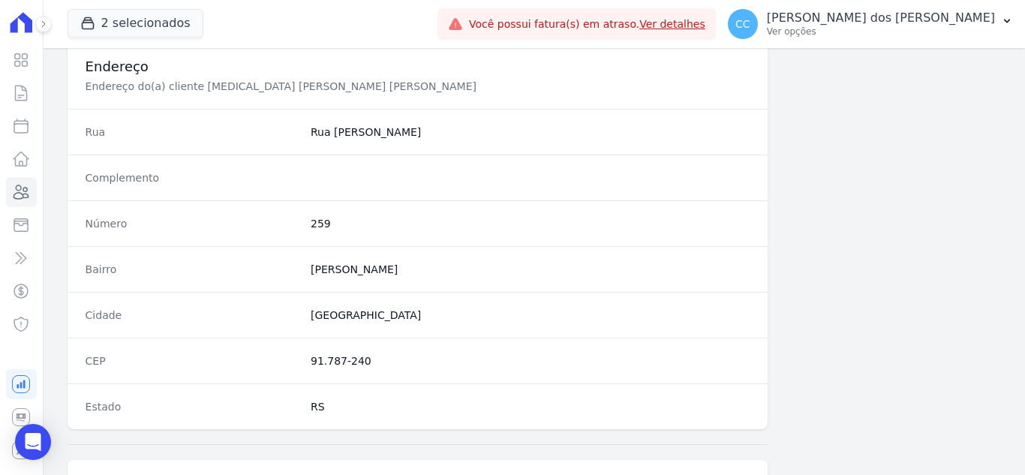
scroll to position [826, 0]
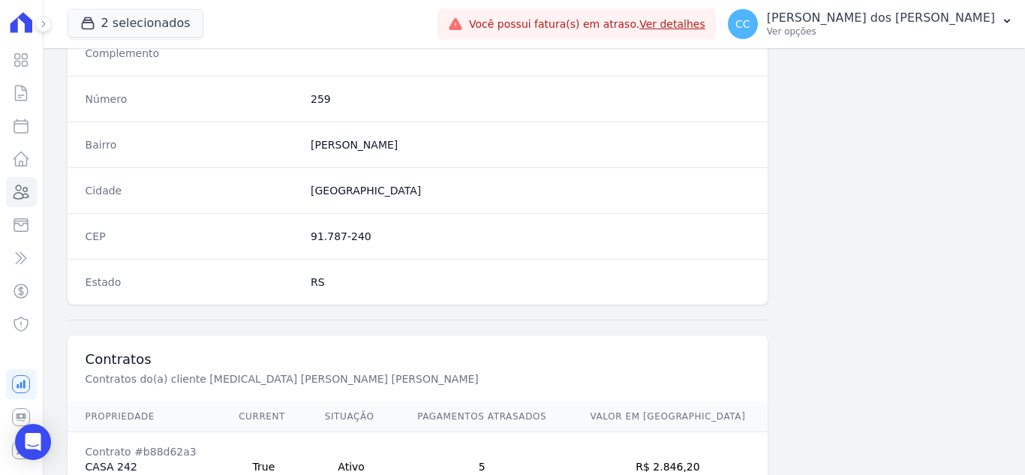
drag, startPoint x: 301, startPoint y: 236, endPoint x: 395, endPoint y: 238, distance: 93.9
click at [395, 238] on div "CEP 91.787-240" at bounding box center [418, 236] width 700 height 46
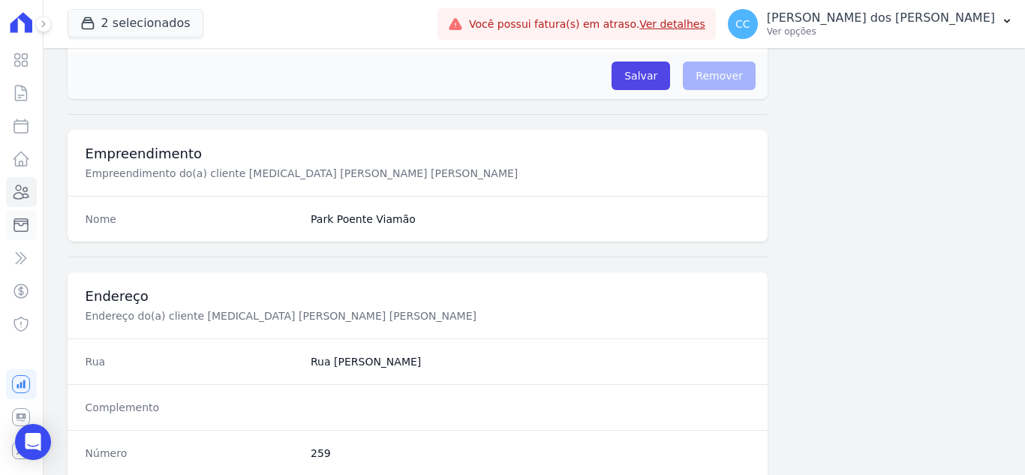
scroll to position [450, 0]
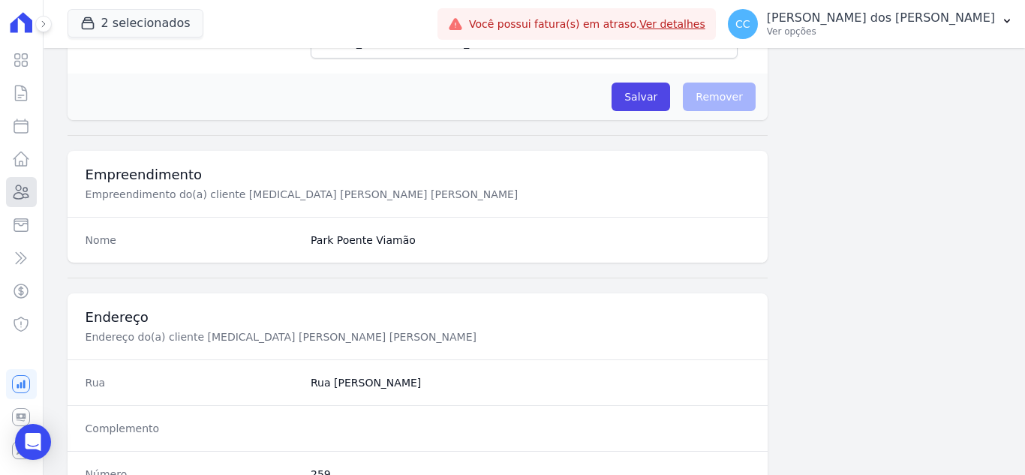
click at [9, 191] on link "Clientes" at bounding box center [21, 192] width 31 height 30
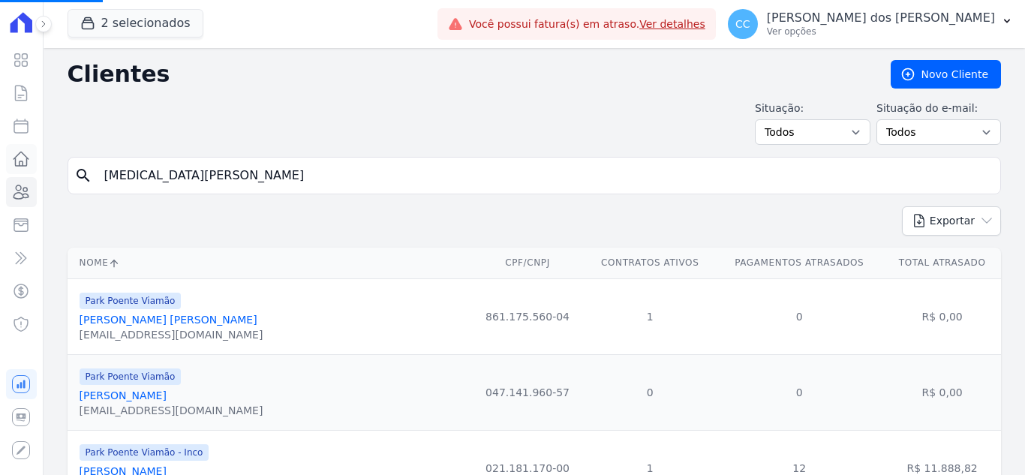
drag, startPoint x: 195, startPoint y: 179, endPoint x: 35, endPoint y: 167, distance: 161.1
click at [35, 167] on div "Visão Geral Contratos [GEOGRAPHIC_DATA] Lotes Clientes Minha Carteira Transferê…" at bounding box center [512, 237] width 1025 height 475
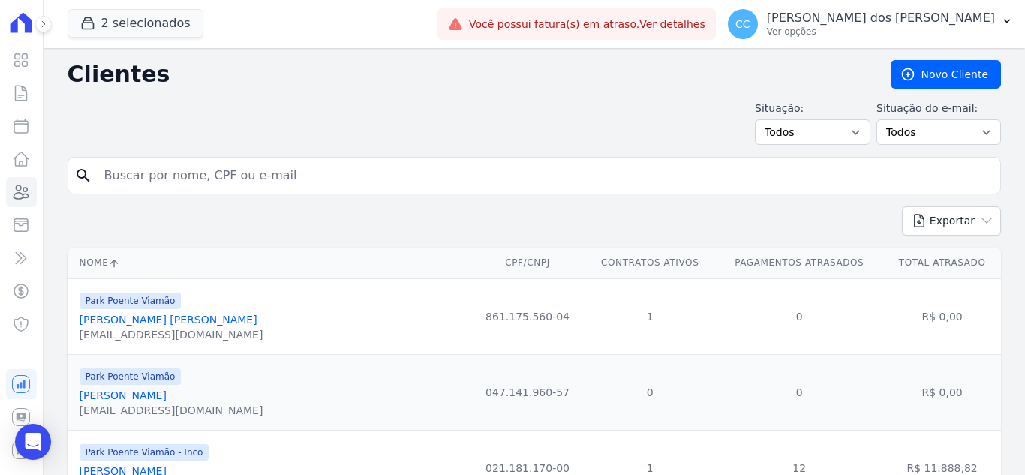
click at [142, 160] on div "search" at bounding box center [535, 176] width 934 height 38
click at [145, 170] on input "search" at bounding box center [544, 176] width 899 height 30
type input "ANDREIA VAR"
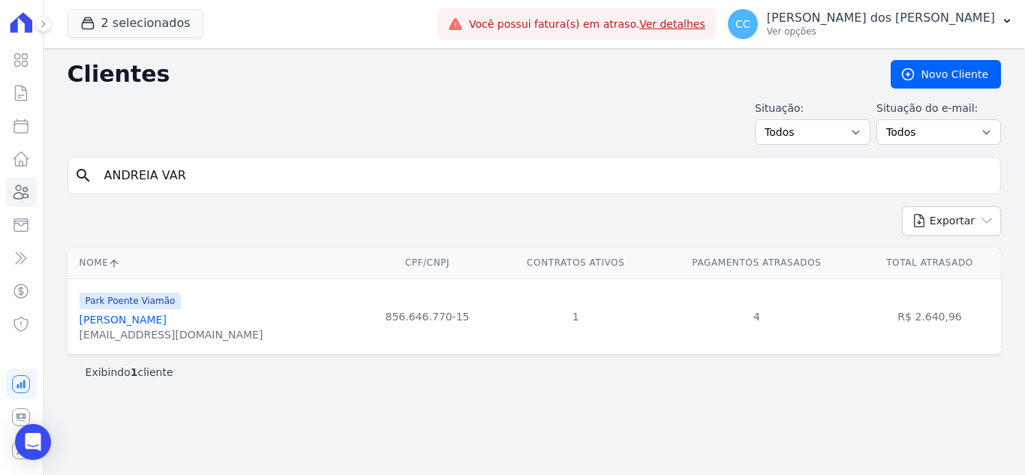
click at [144, 322] on link "[PERSON_NAME]" at bounding box center [123, 320] width 87 height 12
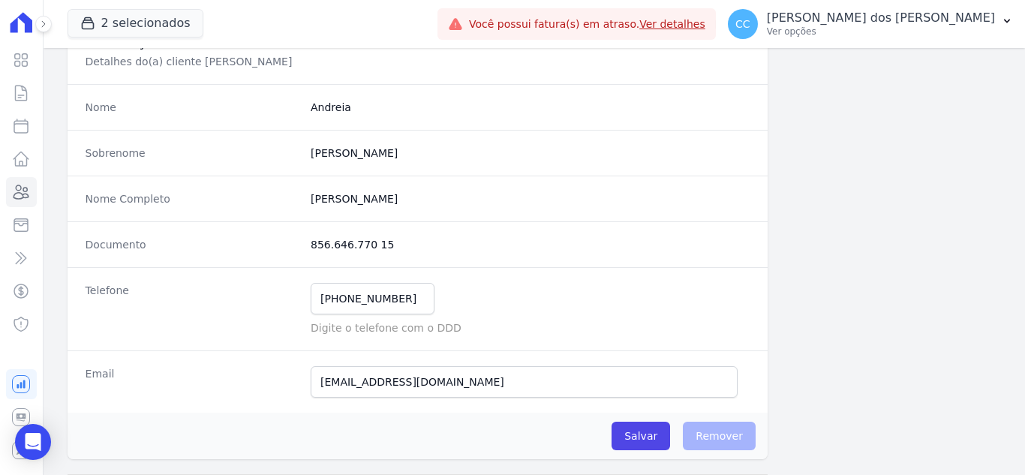
scroll to position [225, 0]
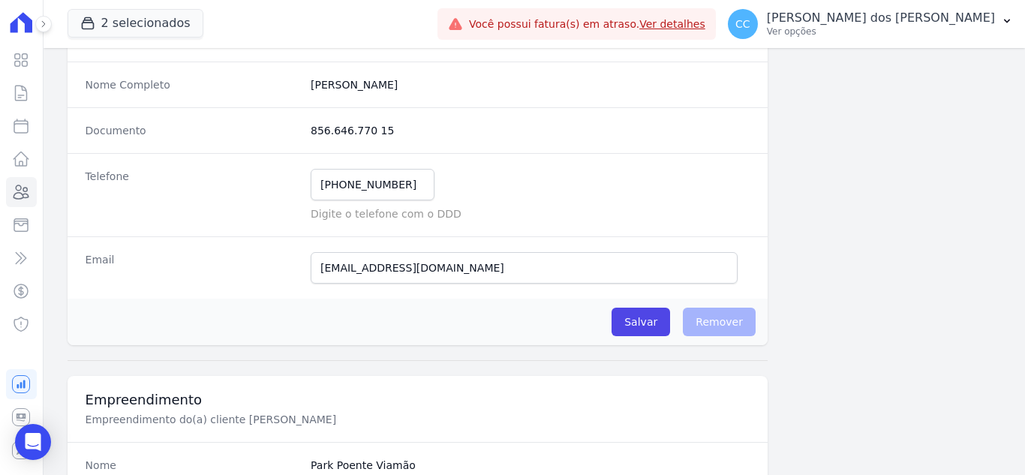
drag, startPoint x: 323, startPoint y: 123, endPoint x: 408, endPoint y: 122, distance: 84.8
click at [408, 122] on div "Documento 856.646.770 15" at bounding box center [418, 130] width 700 height 46
drag, startPoint x: 314, startPoint y: 188, endPoint x: 408, endPoint y: 185, distance: 93.1
click at [408, 185] on input "[PHONE_NUMBER]" at bounding box center [373, 185] width 124 height 32
drag, startPoint x: 316, startPoint y: 267, endPoint x: 497, endPoint y: 263, distance: 180.9
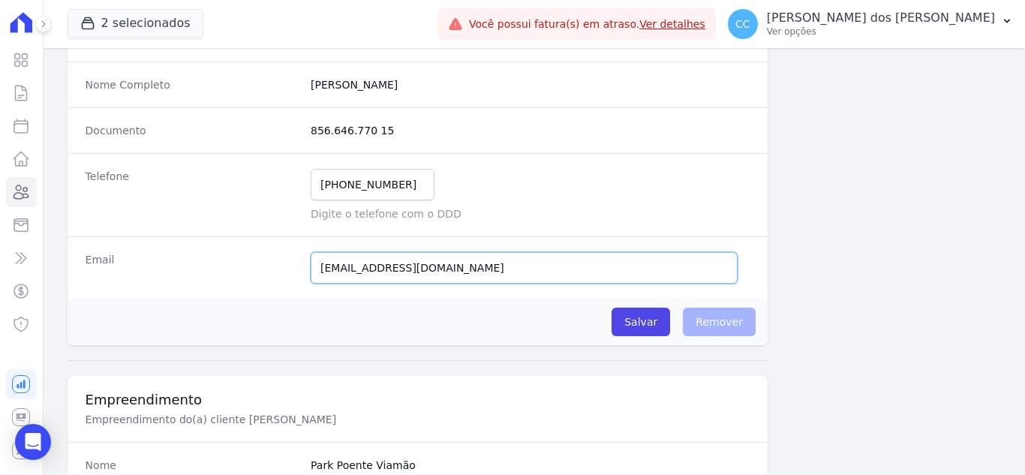
click at [497, 263] on input "[EMAIL_ADDRESS][DOMAIN_NAME]" at bounding box center [524, 268] width 427 height 32
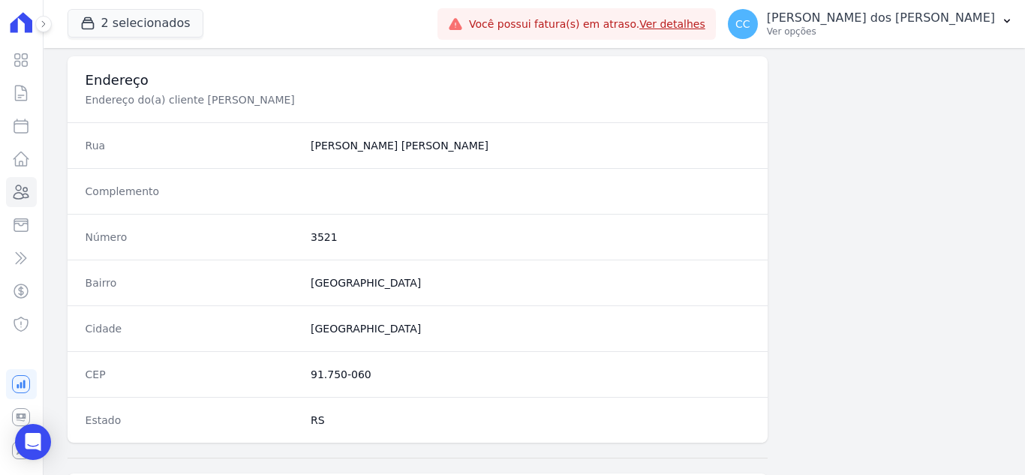
scroll to position [751, 0]
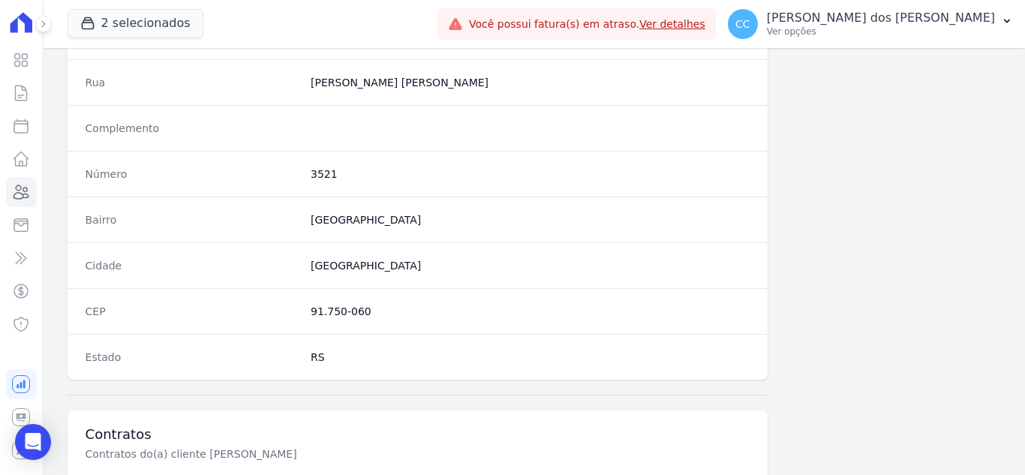
drag, startPoint x: 400, startPoint y: 316, endPoint x: 300, endPoint y: 304, distance: 100.5
click at [300, 304] on div "CEP 91.750-060" at bounding box center [418, 311] width 700 height 46
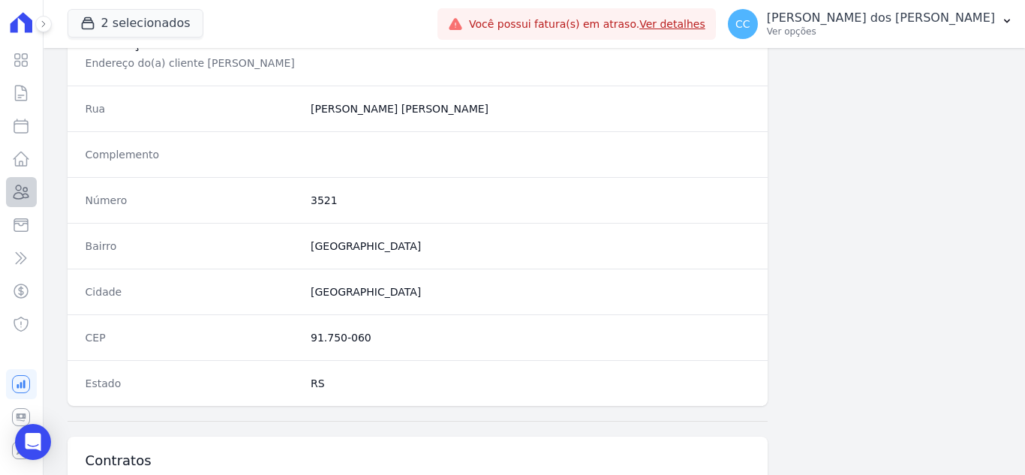
scroll to position [704, 0]
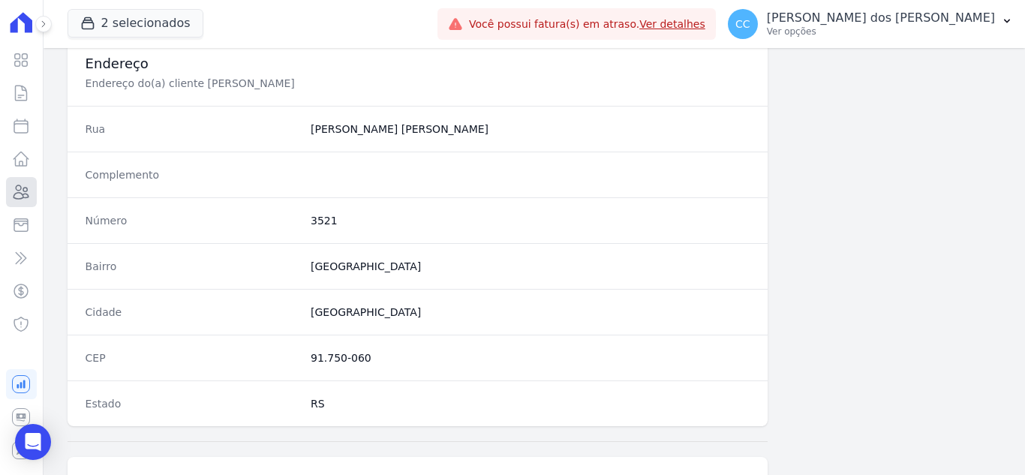
click at [23, 187] on icon at bounding box center [21, 192] width 18 height 18
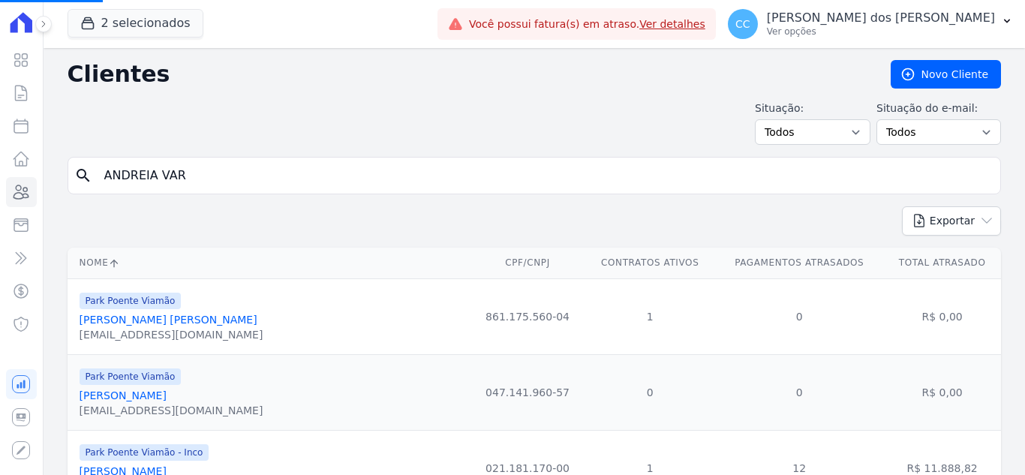
drag, startPoint x: 185, startPoint y: 164, endPoint x: 190, endPoint y: 179, distance: 15.2
click at [188, 176] on input "ANDREIA VAR" at bounding box center [544, 176] width 899 height 30
drag, startPoint x: 190, startPoint y: 179, endPoint x: 96, endPoint y: 177, distance: 93.8
click at [96, 177] on input "ANDREIA VAR" at bounding box center [544, 176] width 899 height 30
drag, startPoint x: 152, startPoint y: 191, endPoint x: 156, endPoint y: 182, distance: 9.8
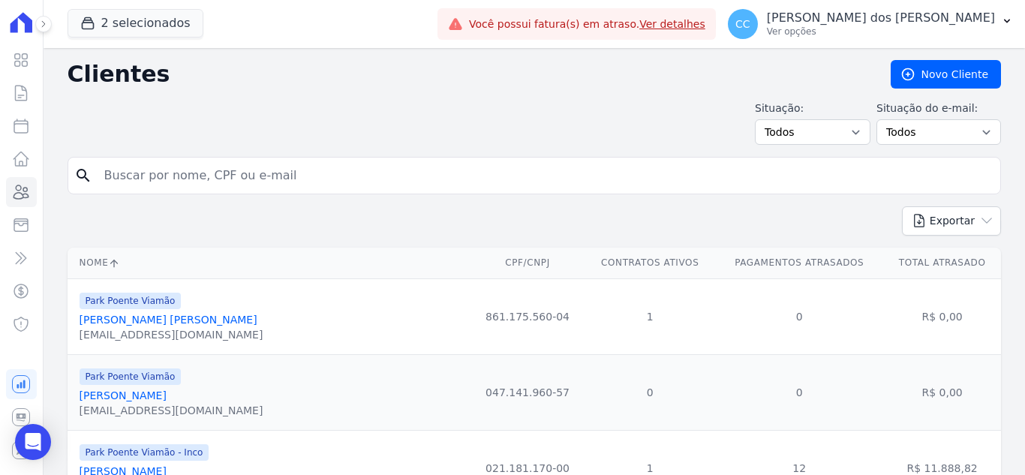
click at [153, 190] on div "search" at bounding box center [535, 176] width 934 height 38
click at [163, 168] on input "search" at bounding box center [544, 176] width 899 height 30
type input "LOU"
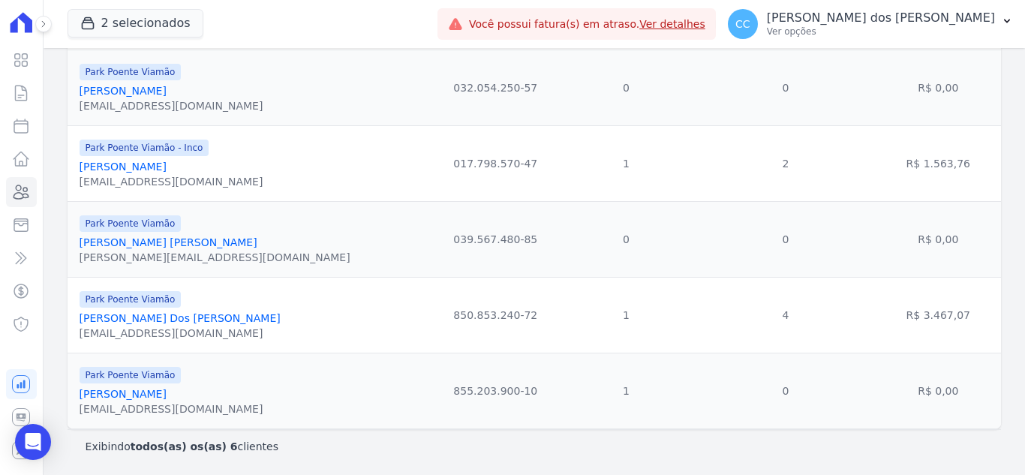
scroll to position [305, 0]
click at [157, 314] on link "[PERSON_NAME] Dos [PERSON_NAME]" at bounding box center [180, 318] width 201 height 12
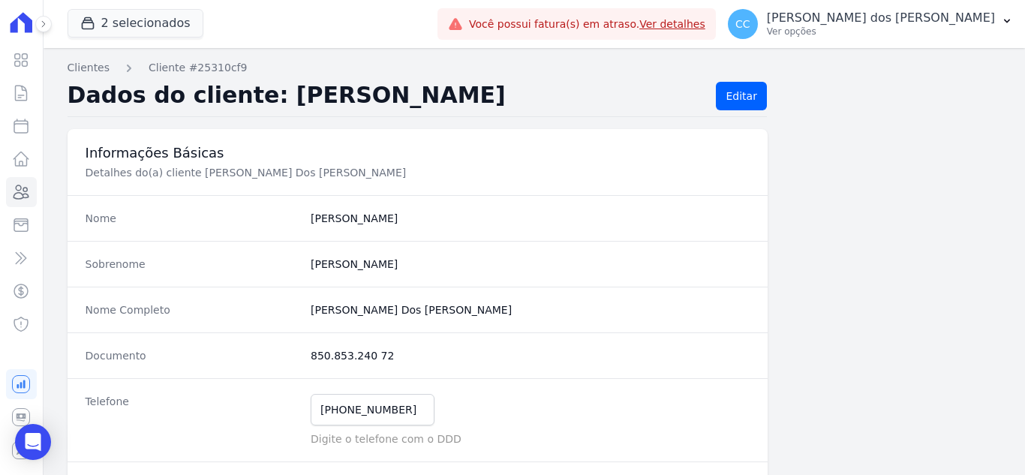
drag, startPoint x: 270, startPoint y: 354, endPoint x: 417, endPoint y: 350, distance: 147.2
click at [417, 350] on div "Documento 850.853.240 72" at bounding box center [418, 356] width 700 height 46
drag, startPoint x: 319, startPoint y: 406, endPoint x: 444, endPoint y: 414, distance: 124.9
click at [444, 414] on div "[PHONE_NUMBER] Mensagem de SMS ainda não enviada.. Mensagem de [PERSON_NAME] ai…" at bounding box center [530, 410] width 439 height 32
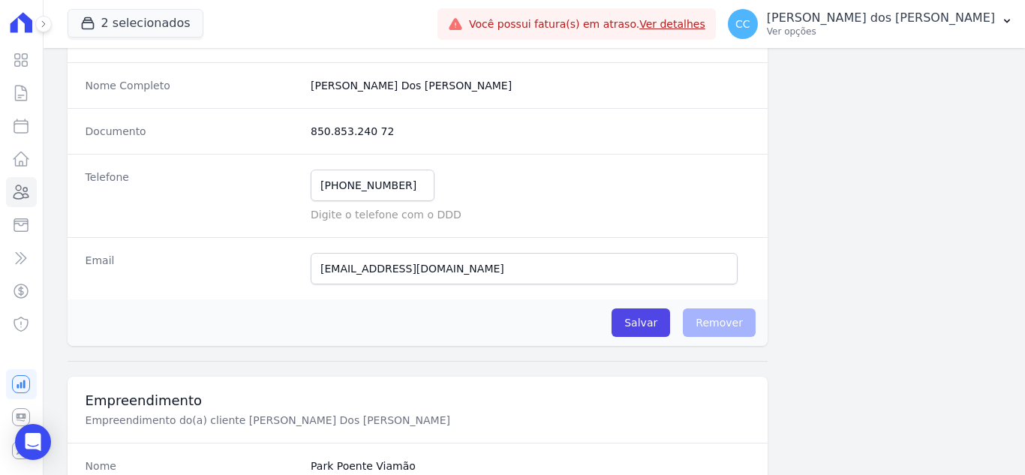
scroll to position [225, 0]
drag, startPoint x: 314, startPoint y: 266, endPoint x: 516, endPoint y: 268, distance: 201.2
click at [516, 268] on input "[EMAIL_ADDRESS][DOMAIN_NAME]" at bounding box center [524, 268] width 427 height 32
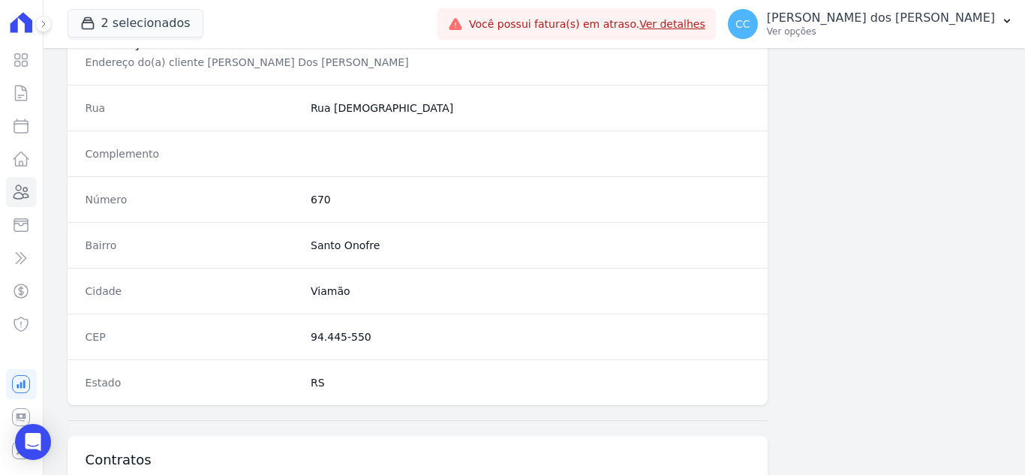
scroll to position [751, 0]
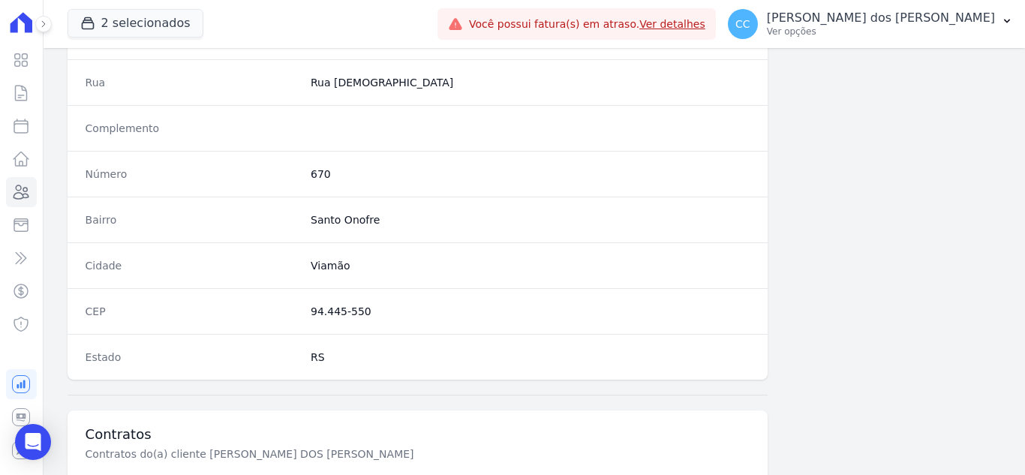
drag, startPoint x: 292, startPoint y: 314, endPoint x: 415, endPoint y: 317, distance: 123.1
click at [414, 317] on div "CEP 94.445-550" at bounding box center [418, 311] width 700 height 46
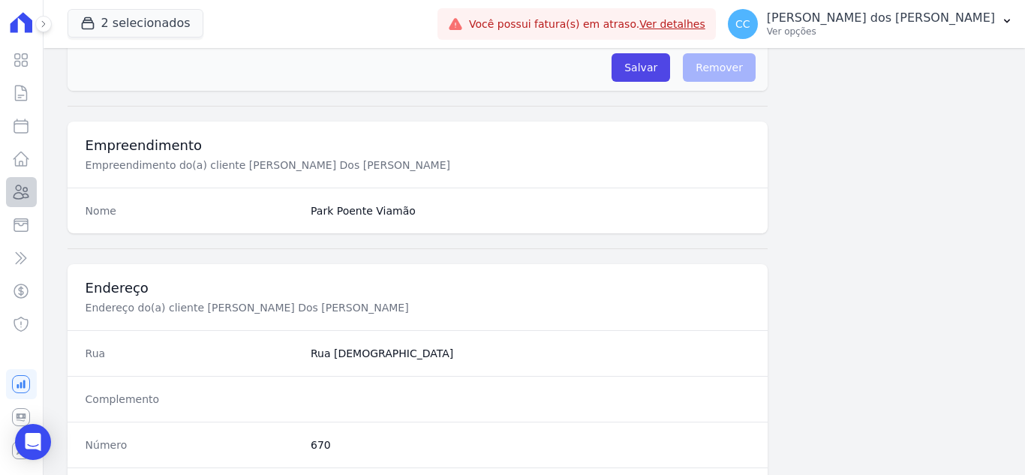
scroll to position [479, 0]
click at [9, 194] on link "Clientes" at bounding box center [21, 192] width 31 height 30
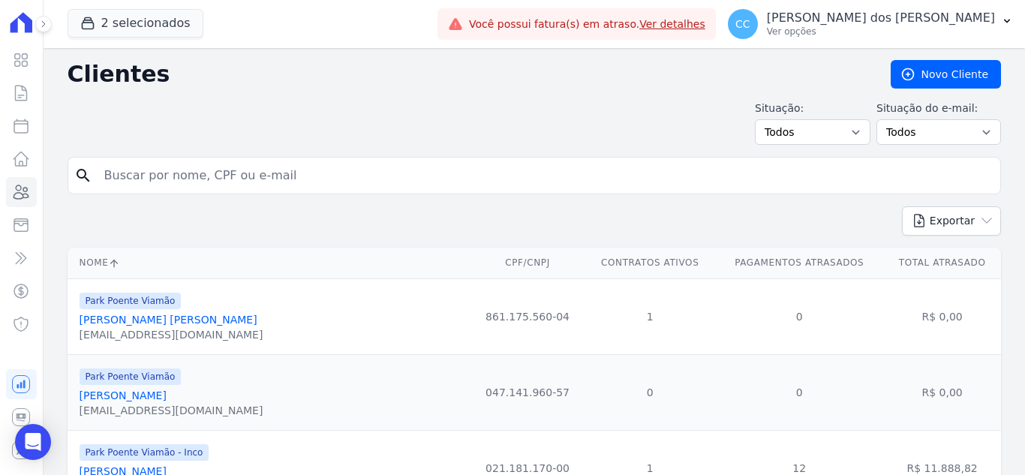
click at [263, 188] on input "search" at bounding box center [544, 176] width 899 height 30
paste input "005.773.030 07"
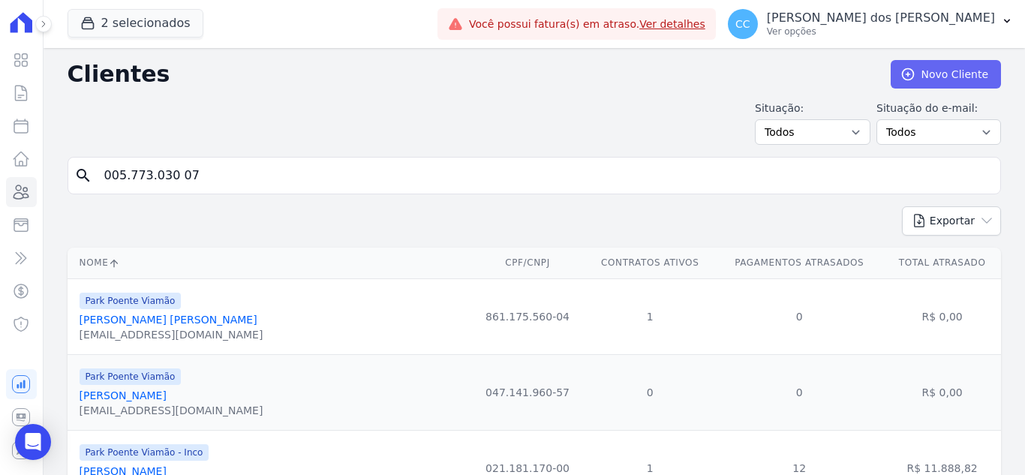
type input "005.773.030 07"
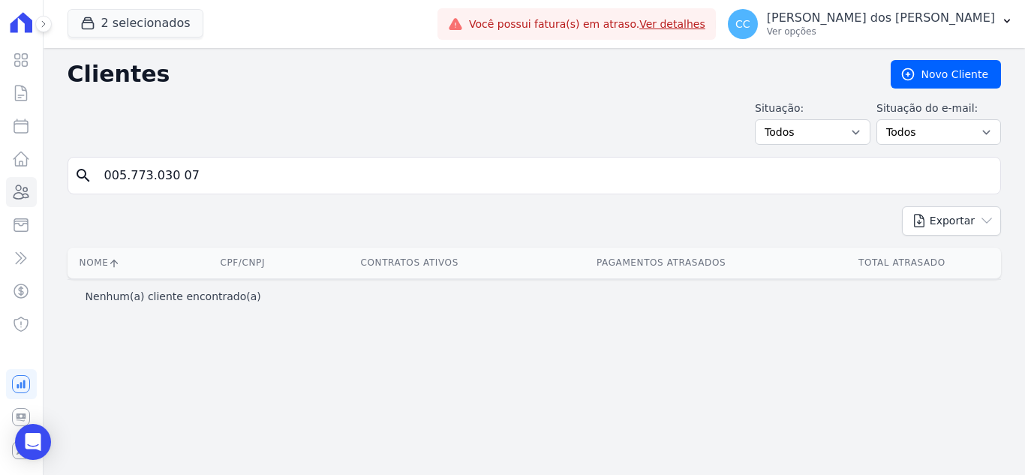
click at [191, 179] on input "005.773.030 07" at bounding box center [544, 176] width 899 height 30
drag, startPoint x: 242, startPoint y: 173, endPoint x: 143, endPoint y: 175, distance: 99.9
click at [122, 182] on input "005.773.030 07" at bounding box center [544, 176] width 899 height 30
type input "005773"
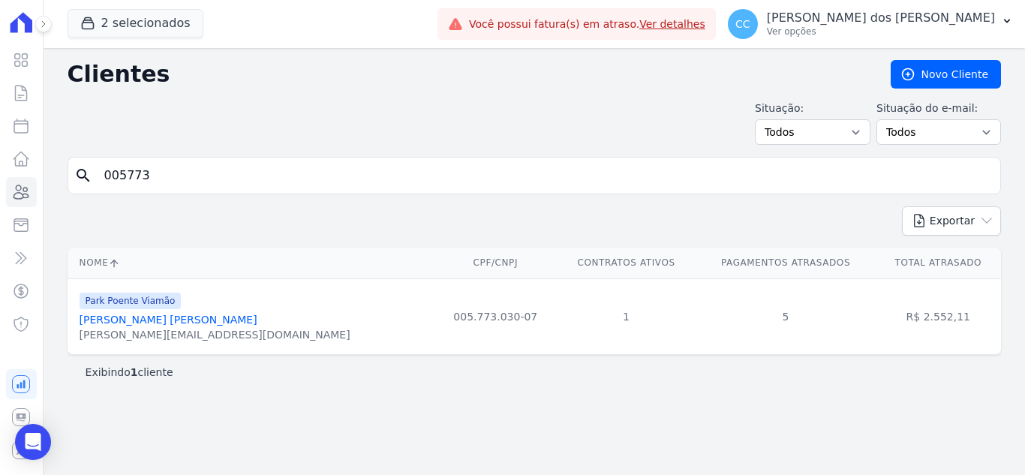
click at [201, 315] on link "[PERSON_NAME] [PERSON_NAME]" at bounding box center [169, 320] width 178 height 12
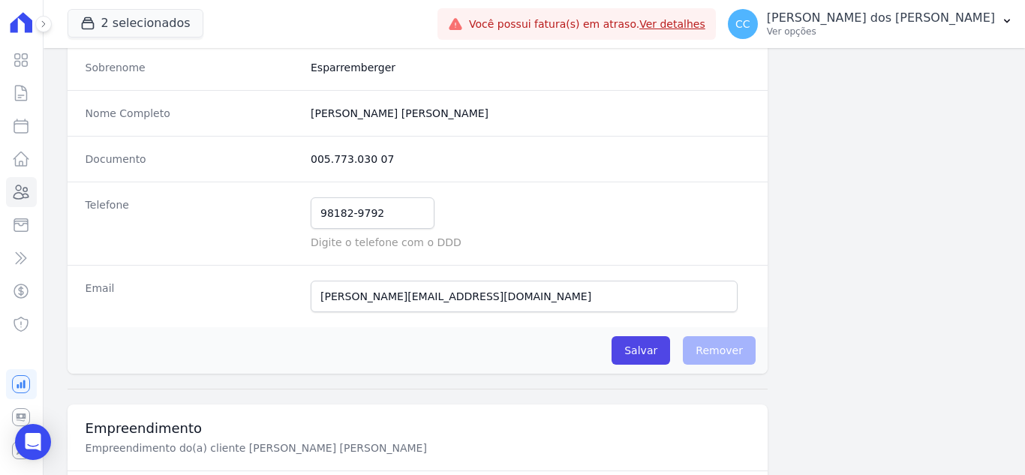
scroll to position [150, 0]
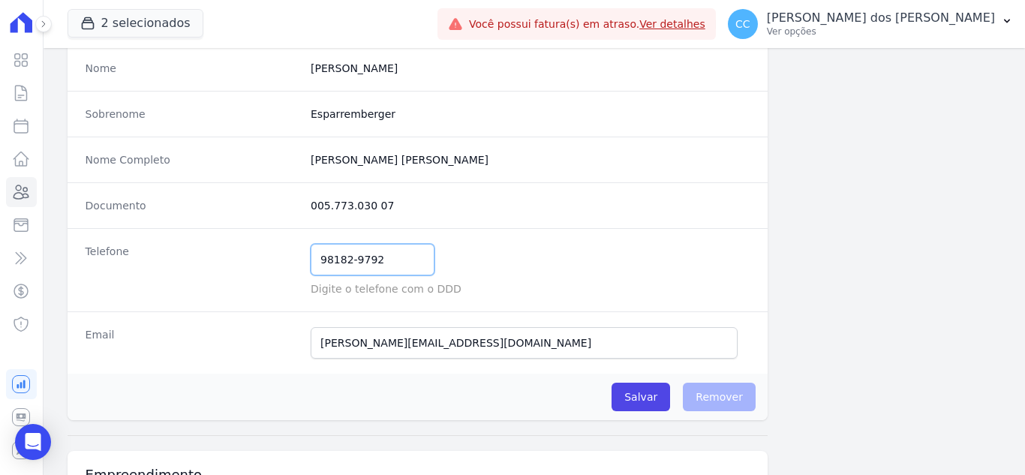
drag, startPoint x: 315, startPoint y: 257, endPoint x: 415, endPoint y: 262, distance: 99.9
click at [415, 262] on input "98182-9792" at bounding box center [373, 260] width 124 height 32
click at [354, 262] on input "98182-9792" at bounding box center [373, 260] width 124 height 32
drag, startPoint x: 391, startPoint y: 252, endPoint x: 257, endPoint y: 236, distance: 134.5
click at [257, 236] on div "Telefone 51981829792 Mensagem de SMS ainda não enviada.. Mensagem de [PERSON_NA…" at bounding box center [418, 269] width 700 height 83
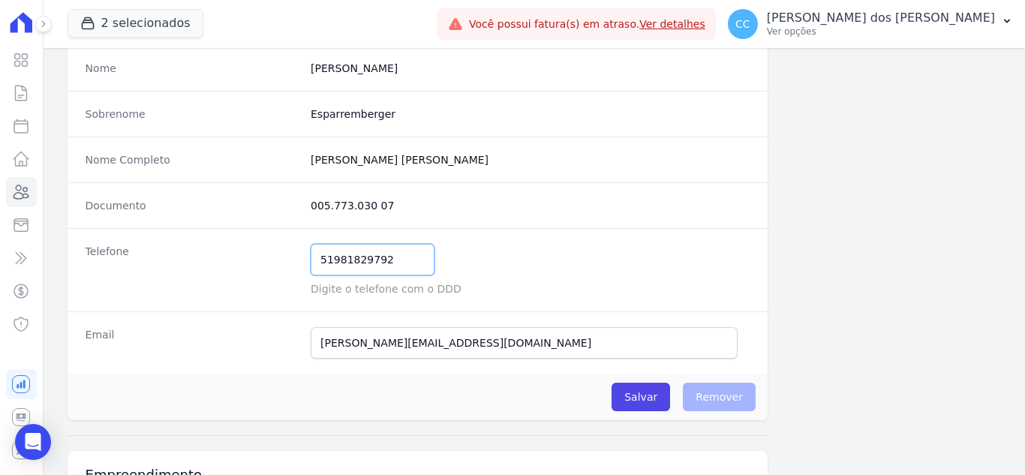
type input "51981829792"
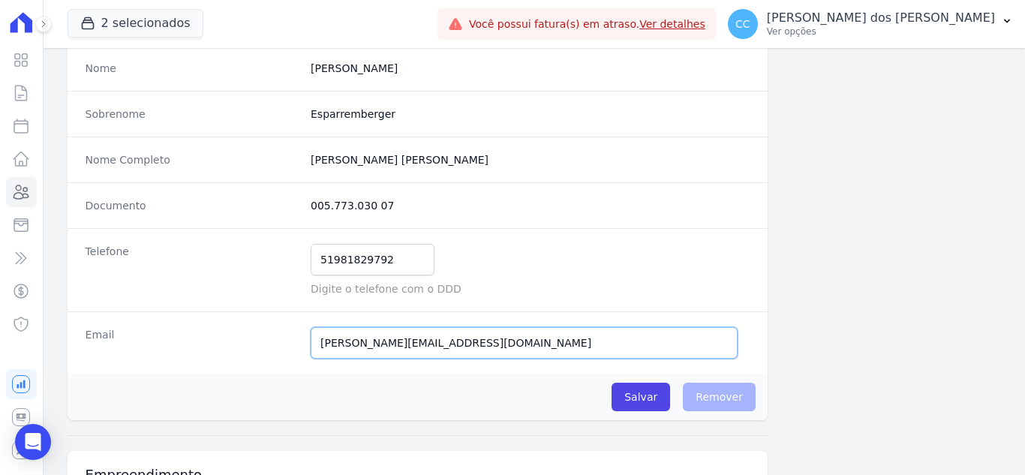
drag, startPoint x: 457, startPoint y: 333, endPoint x: 226, endPoint y: 327, distance: 231.3
click at [226, 327] on div "Email [PERSON_NAME][EMAIL_ADDRESS][DOMAIN_NAME] E-mail enviado. Aguardando conf…" at bounding box center [418, 342] width 700 height 62
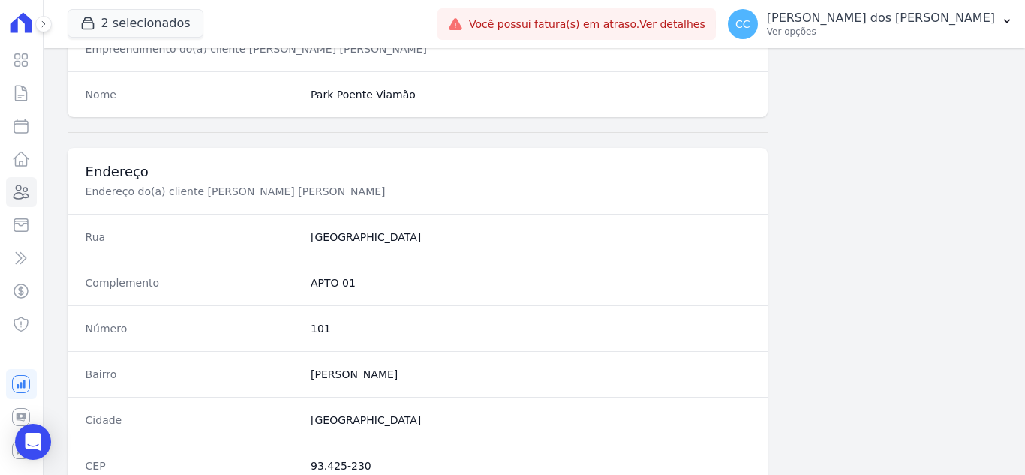
scroll to position [676, 0]
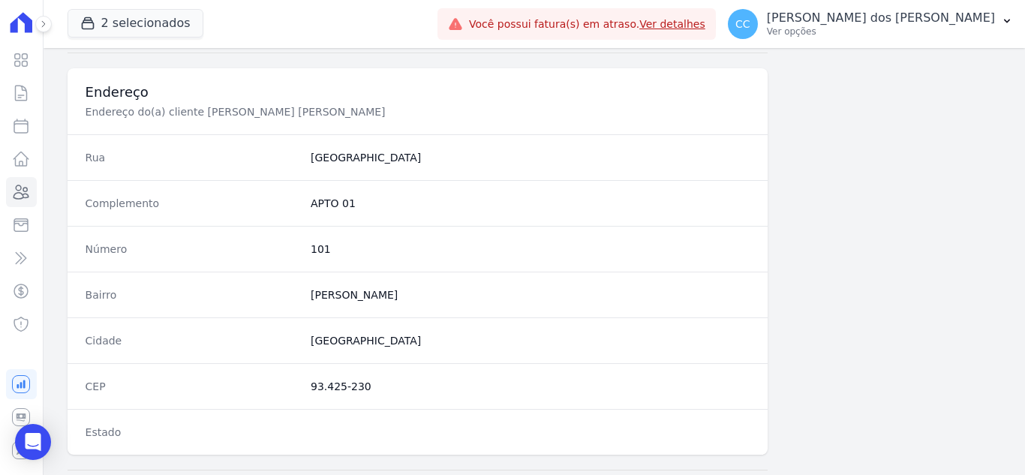
drag, startPoint x: 300, startPoint y: 391, endPoint x: 408, endPoint y: 389, distance: 108.1
click at [408, 389] on div "CEP 93.425-230" at bounding box center [418, 386] width 700 height 46
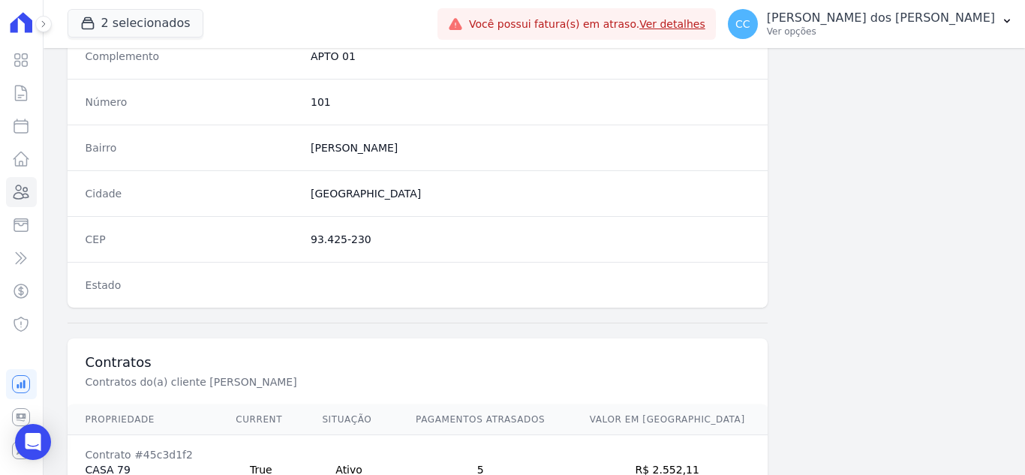
scroll to position [751, 0]
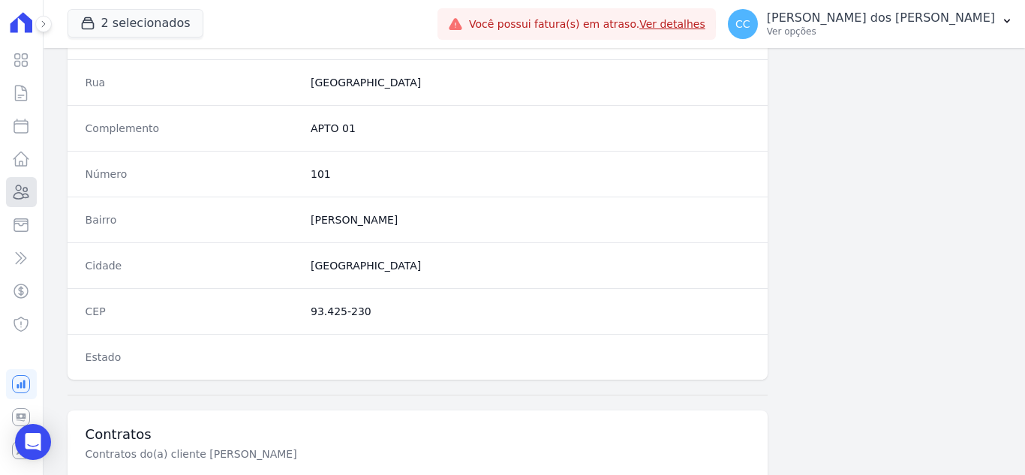
click at [17, 201] on link "Clientes" at bounding box center [21, 192] width 31 height 30
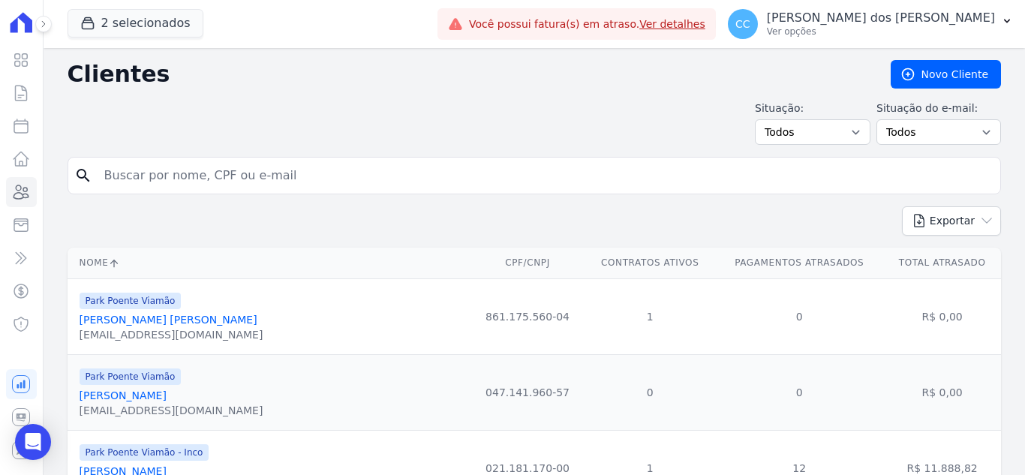
click at [221, 158] on div "search" at bounding box center [535, 176] width 934 height 38
click at [218, 164] on input "search" at bounding box center [544, 176] width 899 height 30
type input "aLESSANDRO"
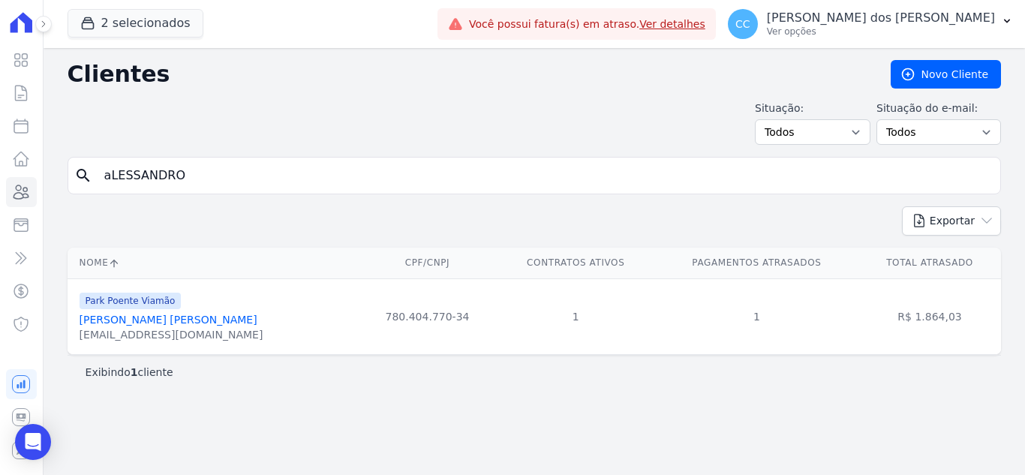
click at [152, 323] on link "[PERSON_NAME] [PERSON_NAME]" at bounding box center [169, 320] width 178 height 12
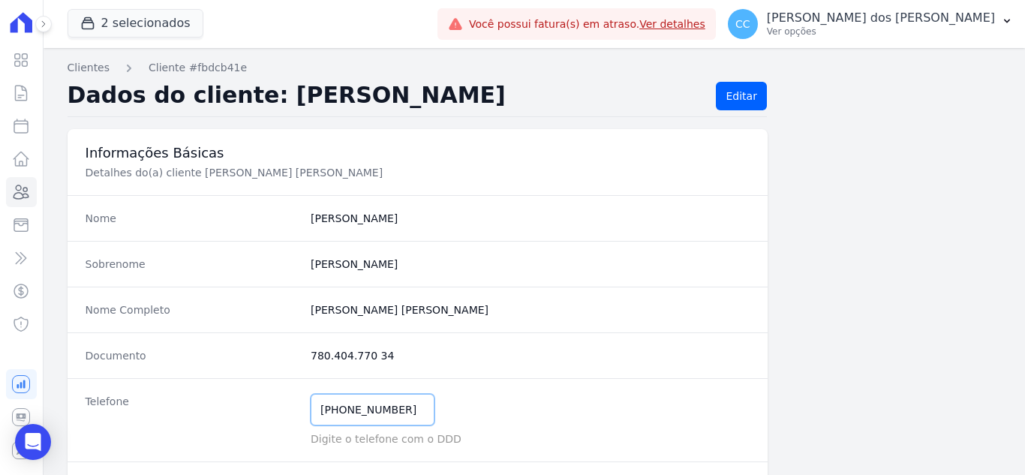
drag, startPoint x: 314, startPoint y: 408, endPoint x: 460, endPoint y: 402, distance: 146.5
click at [456, 405] on div "[PHONE_NUMBER] Mensagem de SMS ainda não enviada.. Mensagem de [PERSON_NAME] ai…" at bounding box center [530, 410] width 439 height 32
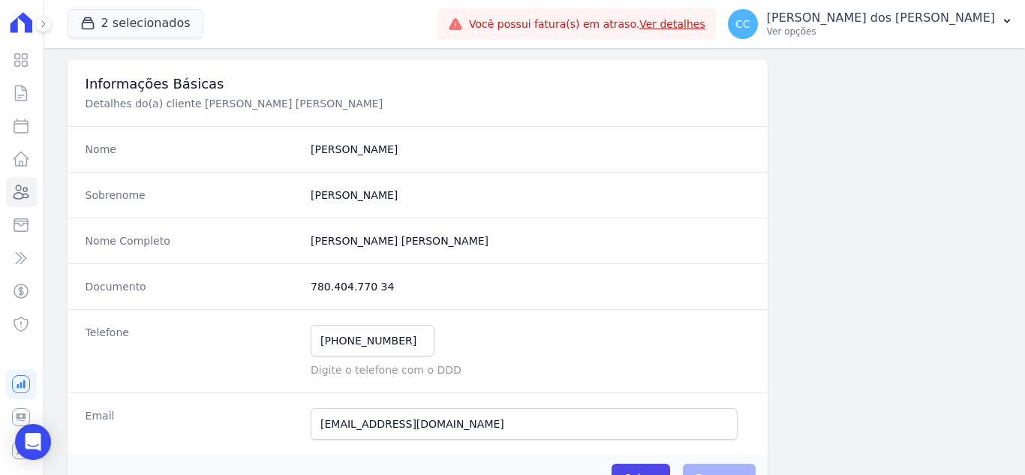
scroll to position [150, 0]
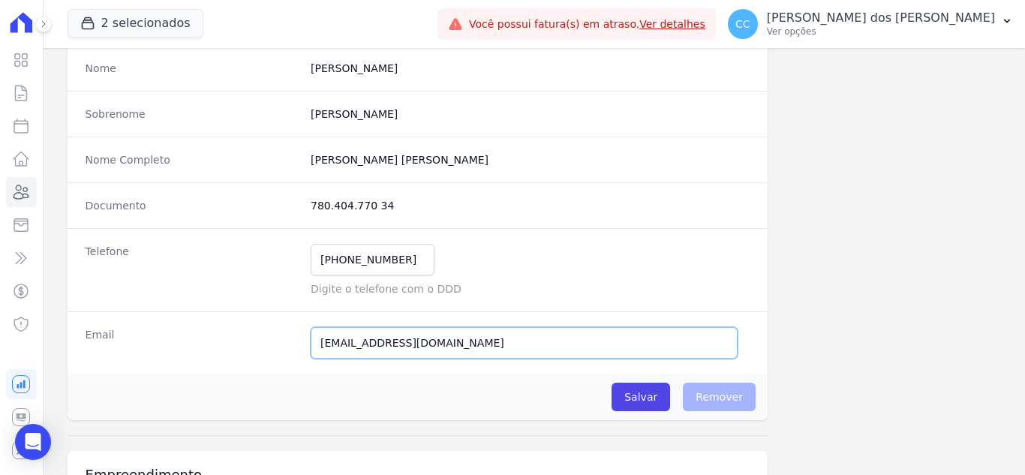
drag, startPoint x: 483, startPoint y: 354, endPoint x: 92, endPoint y: 355, distance: 390.3
click at [92, 355] on div "Email [EMAIL_ADDRESS][DOMAIN_NAME] E-mail enviado. Aguardando confirmação.." at bounding box center [418, 342] width 700 height 62
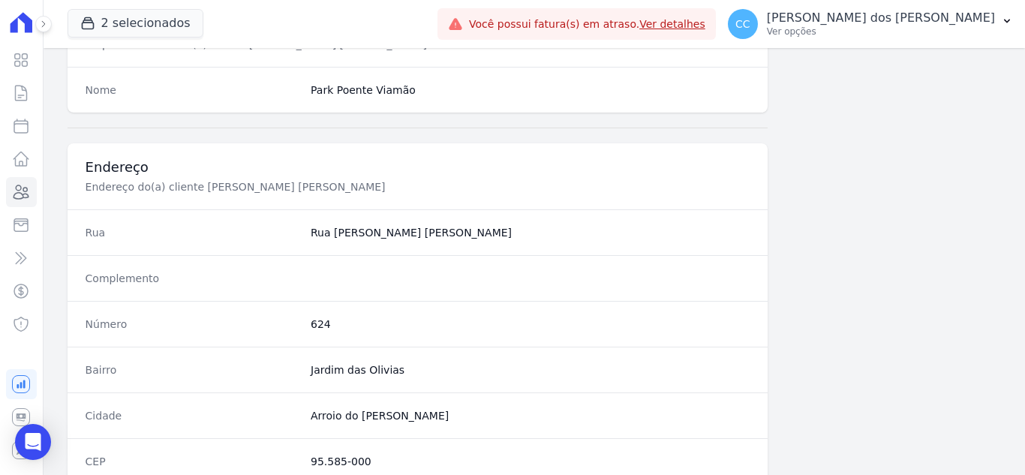
scroll to position [751, 0]
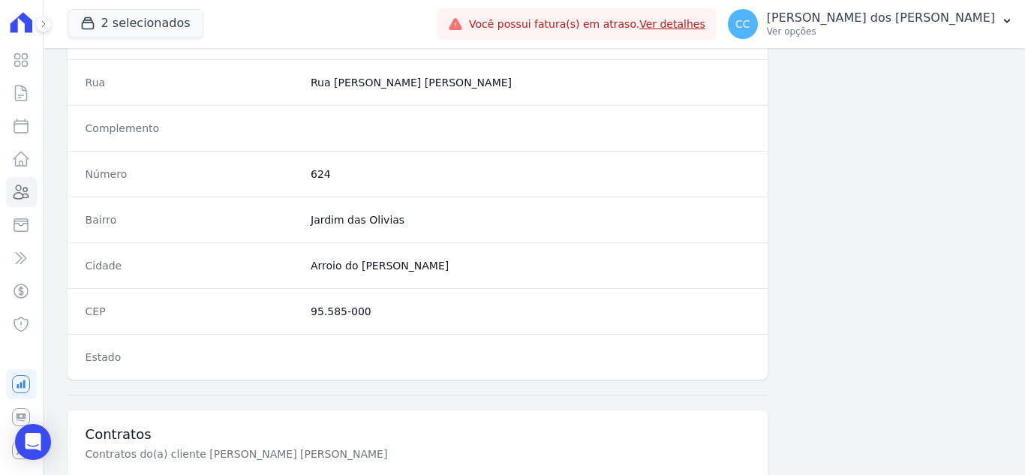
drag, startPoint x: 307, startPoint y: 317, endPoint x: 408, endPoint y: 314, distance: 101.4
click at [408, 314] on div "CEP 95.585-000" at bounding box center [418, 311] width 700 height 46
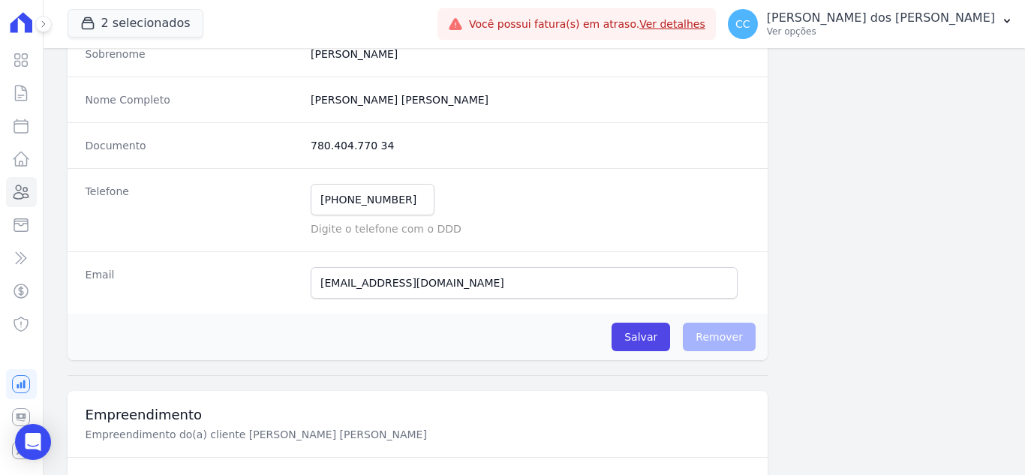
scroll to position [179, 0]
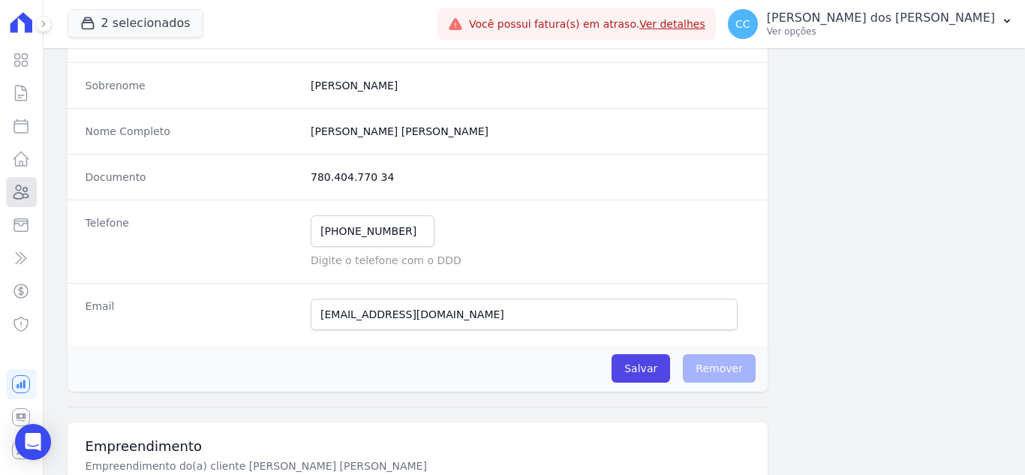
click at [17, 185] on icon at bounding box center [21, 192] width 18 height 18
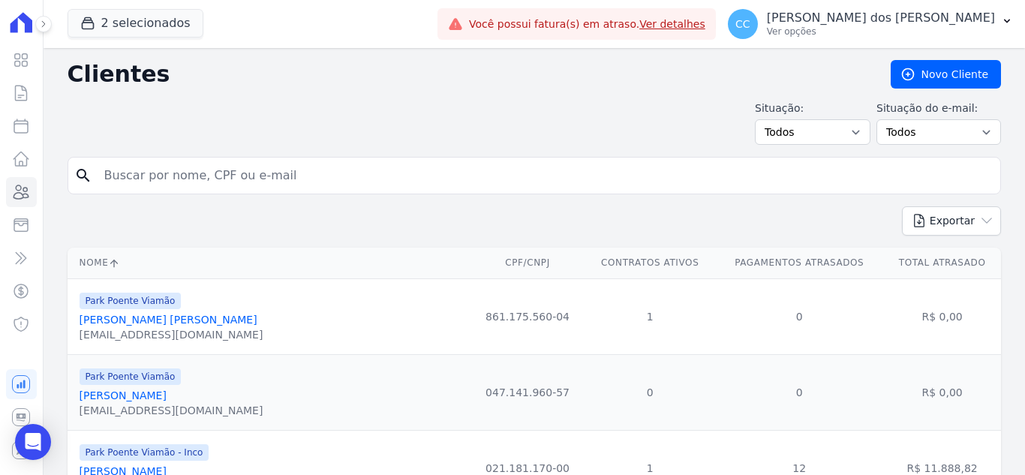
click at [236, 176] on input "search" at bounding box center [544, 176] width 899 height 30
type input "[PERSON_NAME]"
click at [280, 185] on input "[PERSON_NAME]" at bounding box center [544, 176] width 899 height 30
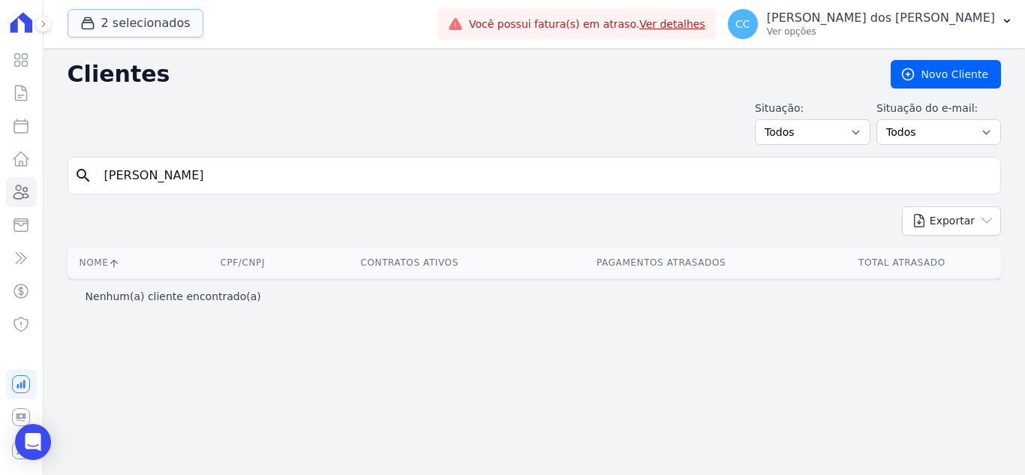
click at [122, 22] on button "2 selecionados" at bounding box center [136, 23] width 136 height 29
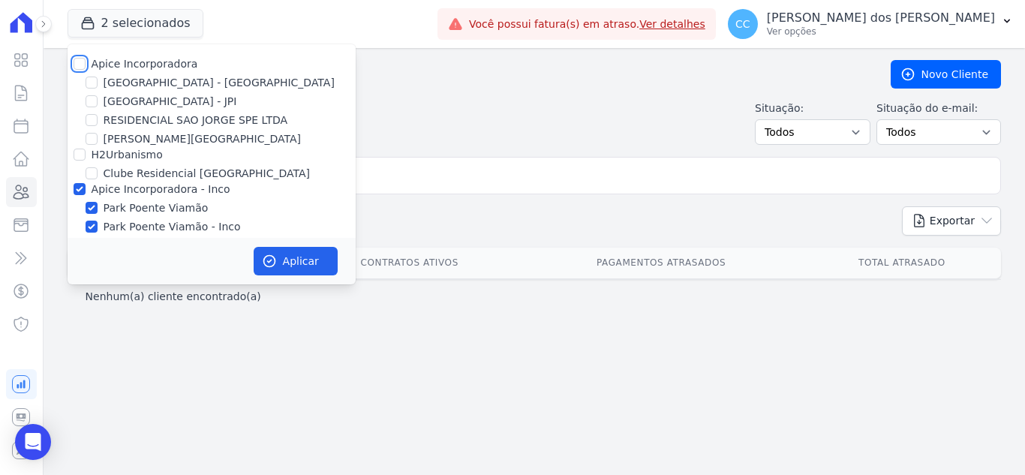
click at [76, 63] on input "Apice Incorporadora" at bounding box center [80, 64] width 12 height 12
checkbox input "true"
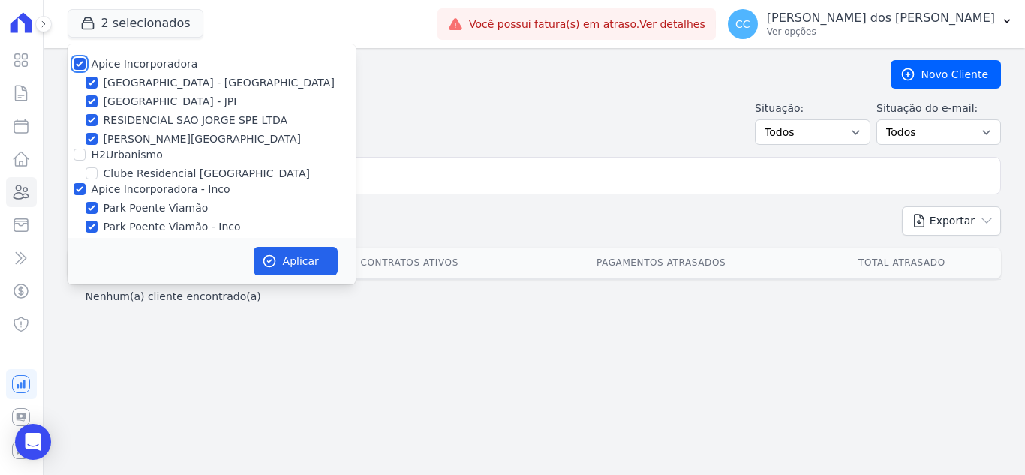
checkbox input "true"
click at [276, 266] on icon "button" at bounding box center [269, 261] width 15 height 15
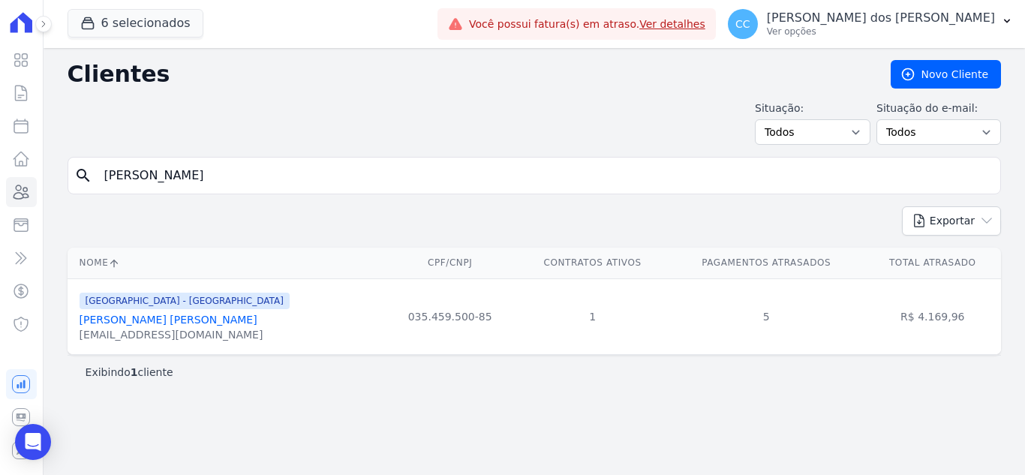
click at [180, 322] on link "[PERSON_NAME] [PERSON_NAME]" at bounding box center [169, 320] width 178 height 12
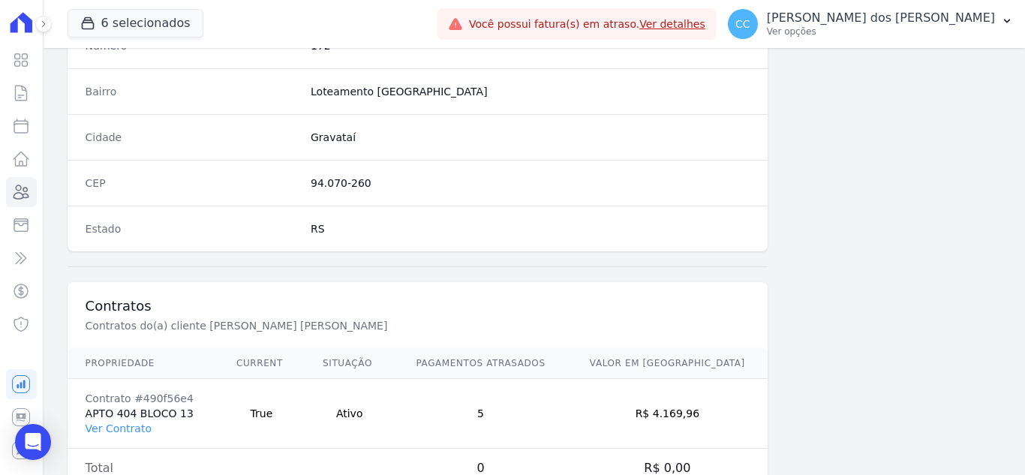
scroll to position [929, 0]
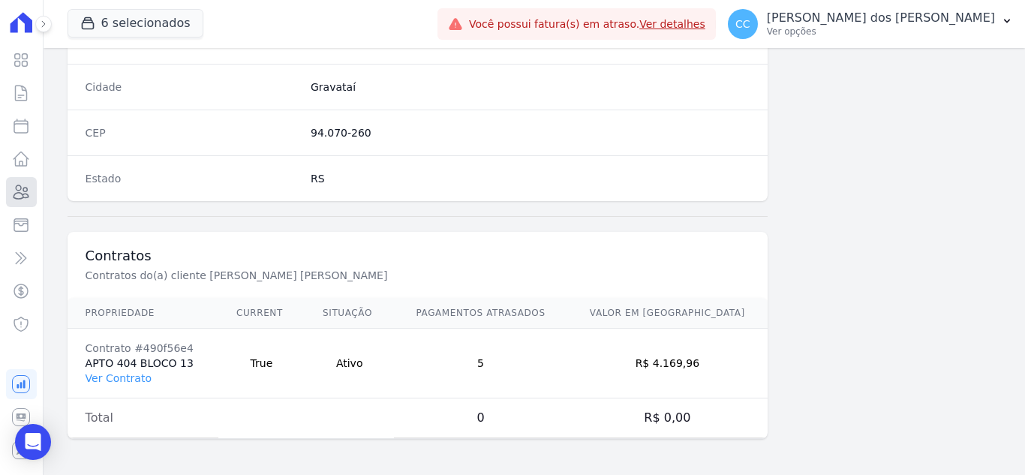
click at [12, 180] on link "Clientes" at bounding box center [21, 192] width 31 height 30
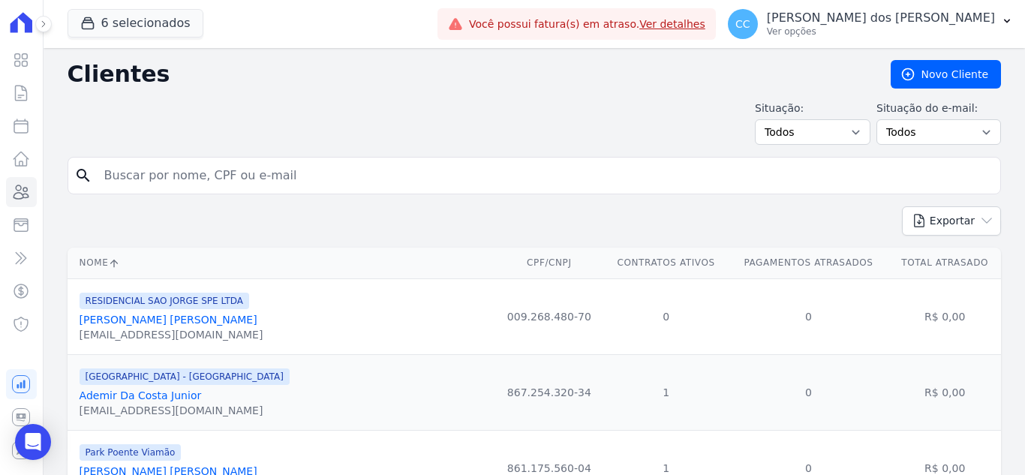
click at [228, 185] on input "search" at bounding box center [544, 176] width 899 height 30
type input "taissa"
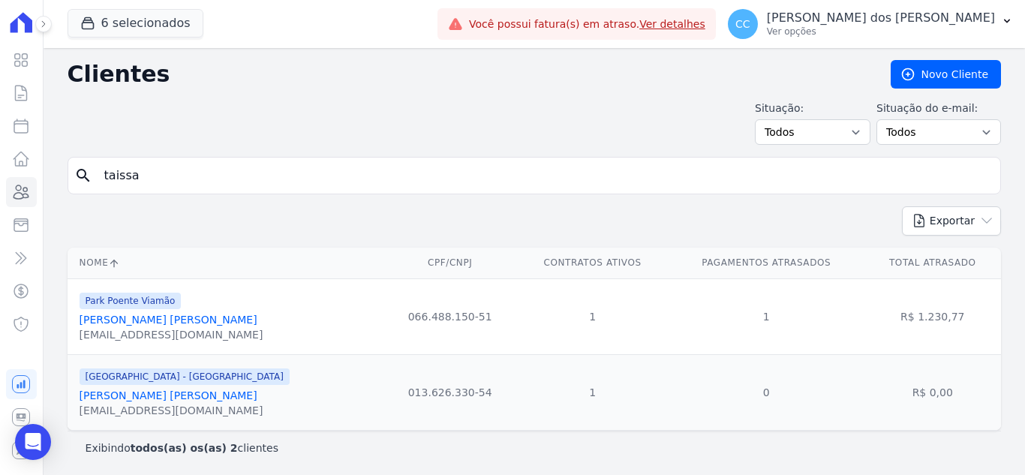
click at [187, 321] on link "[PERSON_NAME] [PERSON_NAME]" at bounding box center [169, 320] width 178 height 12
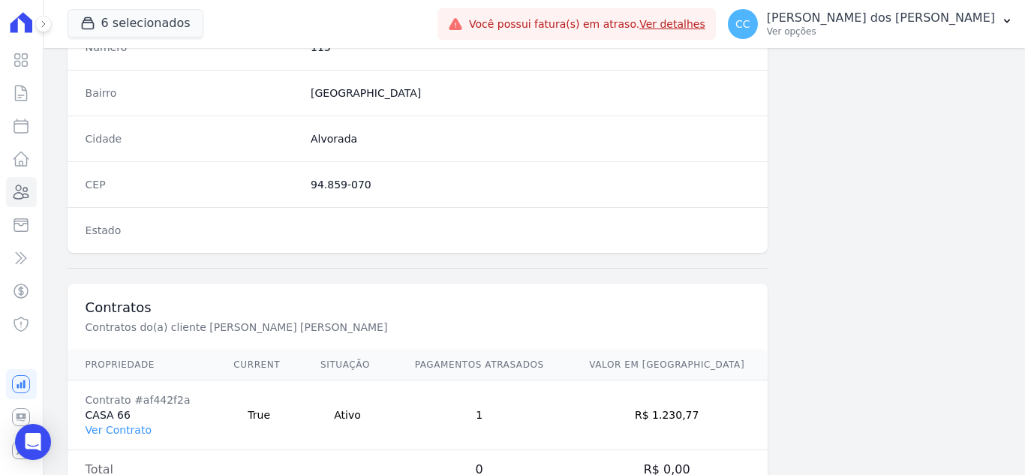
scroll to position [929, 0]
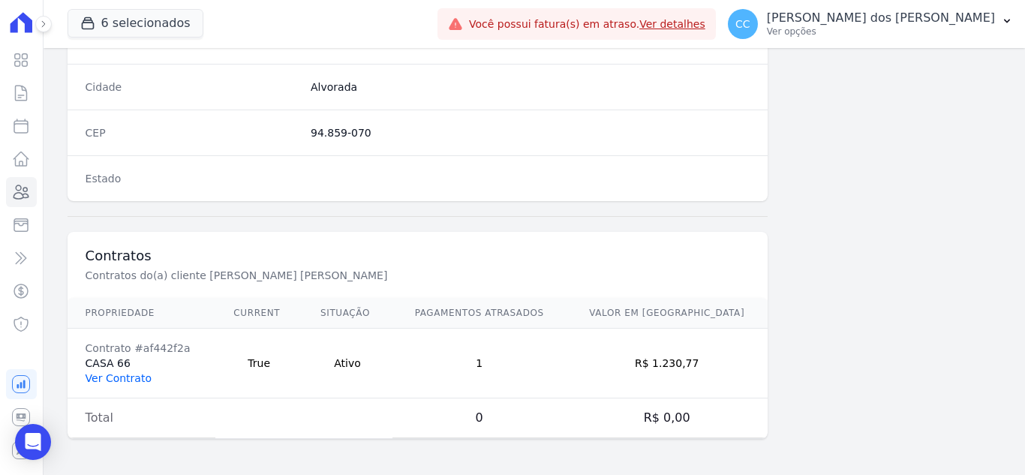
click at [104, 378] on link "Ver Contrato" at bounding box center [119, 378] width 66 height 12
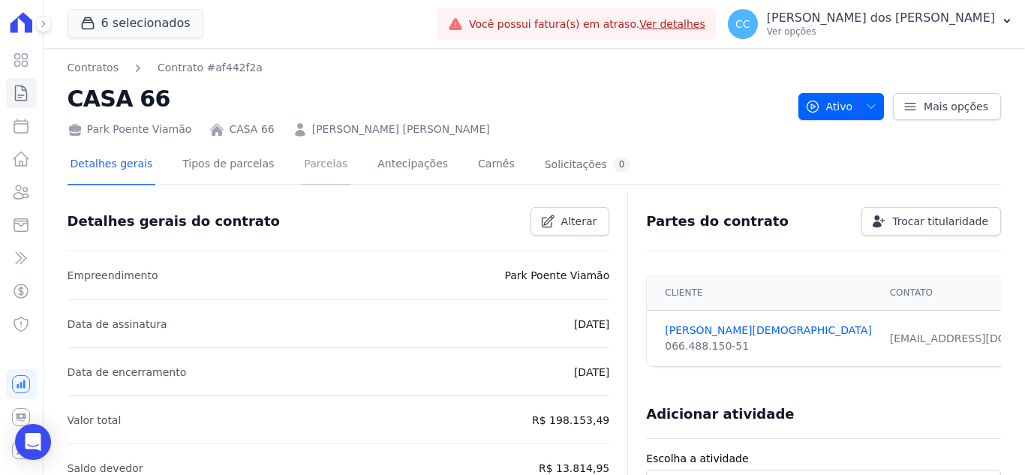
click at [324, 161] on link "Parcelas" at bounding box center [326, 166] width 50 height 40
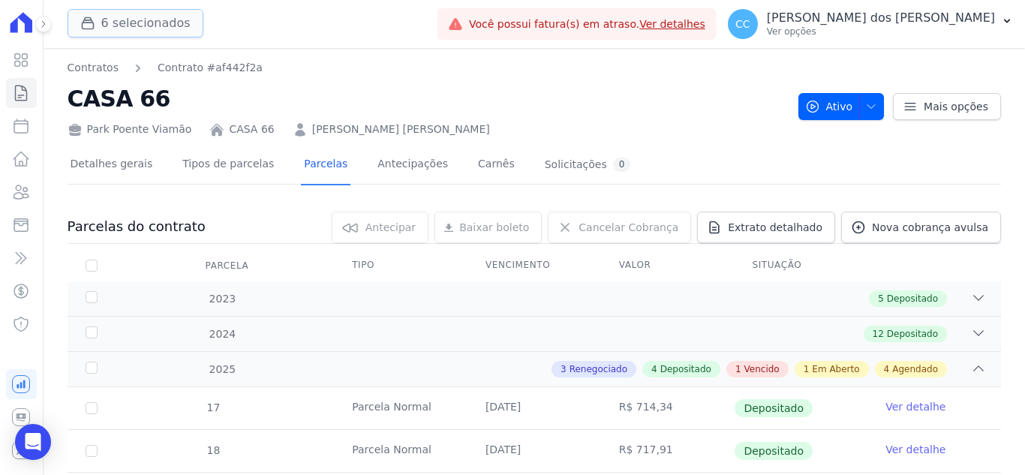
click at [141, 27] on button "6 selecionados" at bounding box center [136, 23] width 136 height 29
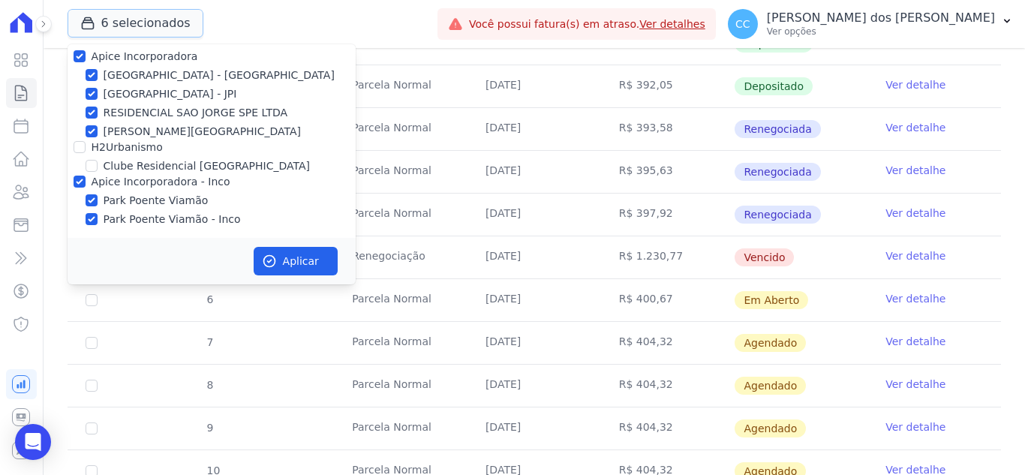
scroll to position [9, 0]
click at [979, 11] on p "[PERSON_NAME] dos [PERSON_NAME]" at bounding box center [881, 18] width 228 height 15
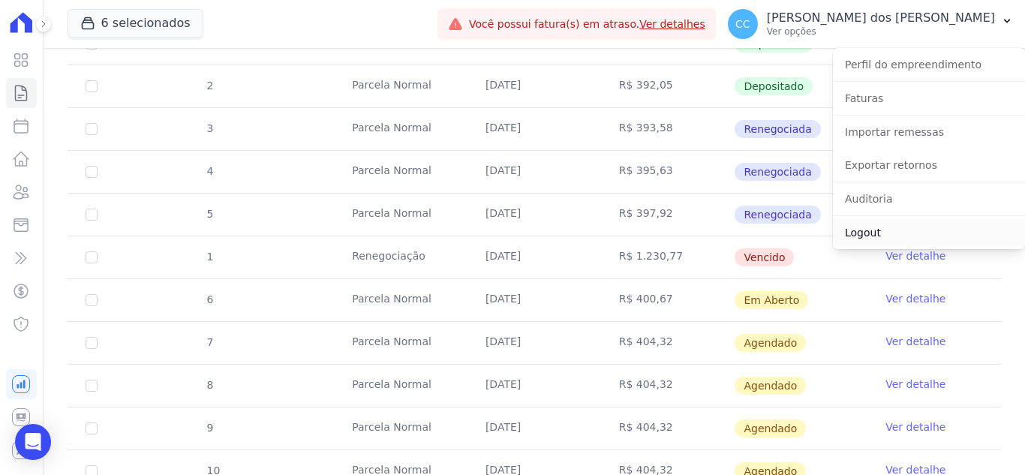
click at [874, 227] on link "Logout" at bounding box center [929, 232] width 192 height 27
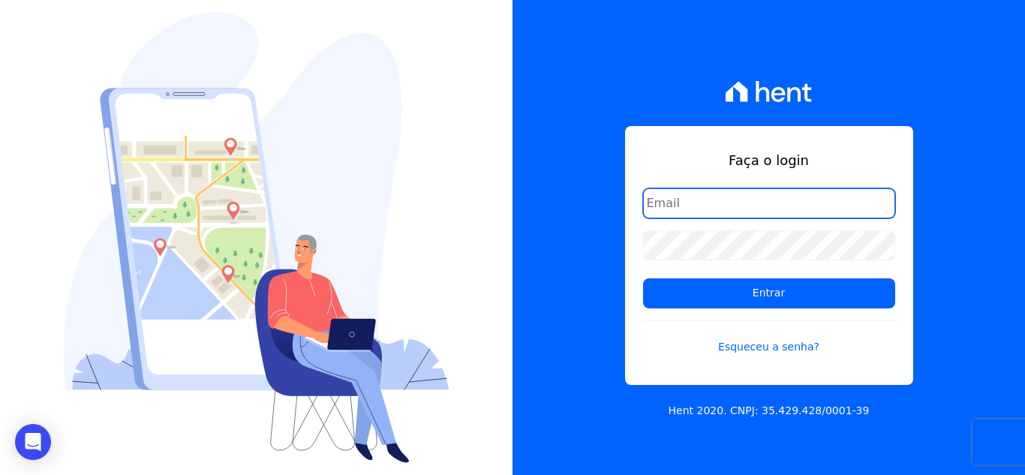
click at [732, 206] on input "email" at bounding box center [769, 203] width 252 height 30
type input "[PERSON_NAME][EMAIL_ADDRESS][DOMAIN_NAME]"
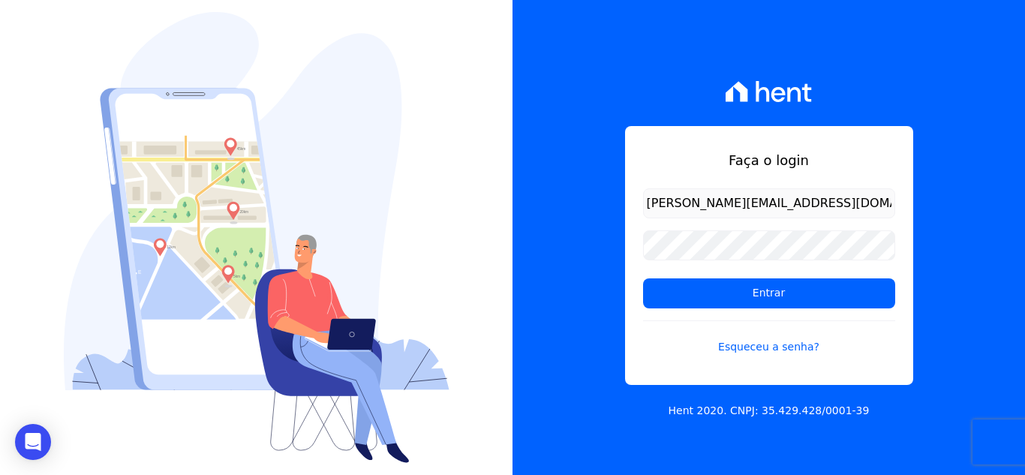
click at [643, 278] on input "Entrar" at bounding box center [769, 293] width 252 height 30
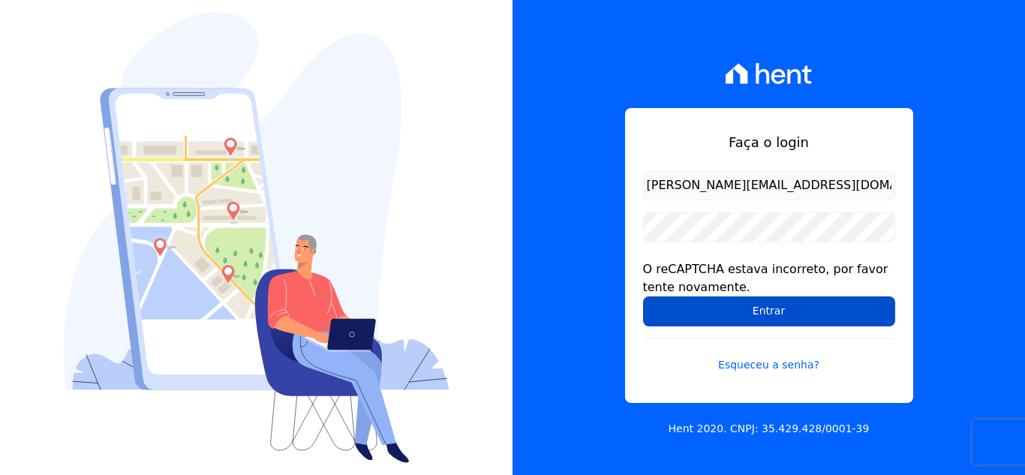
click at [736, 315] on input "Entrar" at bounding box center [769, 311] width 252 height 30
